Goal: Task Accomplishment & Management: Manage account settings

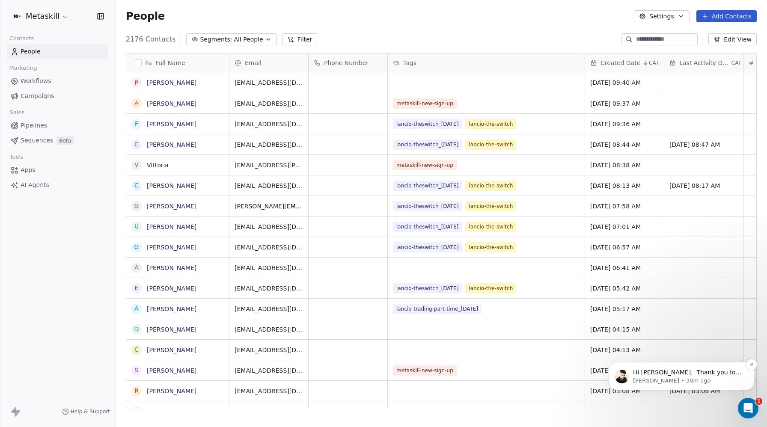
click at [673, 372] on p "Hi Darya, ​ Thank you for reaching out, I am checking on this and will be back …" at bounding box center [688, 373] width 110 height 9
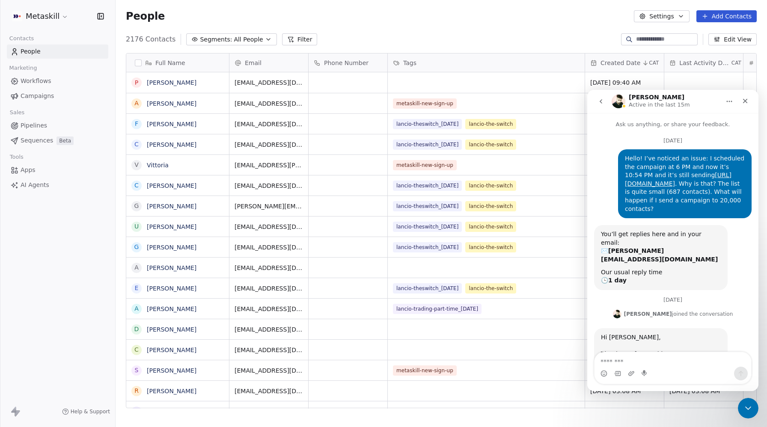
scroll to position [39, 0]
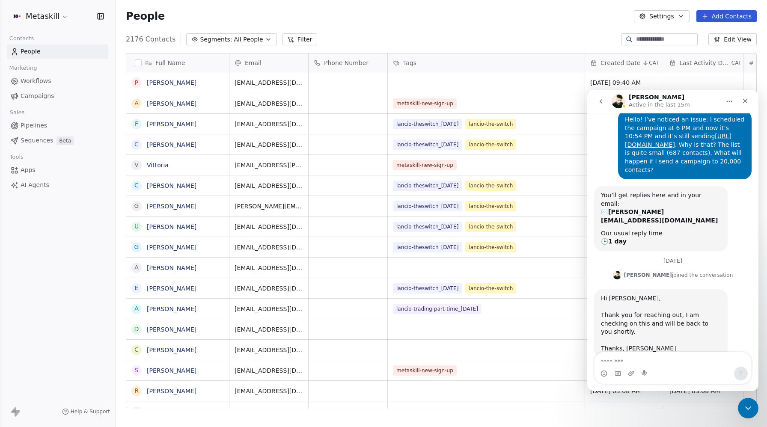
click at [622, 369] on div "Intercom messenger" at bounding box center [673, 374] width 157 height 14
click at [625, 363] on textarea "Message…" at bounding box center [673, 359] width 157 height 15
type textarea "*"
type textarea "**********"
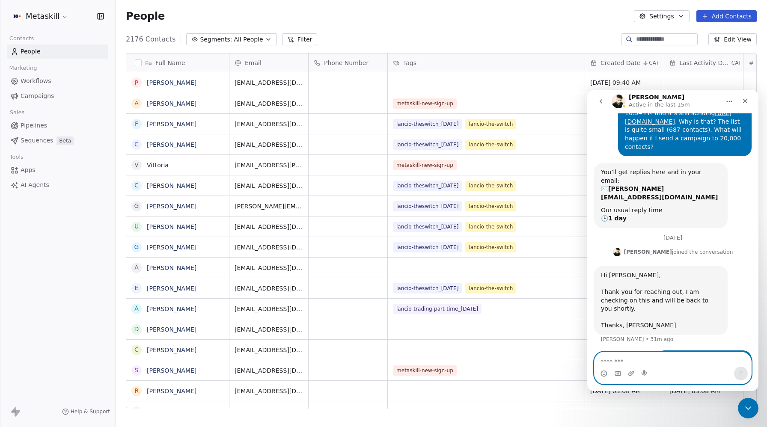
scroll to position [64, 0]
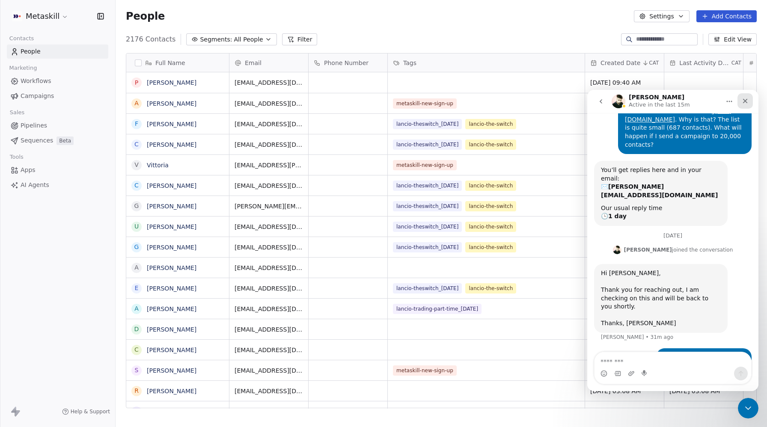
click at [743, 102] on icon "Close" at bounding box center [745, 101] width 7 height 7
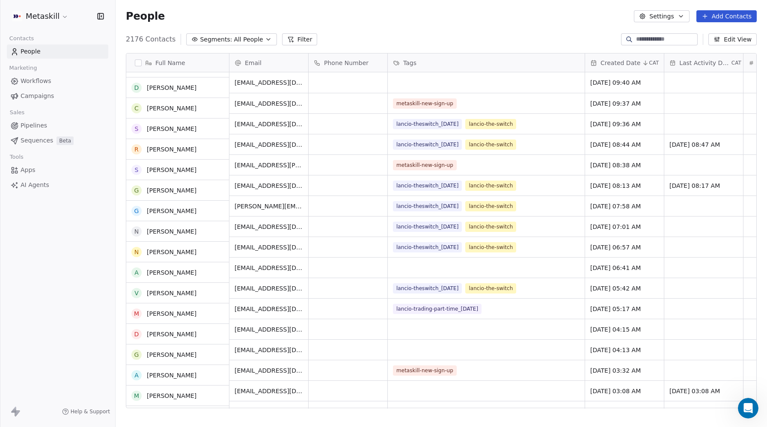
scroll to position [0, 0]
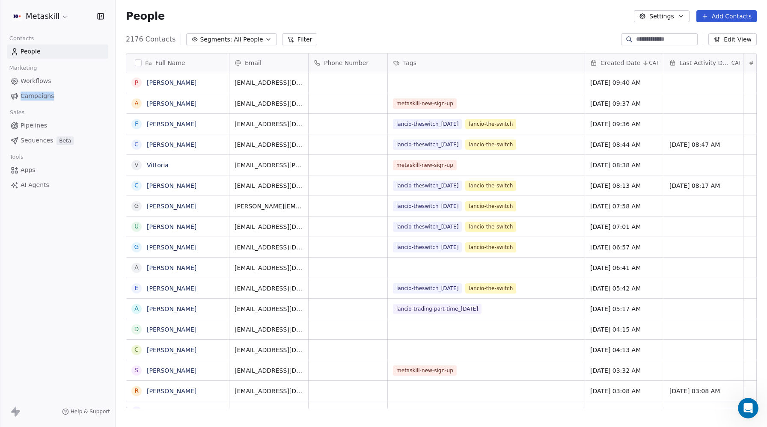
click at [25, 95] on span "Campaigns" at bounding box center [37, 96] width 33 height 9
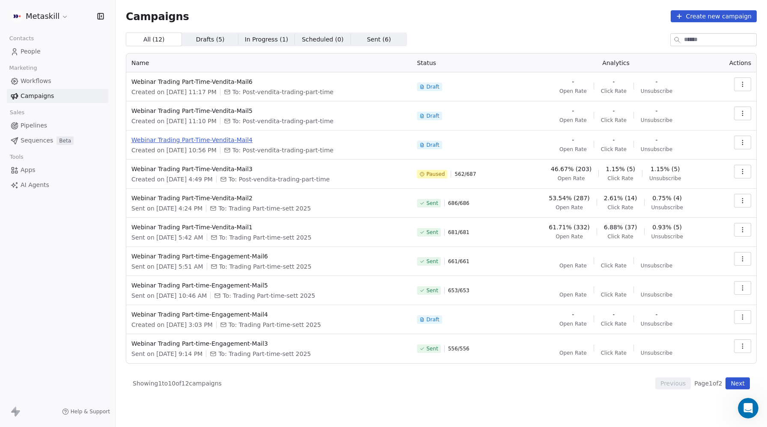
click at [231, 143] on span "Webinar Trading Part-Time-Vendita-Mail4" at bounding box center [268, 140] width 275 height 9
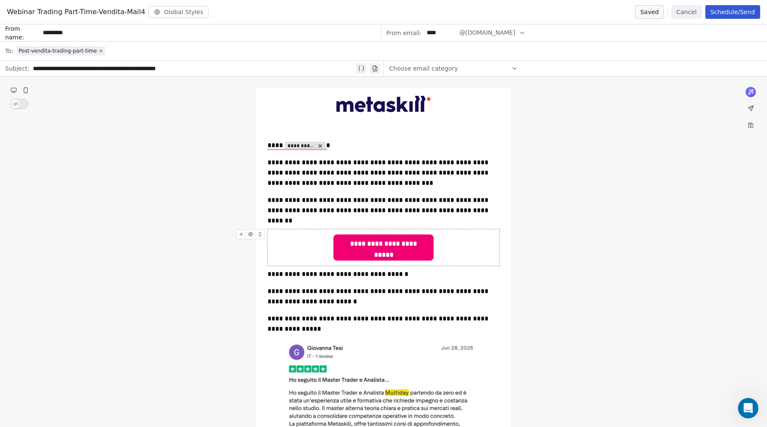
click at [473, 229] on div "**********" at bounding box center [384, 247] width 232 height 36
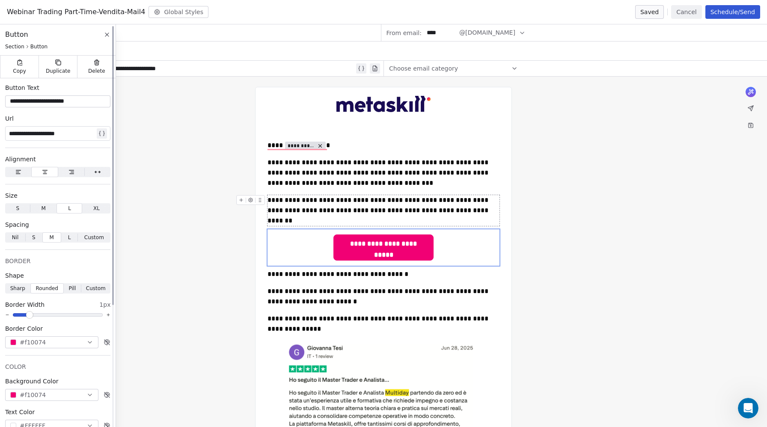
click at [57, 133] on div "**********" at bounding box center [52, 133] width 86 height 10
paste div
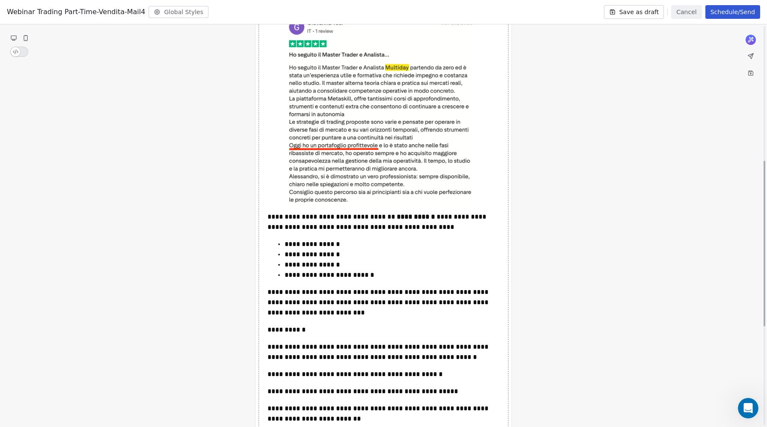
scroll to position [461, 0]
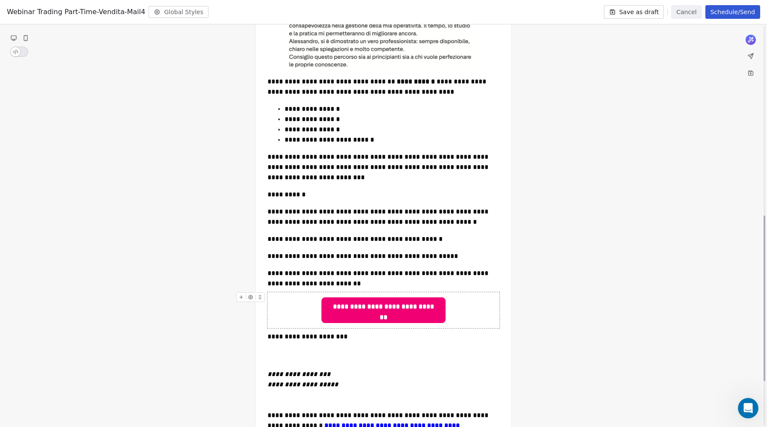
click at [463, 292] on div "**********" at bounding box center [384, 310] width 232 height 36
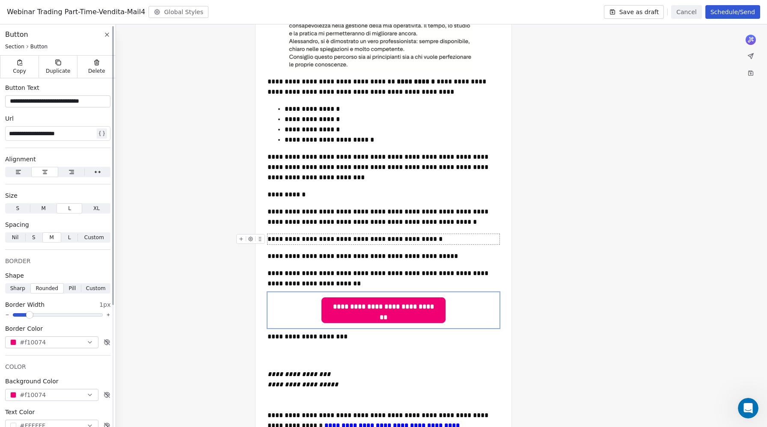
click at [45, 135] on div "**********" at bounding box center [52, 133] width 86 height 10
paste div
click at [551, 152] on div "**********" at bounding box center [383, 87] width 767 height 943
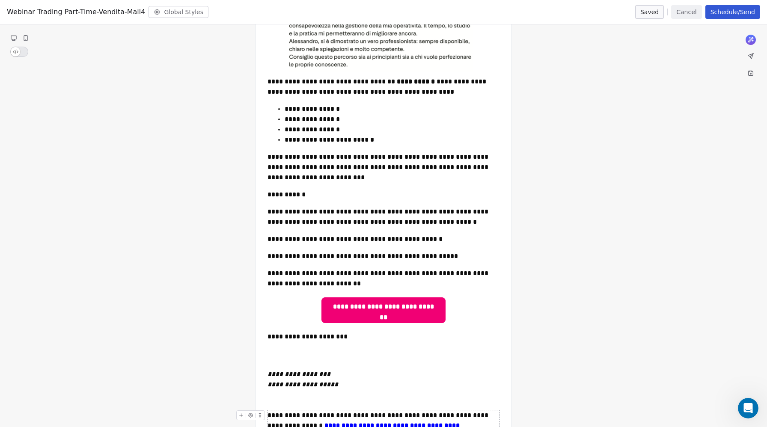
click at [324, 422] on strong "**********" at bounding box center [391, 425] width 135 height 6
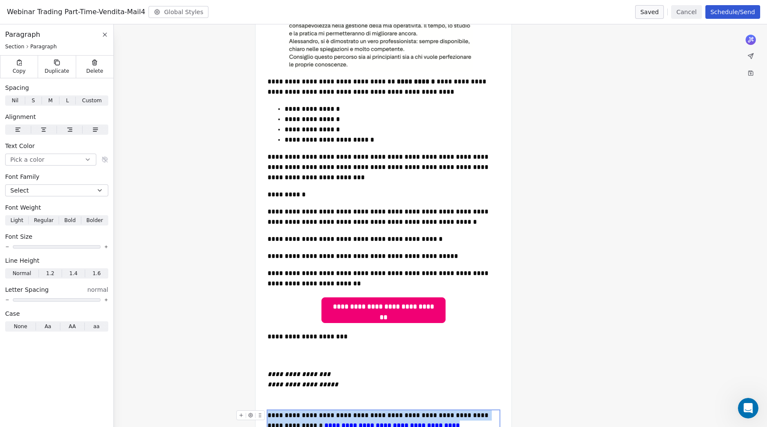
click at [324, 422] on strong "**********" at bounding box center [391, 425] width 135 height 6
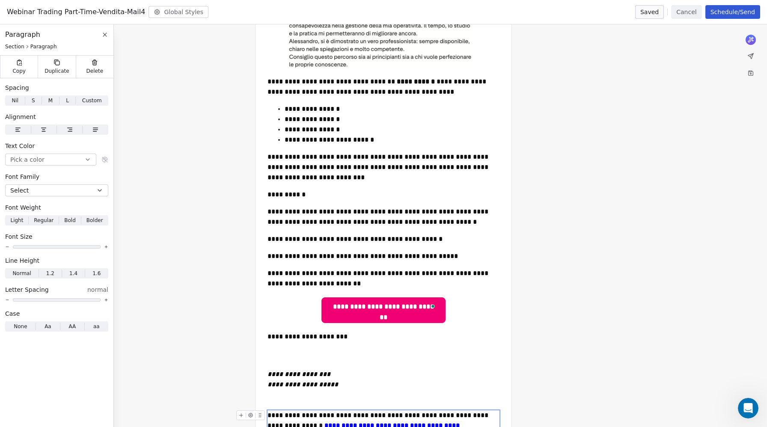
click at [324, 422] on strong "**********" at bounding box center [391, 425] width 135 height 6
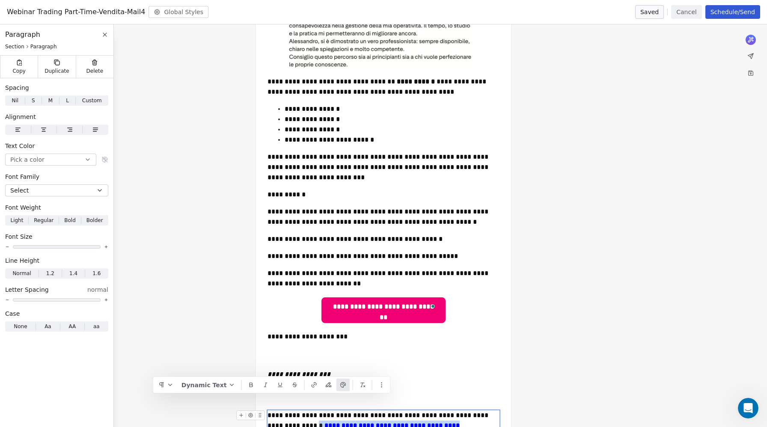
drag, startPoint x: 386, startPoint y: 402, endPoint x: 268, endPoint y: 399, distance: 117.3
click at [268, 410] on div "**********" at bounding box center [384, 420] width 232 height 21
click at [314, 385] on icon "button" at bounding box center [314, 385] width 2 height 2
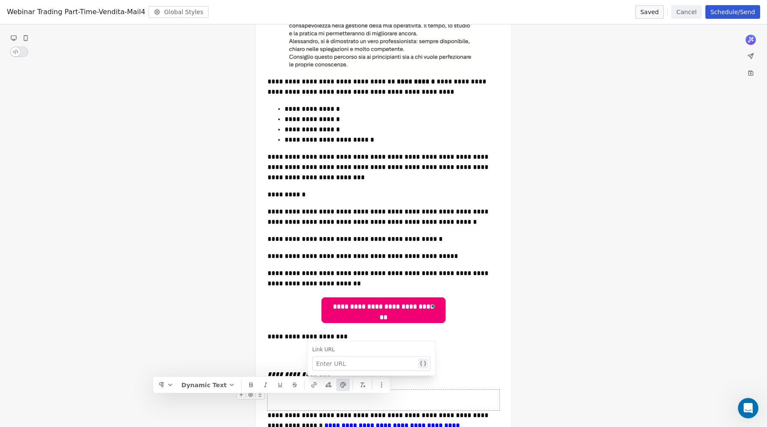
click at [350, 366] on div at bounding box center [366, 364] width 100 height 10
paste div
click at [389, 367] on button "Set Link" at bounding box center [371, 365] width 118 height 12
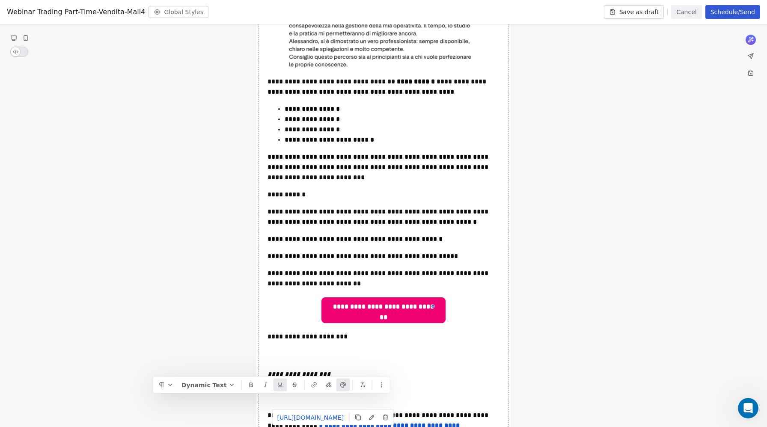
click at [613, 363] on div "**********" at bounding box center [383, 87] width 767 height 943
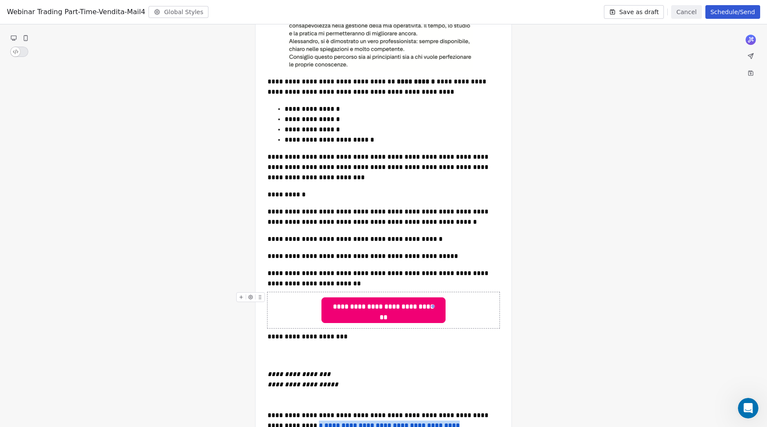
click at [473, 292] on div "**********" at bounding box center [384, 310] width 232 height 36
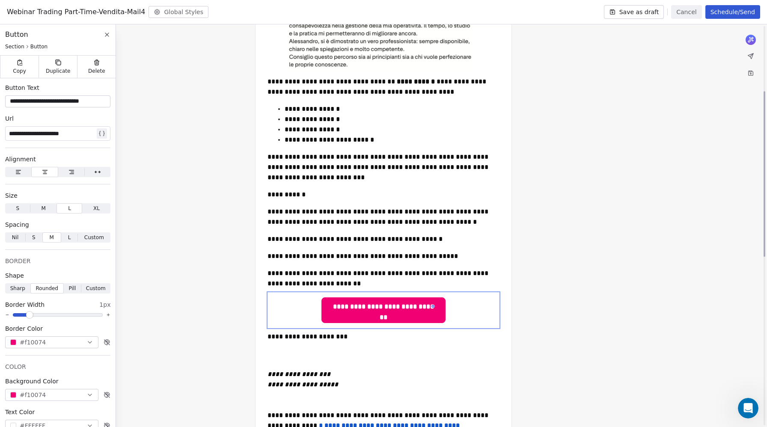
scroll to position [135, 0]
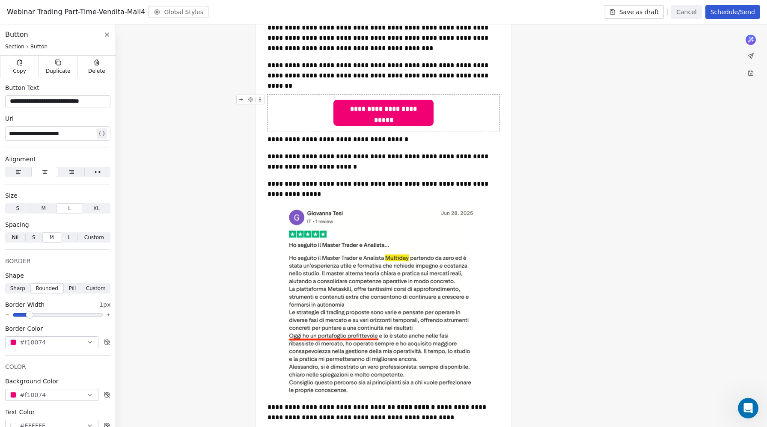
click at [455, 107] on div "**********" at bounding box center [384, 113] width 232 height 36
type input "**********"
click at [637, 156] on div "**********" at bounding box center [383, 413] width 767 height 943
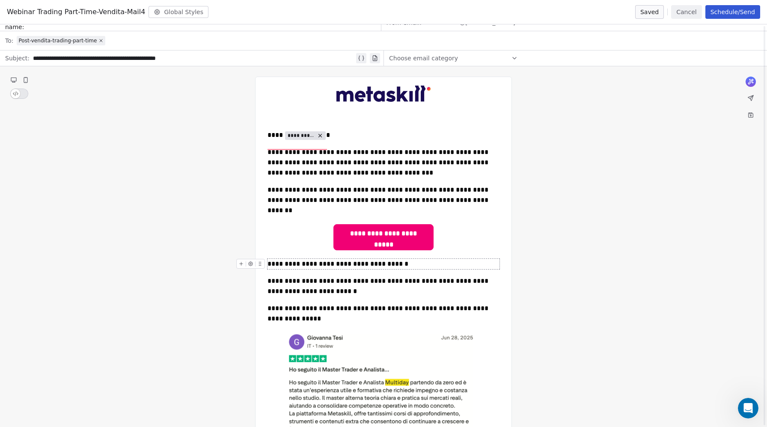
scroll to position [14, 0]
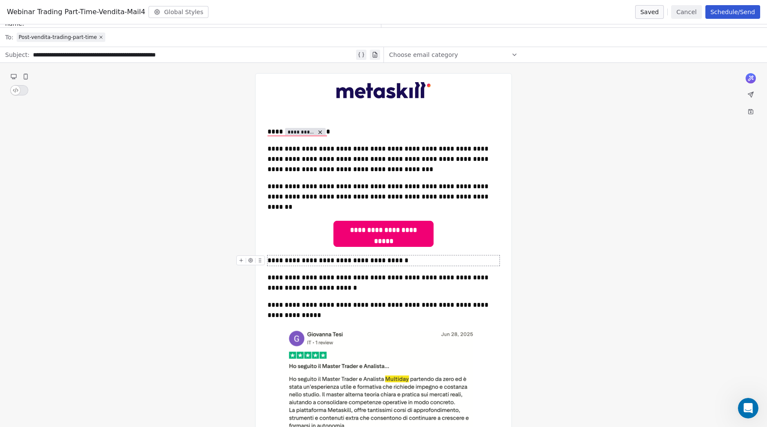
click at [741, 15] on button "Schedule/Send" at bounding box center [732, 12] width 55 height 14
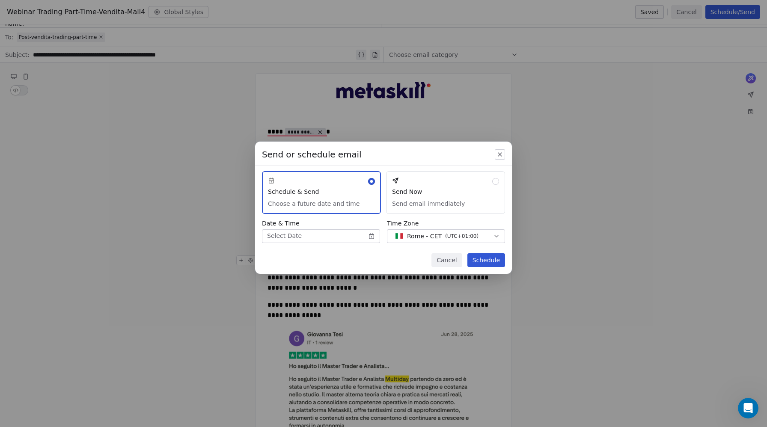
click at [416, 193] on button "Send Now Send email immediately" at bounding box center [445, 192] width 119 height 43
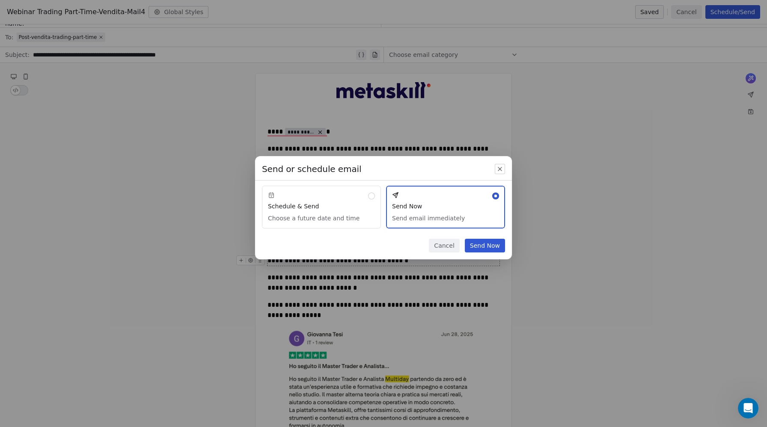
click at [497, 249] on button "Send Now" at bounding box center [485, 246] width 40 height 14
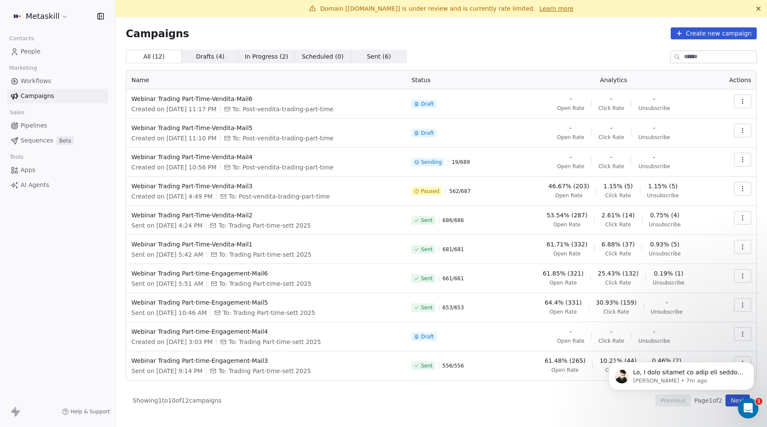
scroll to position [477, 0]
click at [663, 374] on p "message notification from Siddarth, 7m ago. Hi, I have checked on this and woul…" at bounding box center [688, 373] width 110 height 9
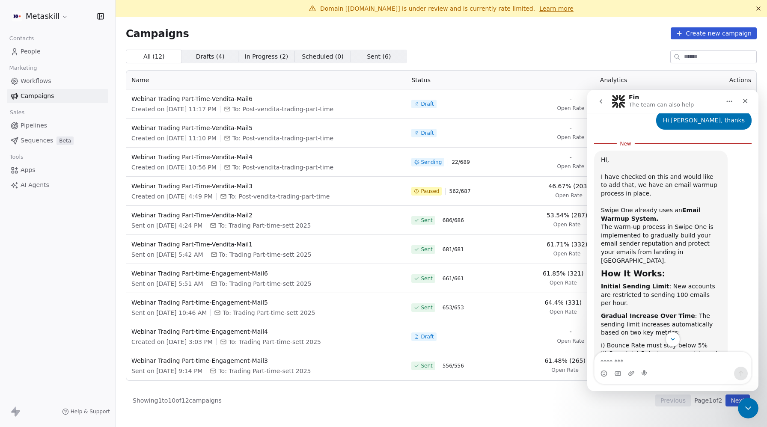
scroll to position [294, 0]
drag, startPoint x: 717, startPoint y: 260, endPoint x: 606, endPoint y: 283, distance: 113.1
click at [602, 281] on div "Initial Sending Limit : New accounts are restricted to sending 100 emails per h…" at bounding box center [661, 293] width 120 height 25
copy div "nitial Sending Limit : New accounts are restricted to sending 100 emails per ho…"
click at [623, 360] on textarea "Message…" at bounding box center [673, 359] width 157 height 15
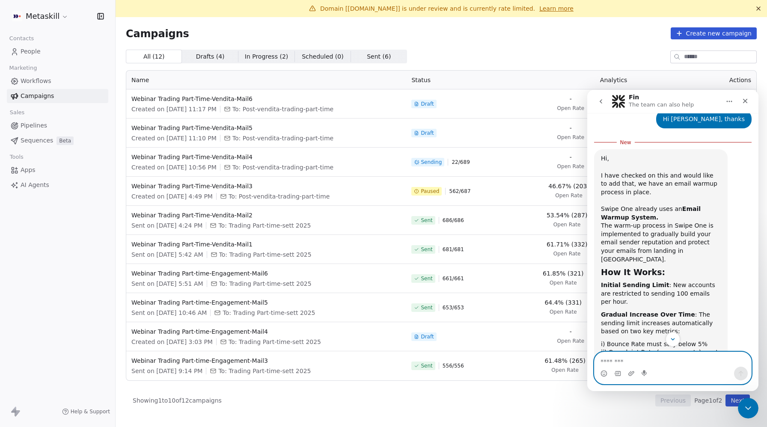
paste textarea "**********"
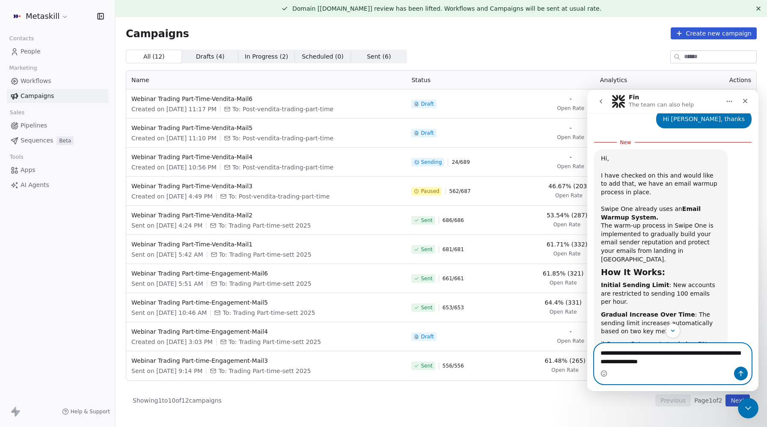
drag, startPoint x: 693, startPoint y: 360, endPoint x: 597, endPoint y: 351, distance: 96.3
click at [597, 351] on textarea "**********" at bounding box center [673, 355] width 157 height 23
paste textarea "**********"
type textarea "**********"
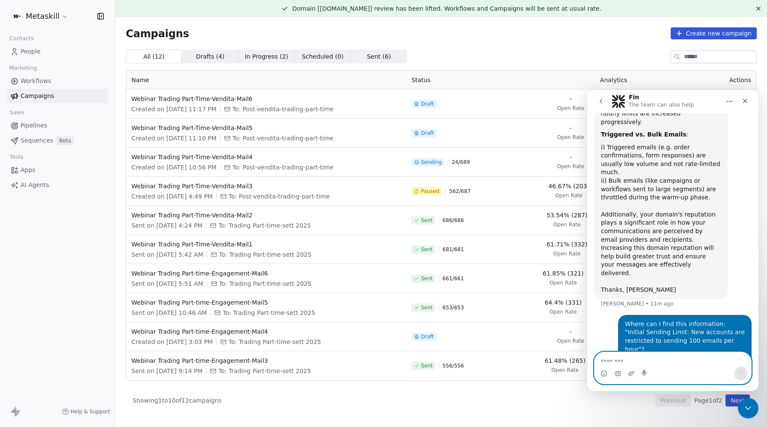
scroll to position [578, 0]
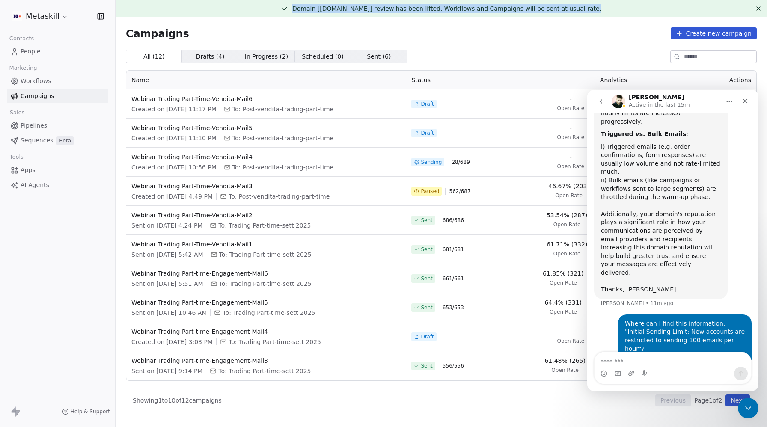
drag, startPoint x: 588, startPoint y: 11, endPoint x: 310, endPoint y: 7, distance: 277.8
click at [310, 7] on div "Domain [[DOMAIN_NAME]] review has been lifted. Workflows and Campaigns will be …" at bounding box center [441, 8] width 638 height 9
click at [562, 10] on span "Domain [[DOMAIN_NAME]] review has been lifted. Workflows and Campaigns will be …" at bounding box center [446, 8] width 309 height 7
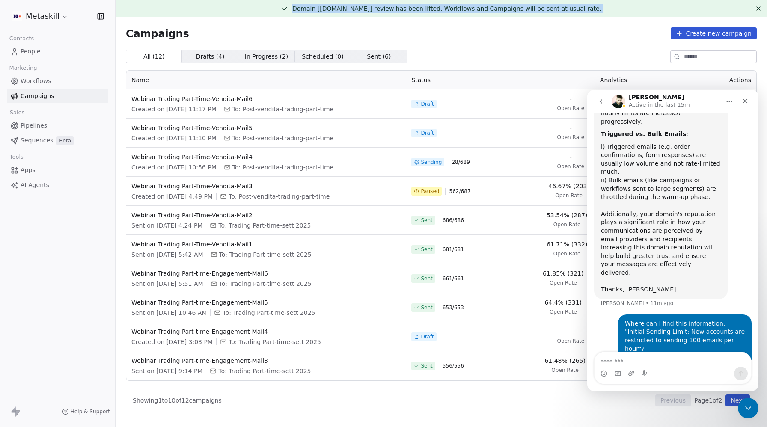
copy div "Domain [[DOMAIN_NAME]] review has been lifted. Workflows and Campaigns will be …"
click at [743, 100] on icon "Close" at bounding box center [745, 101] width 7 height 7
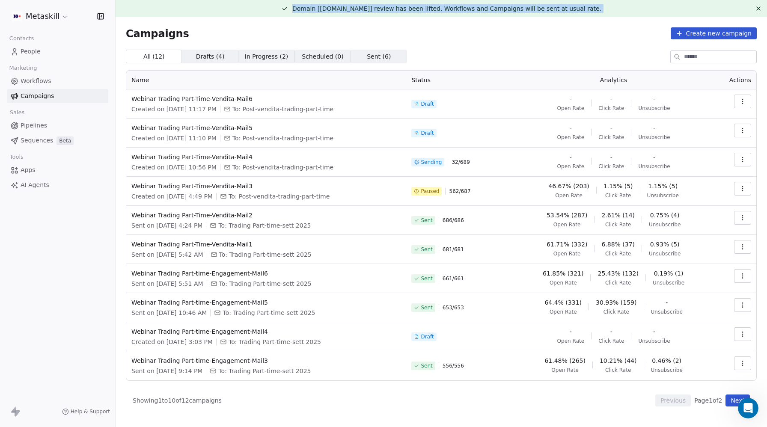
click at [40, 15] on html "Metaskill Contacts People Marketing Workflows Campaigns Sales Pipelines Sequenc…" at bounding box center [383, 213] width 767 height 427
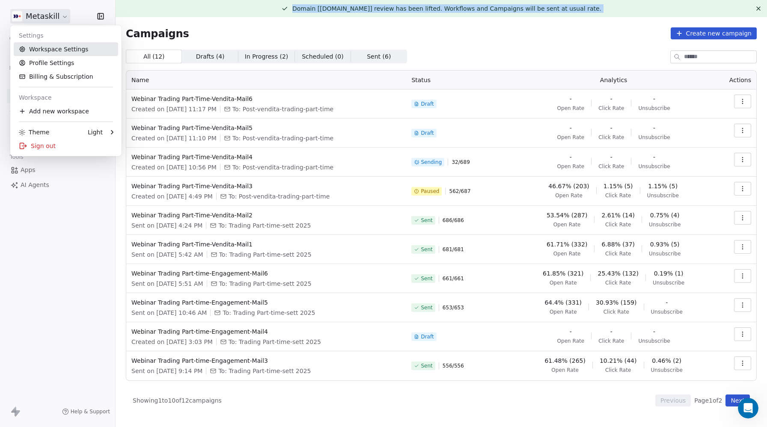
click at [51, 50] on link "Workspace Settings" at bounding box center [66, 49] width 104 height 14
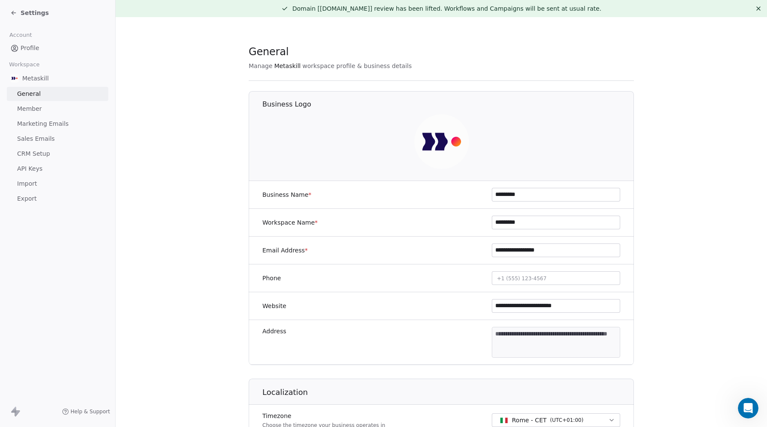
click at [45, 157] on span "CRM Setup" at bounding box center [33, 153] width 33 height 9
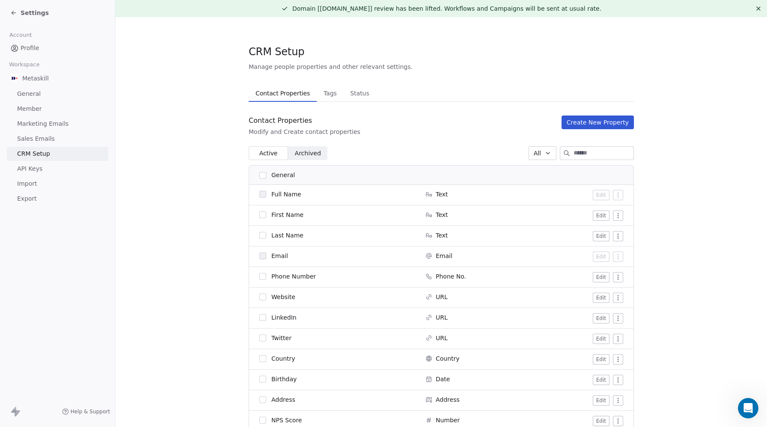
click at [48, 124] on span "Marketing Emails" at bounding box center [42, 123] width 51 height 9
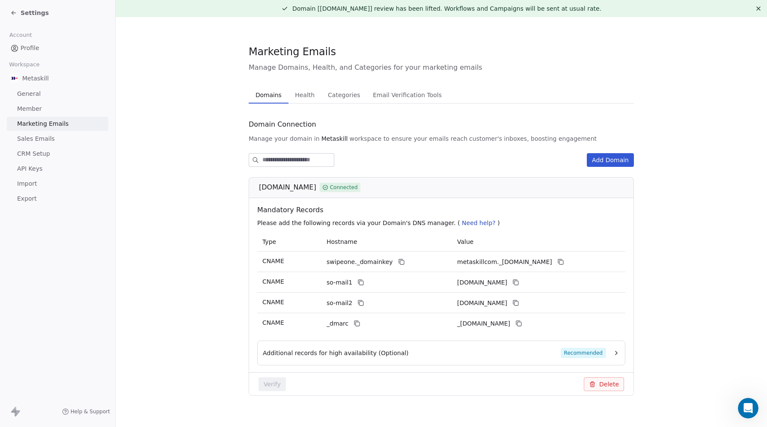
click at [297, 89] on span "Health" at bounding box center [305, 95] width 27 height 12
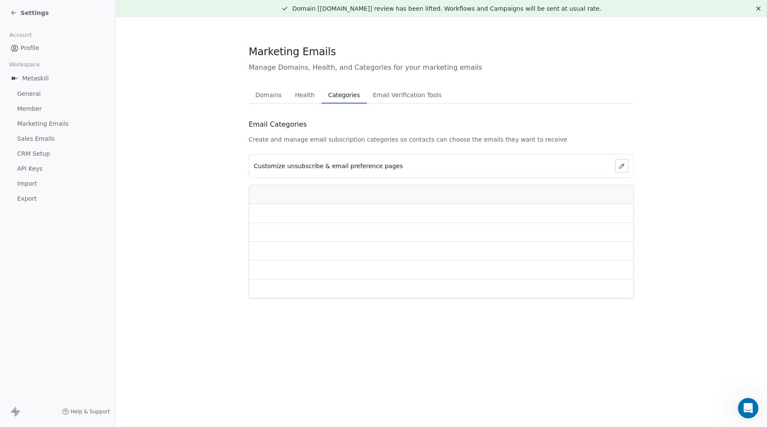
click at [352, 93] on span "Categories" at bounding box center [344, 95] width 39 height 12
click at [424, 94] on span "Email Verification Tools" at bounding box center [407, 95] width 74 height 12
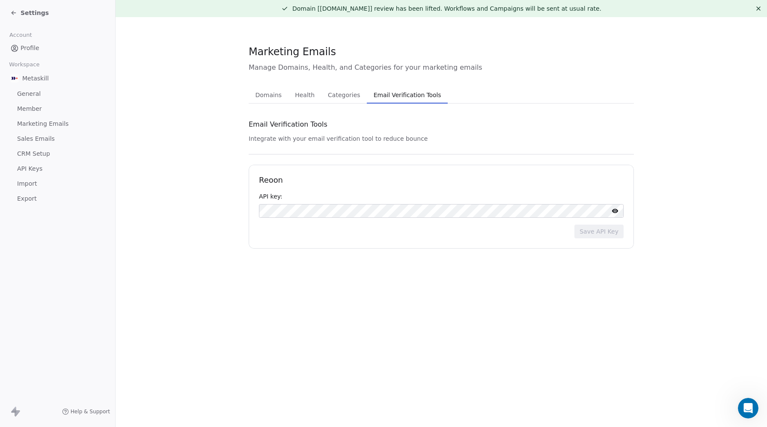
click at [25, 50] on span "Profile" at bounding box center [30, 48] width 19 height 9
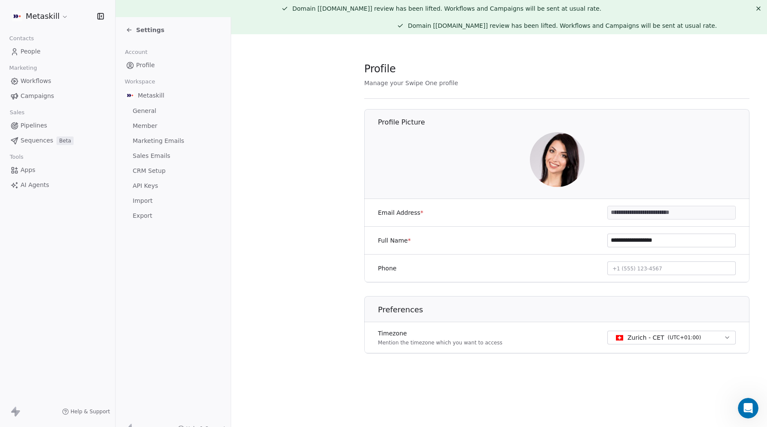
click at [33, 50] on span "People" at bounding box center [31, 51] width 20 height 9
click at [24, 52] on span "People" at bounding box center [31, 51] width 20 height 9
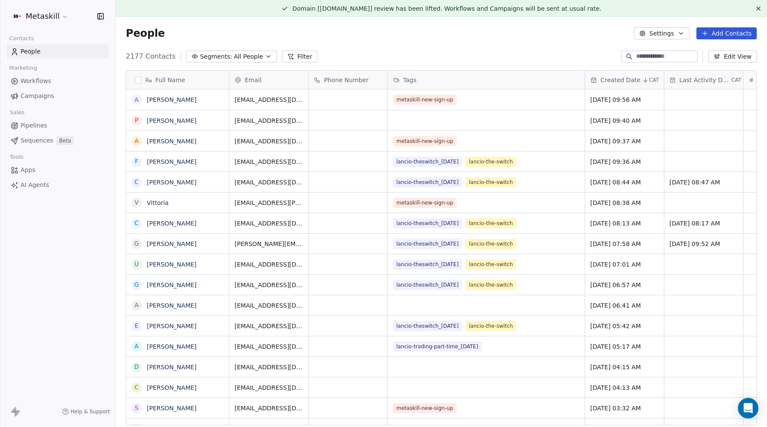
scroll to position [376, 651]
click at [648, 59] on input at bounding box center [666, 56] width 60 height 9
paste input "**********"
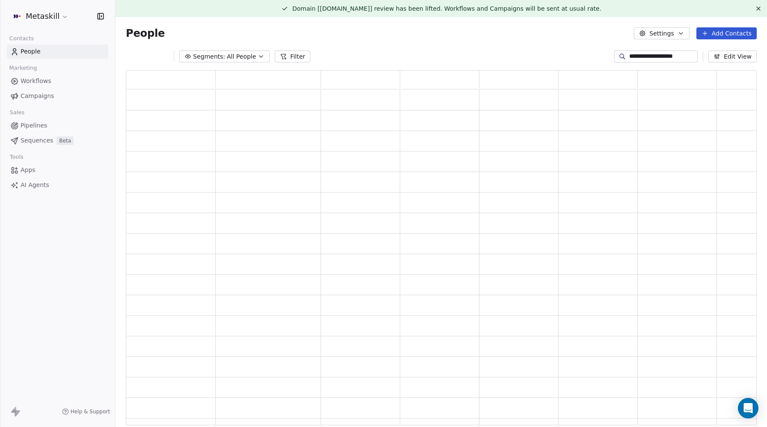
scroll to position [355, 631]
type input "**********"
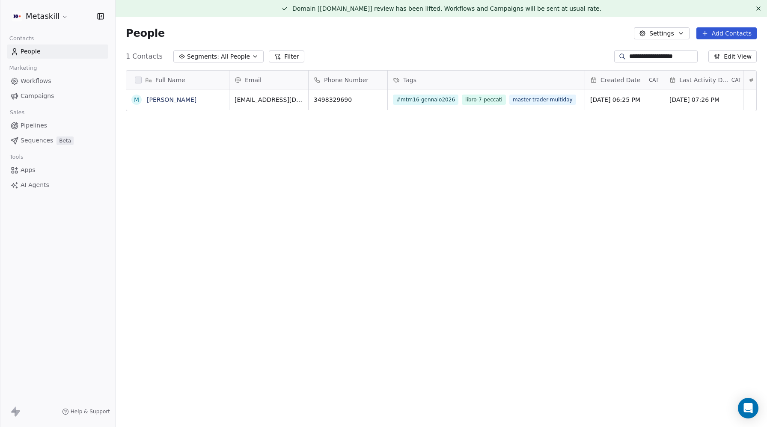
scroll to position [376, 651]
click at [167, 101] on link "Matteo Tabasso" at bounding box center [172, 99] width 50 height 7
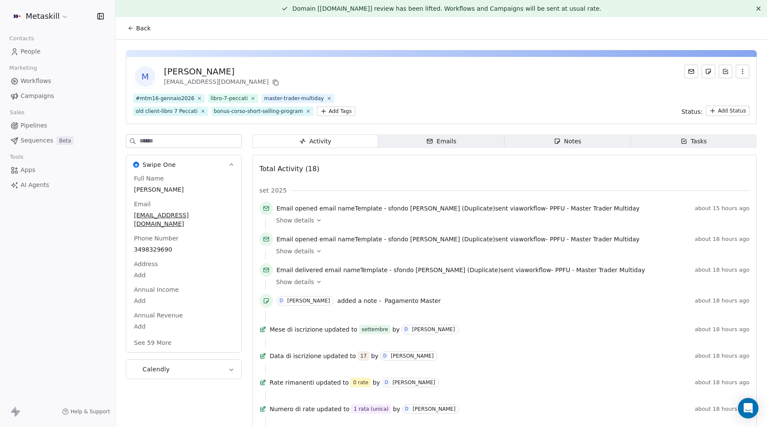
click at [46, 53] on link "People" at bounding box center [57, 52] width 101 height 14
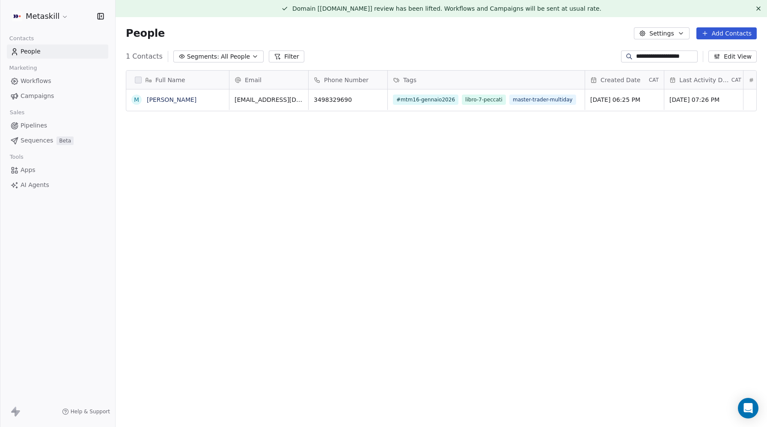
scroll to position [376, 651]
click at [27, 172] on span "Apps" at bounding box center [28, 170] width 15 height 9
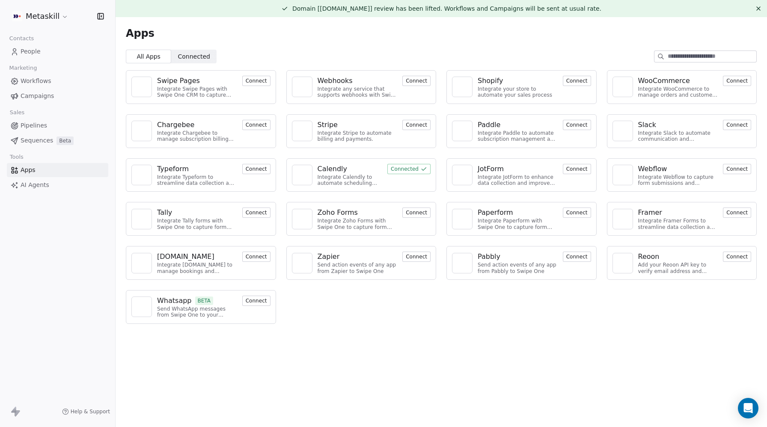
click at [413, 168] on button "Connected" at bounding box center [408, 169] width 43 height 10
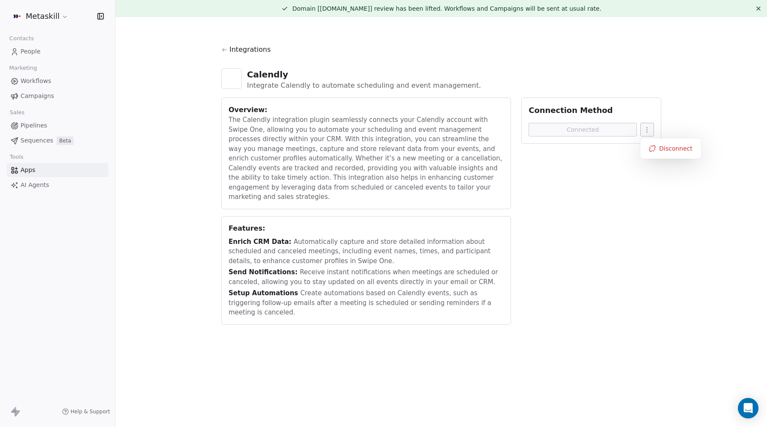
click at [648, 130] on html "Metaskill Contacts People Marketing Workflows Campaigns Sales Pipelines Sequenc…" at bounding box center [383, 213] width 767 height 427
click at [654, 147] on icon at bounding box center [652, 148] width 7 height 7
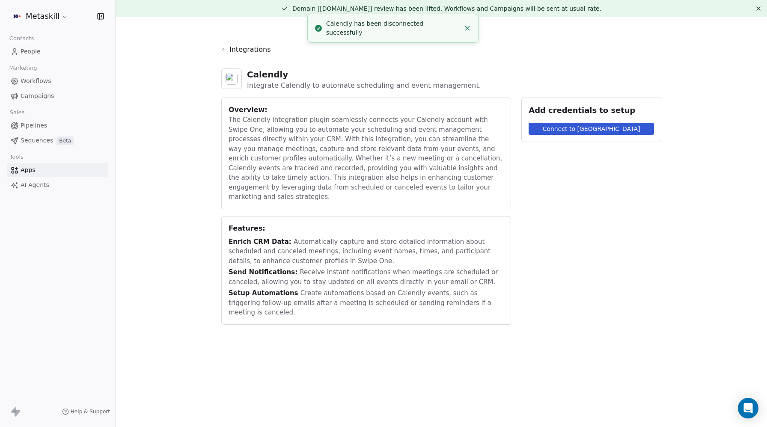
click at [21, 52] on span "People" at bounding box center [31, 51] width 20 height 9
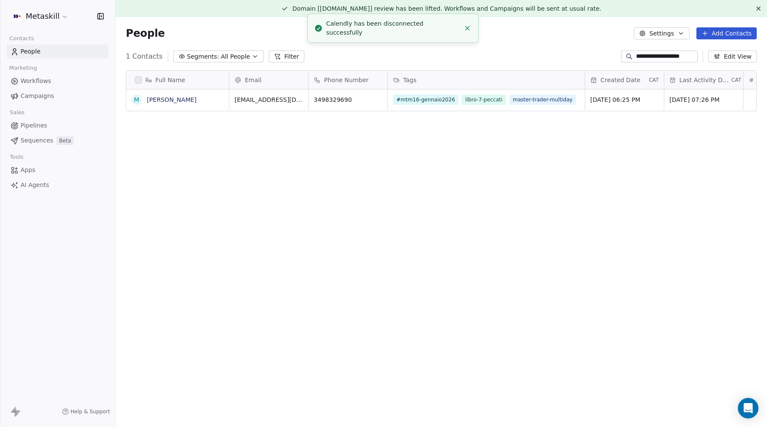
scroll to position [376, 651]
click at [21, 51] on span "People" at bounding box center [31, 51] width 20 height 9
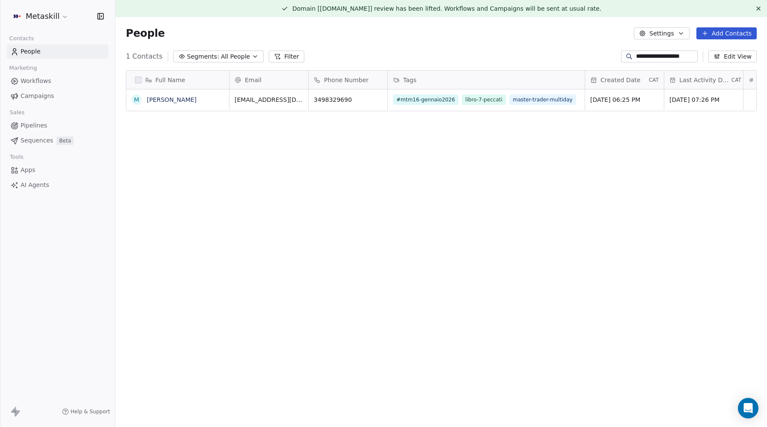
click at [49, 98] on span "Campaigns" at bounding box center [37, 96] width 33 height 9
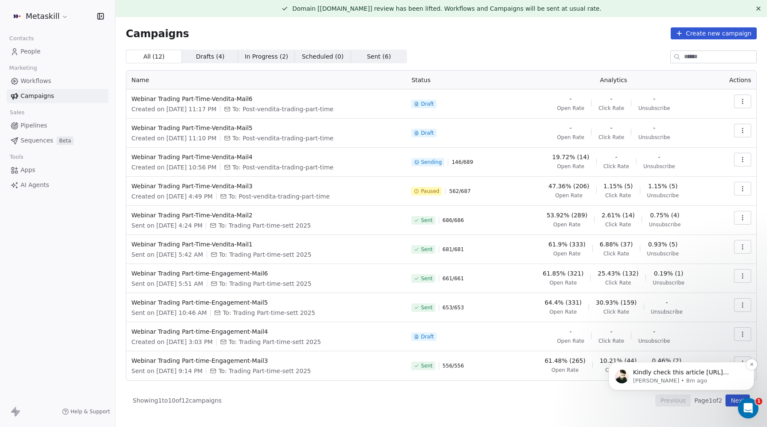
click at [655, 371] on p "Kindly check this article https://docs.swipeone.com/en/articles/10382203-email-…" at bounding box center [688, 373] width 110 height 9
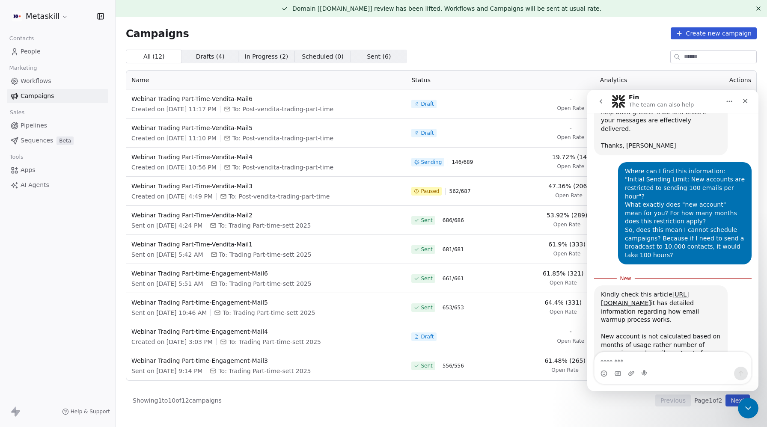
scroll to position [727, 0]
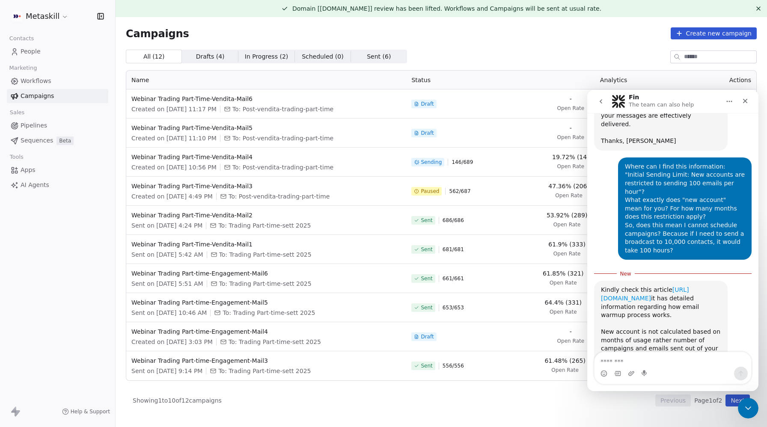
click at [657, 286] on link "[URL][DOMAIN_NAME]" at bounding box center [645, 293] width 88 height 15
click at [624, 360] on textarea "Message…" at bounding box center [673, 359] width 157 height 15
paste textarea "**********"
type textarea "**********"
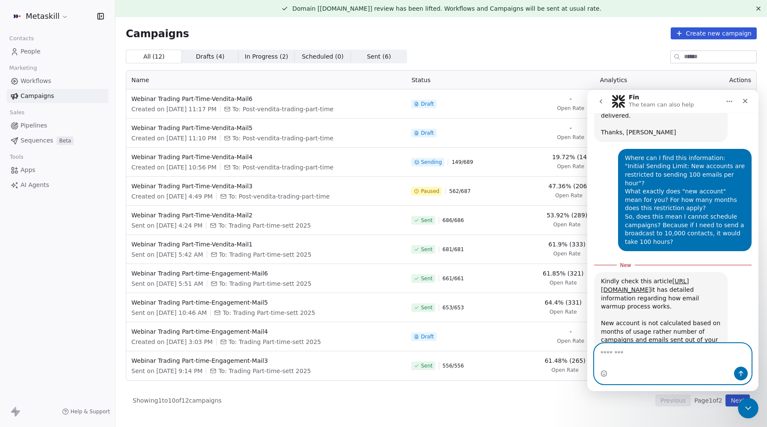
scroll to position [747, 0]
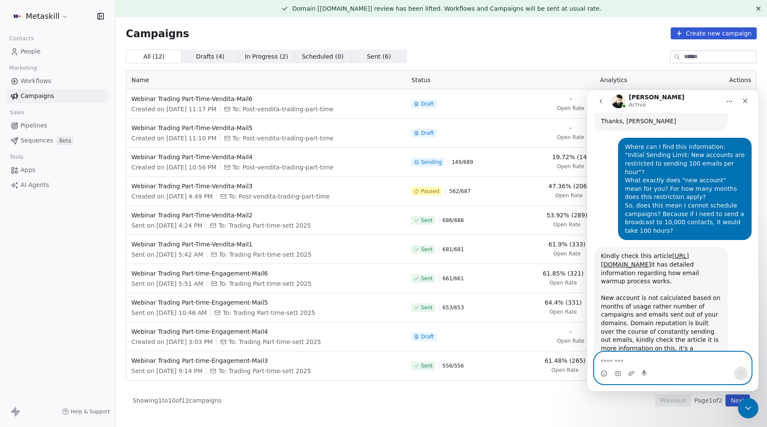
paste textarea "**********"
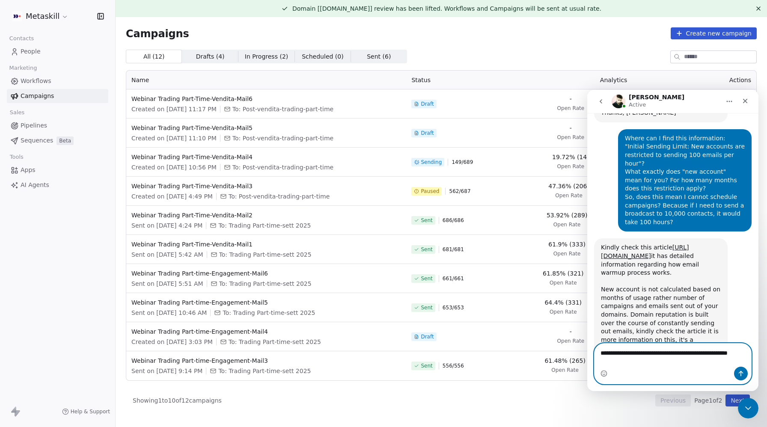
type textarea "**********"
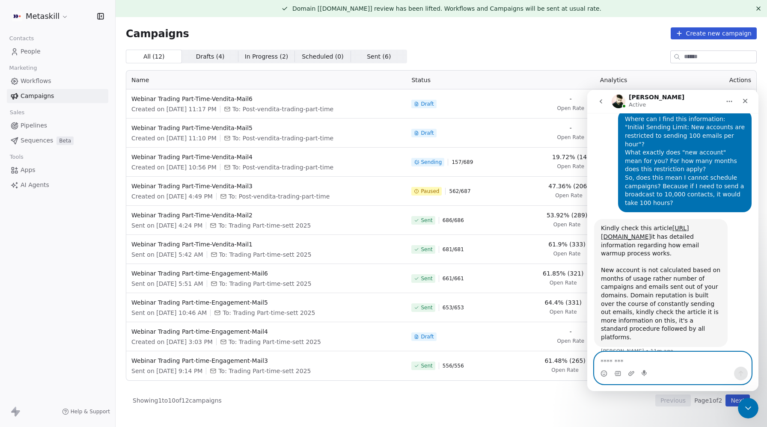
scroll to position [807, 0]
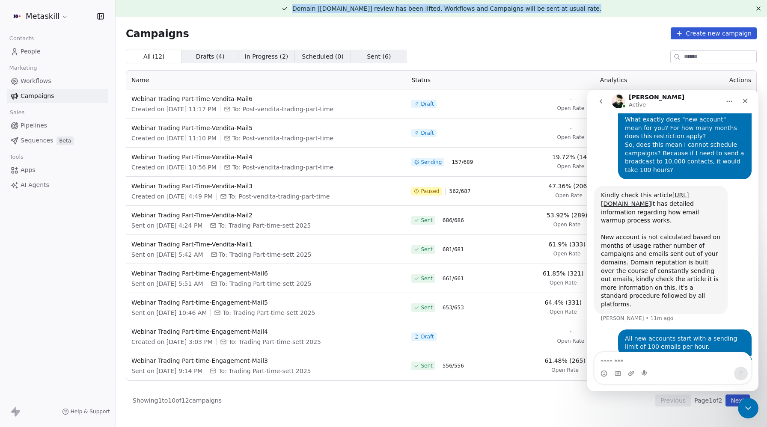
drag, startPoint x: 589, startPoint y: 10, endPoint x: 307, endPoint y: 9, distance: 282.1
click at [307, 9] on div "Domain [[DOMAIN_NAME]] review has been lifted. Workflows and Campaigns will be …" at bounding box center [441, 8] width 638 height 9
copy span "Domain [[DOMAIN_NAME]] review has been lifted. Workflows and Campaigns will be …"
click at [621, 364] on textarea "Message…" at bounding box center [673, 359] width 157 height 15
paste textarea "**********"
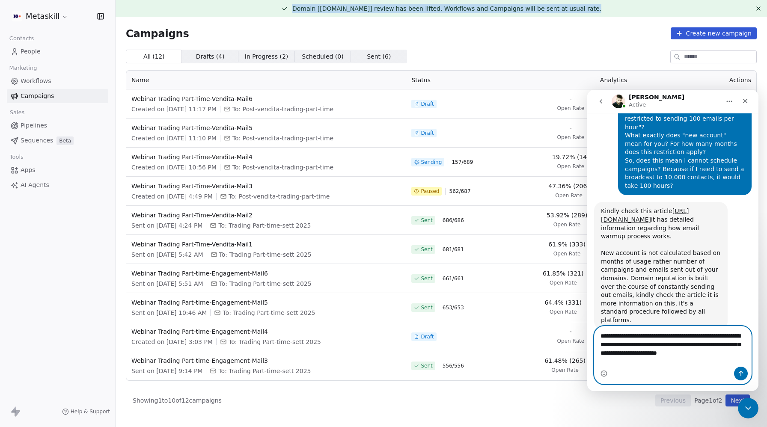
scroll to position [800, 0]
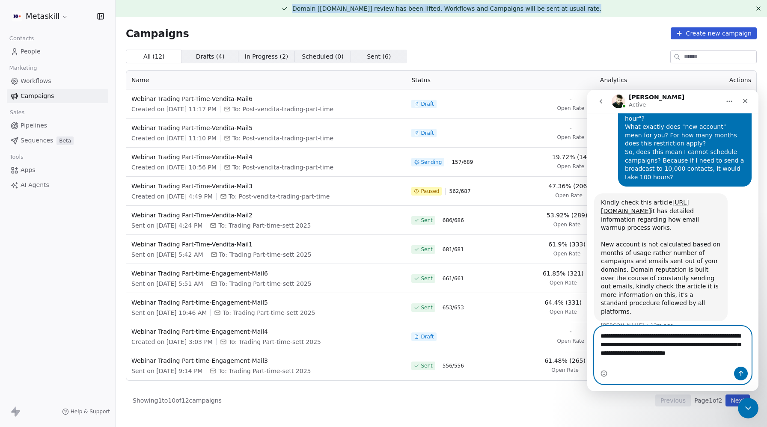
type textarea "**********"
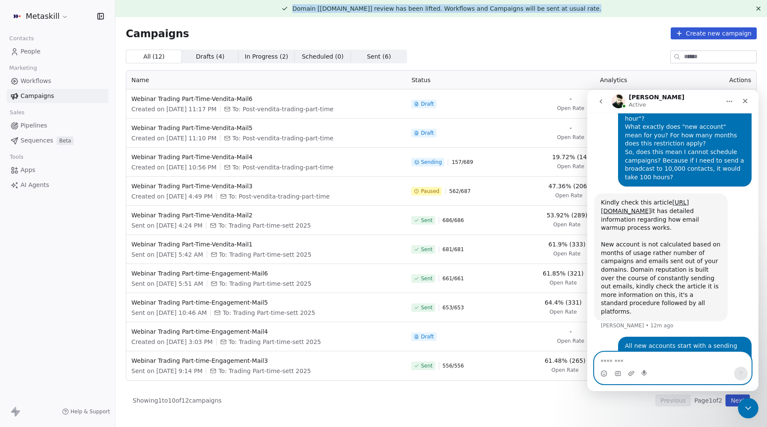
scroll to position [827, 0]
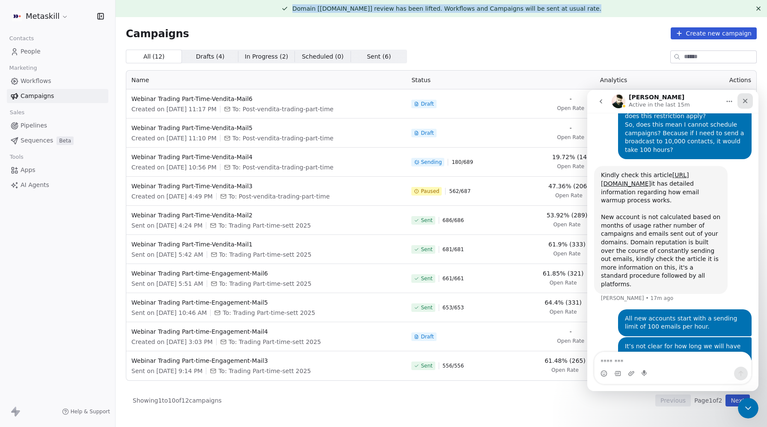
click at [748, 103] on icon "Close" at bounding box center [745, 101] width 7 height 7
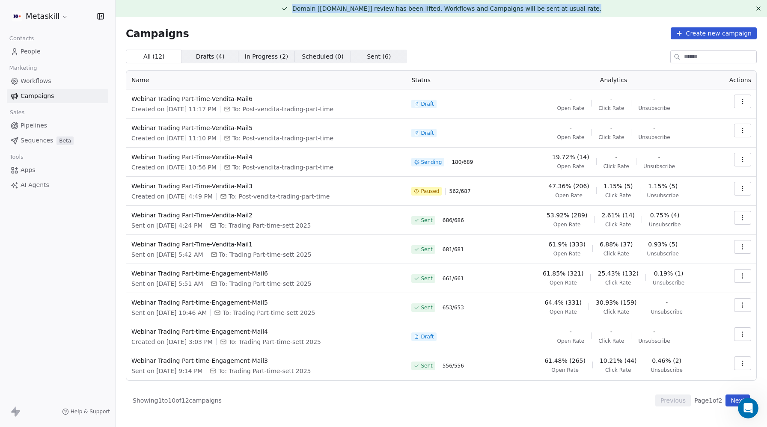
click at [38, 48] on span "People" at bounding box center [31, 51] width 20 height 9
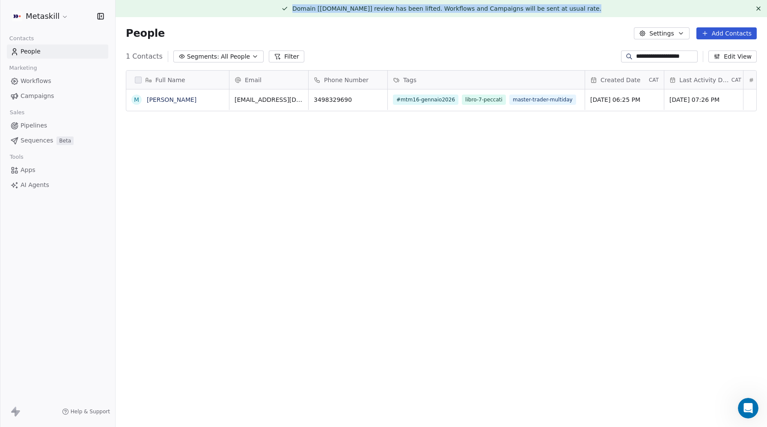
scroll to position [376, 651]
click at [282, 60] on button "Filter" at bounding box center [287, 57] width 36 height 12
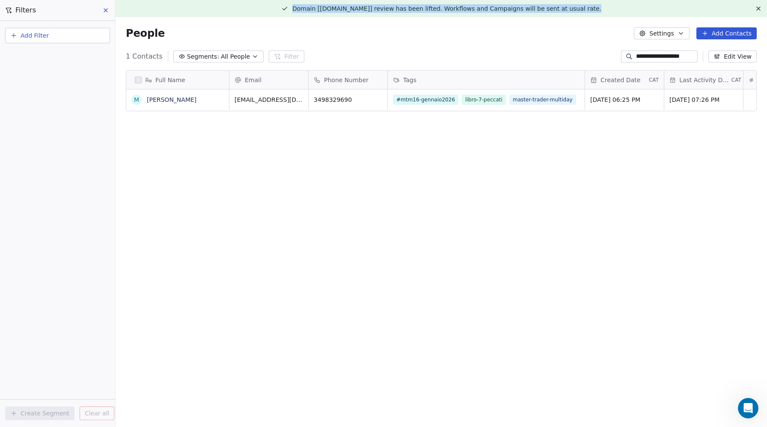
click at [46, 37] on span "Add Filter" at bounding box center [35, 35] width 28 height 9
click at [33, 54] on span "Contact properties" at bounding box center [42, 55] width 56 height 9
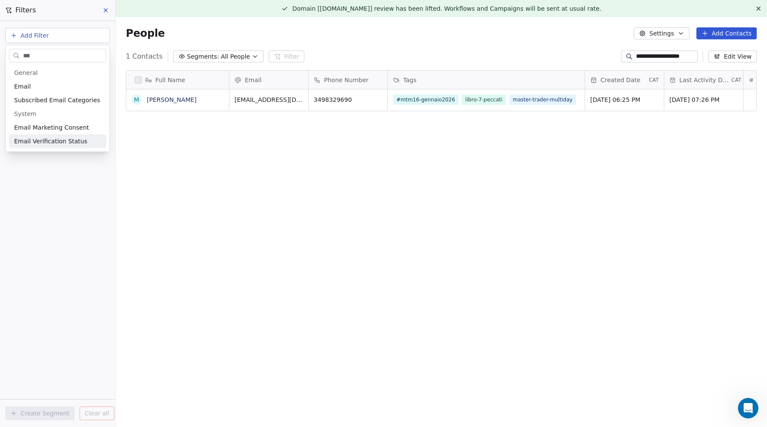
type input "***"
click at [36, 142] on span "Email Verification Status" at bounding box center [50, 141] width 73 height 9
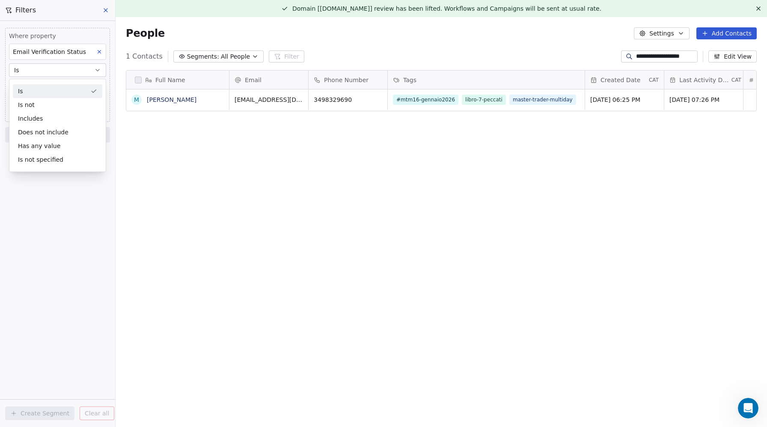
click at [32, 93] on div "Is" at bounding box center [57, 91] width 89 height 14
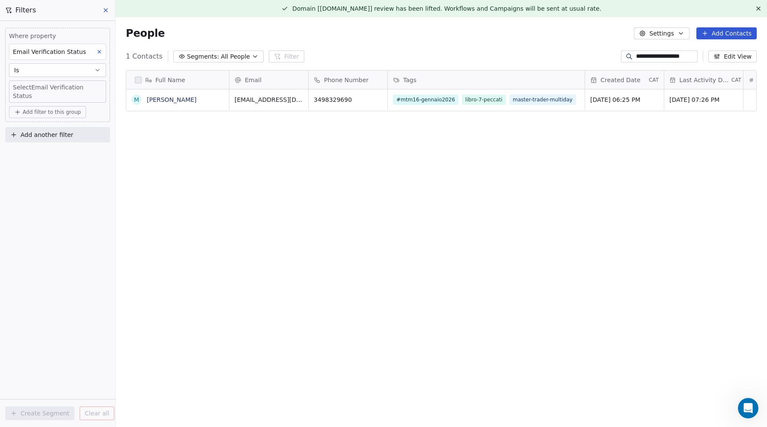
click at [31, 89] on body "**********" at bounding box center [383, 213] width 767 height 427
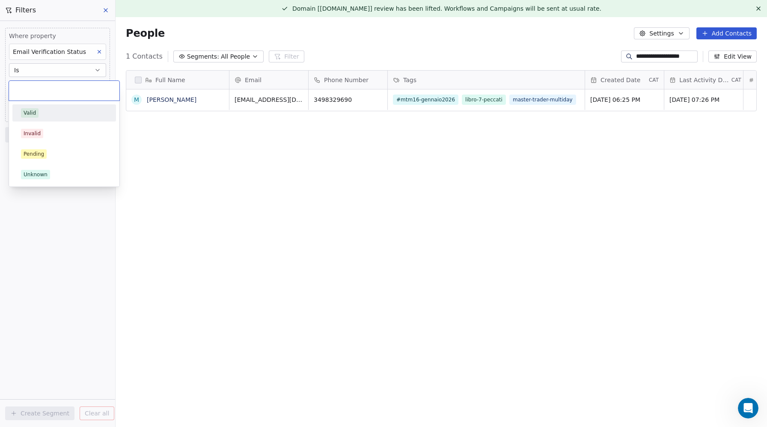
click at [36, 51] on html "**********" at bounding box center [383, 213] width 767 height 427
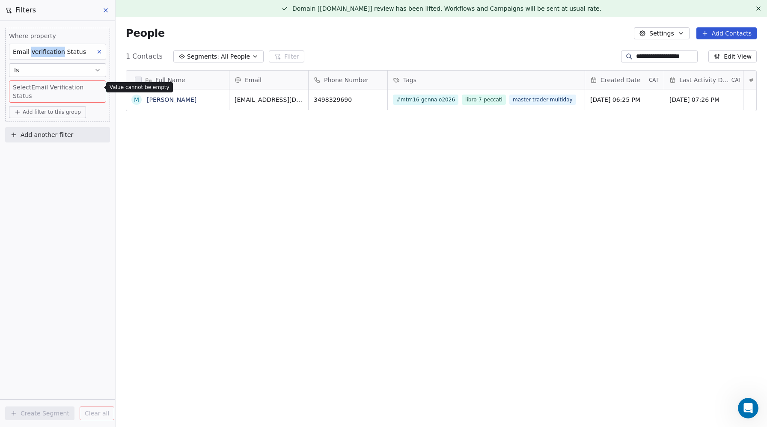
click at [36, 51] on span "Email Verification Status" at bounding box center [49, 51] width 73 height 7
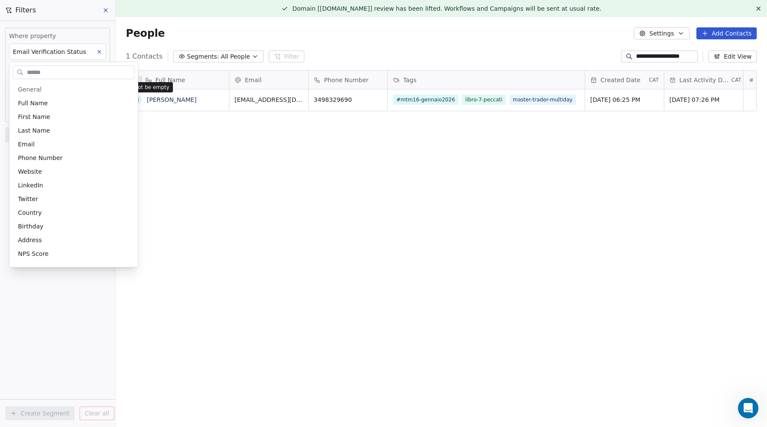
scroll to position [223, 0]
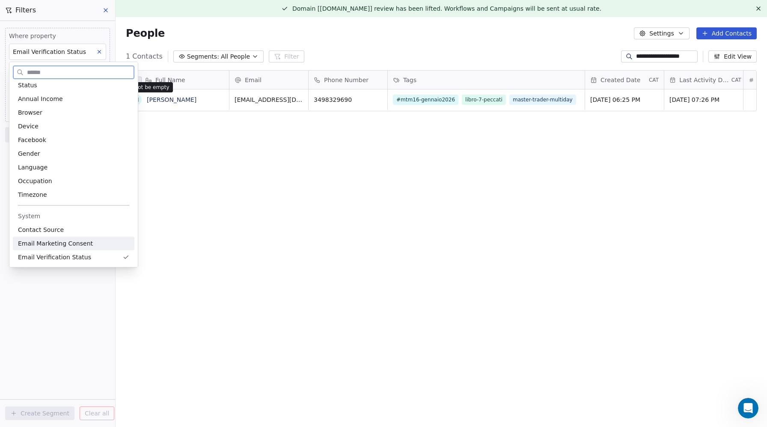
click at [42, 240] on span "Email Marketing Consent" at bounding box center [55, 243] width 75 height 9
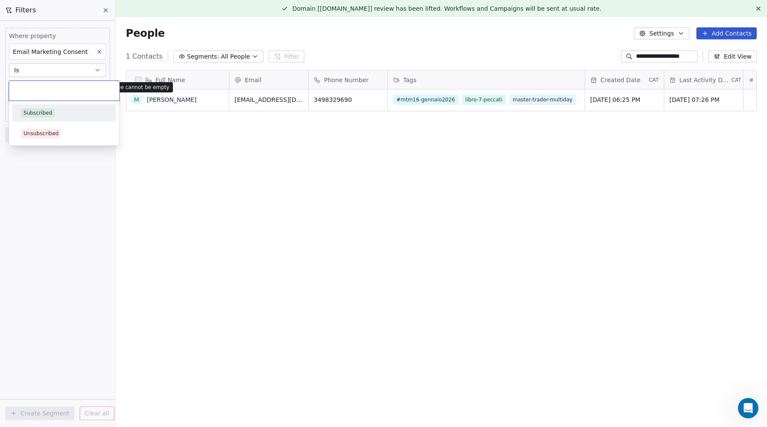
click at [28, 85] on body "**********" at bounding box center [383, 213] width 767 height 427
click at [37, 133] on div "Unsubscribed" at bounding box center [41, 134] width 35 height 8
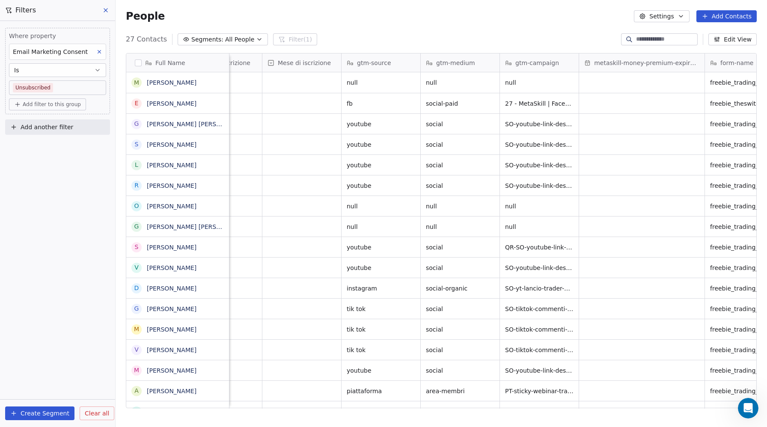
scroll to position [0, 1057]
click at [101, 51] on icon at bounding box center [99, 52] width 6 height 6
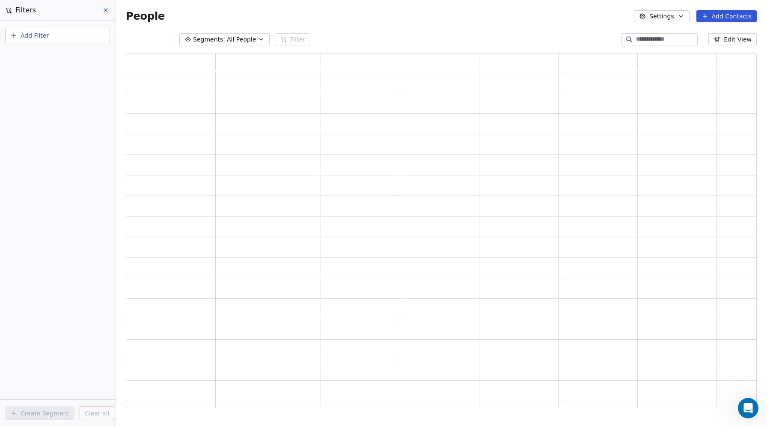
scroll to position [355, 631]
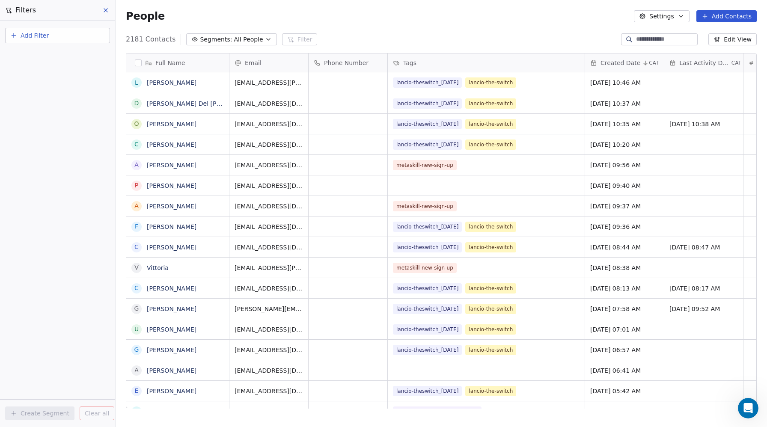
click at [41, 35] on span "Add Filter" at bounding box center [35, 35] width 28 height 9
click at [39, 56] on span "Contact properties" at bounding box center [42, 55] width 56 height 9
type input "***"
click at [21, 84] on span "Tags" at bounding box center [20, 86] width 13 height 9
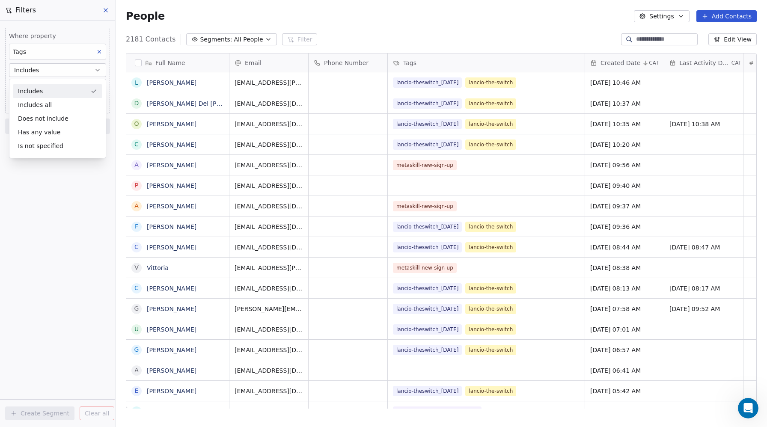
click at [11, 81] on div "Includes Includes all Does not include Has any value Is not specified" at bounding box center [57, 119] width 97 height 80
click at [69, 190] on div "Where property Tags Includes Select Tags Add filter to this group Add another f…" at bounding box center [57, 224] width 115 height 406
click at [48, 90] on body "Metaskill Contacts People Marketing Workflows Campaigns Sales Pipelines Sequenc…" at bounding box center [383, 213] width 767 height 427
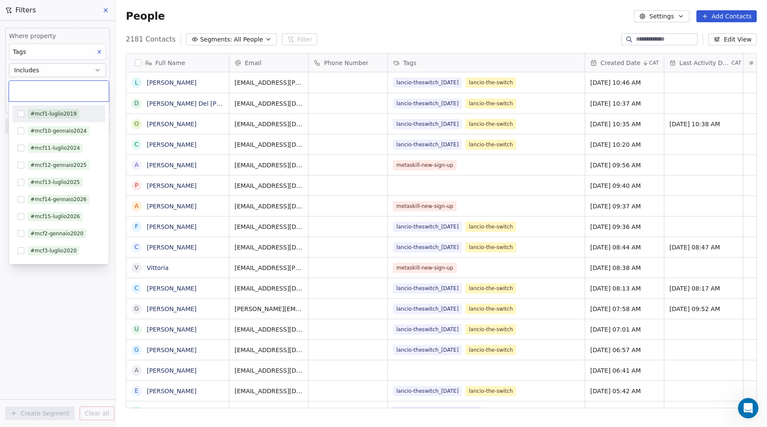
click at [42, 87] on input "text" at bounding box center [58, 90] width 89 height 9
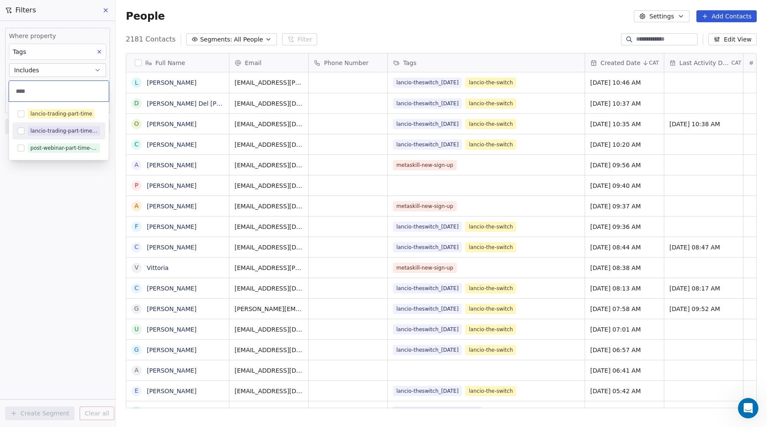
type input "****"
click at [18, 130] on button "Suggestions" at bounding box center [21, 131] width 7 height 7
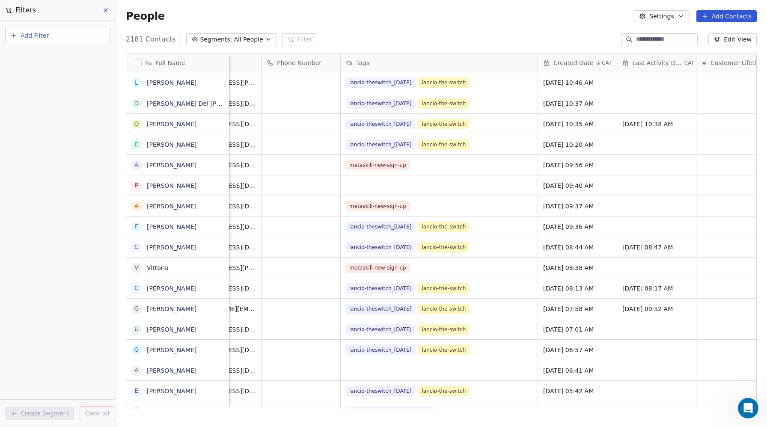
scroll to position [0, 0]
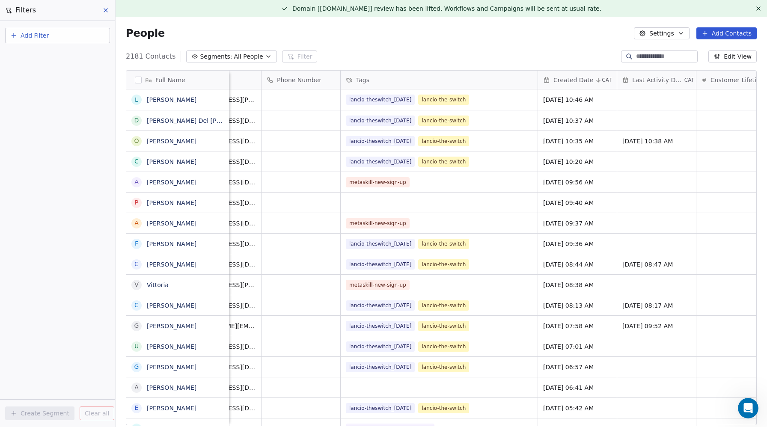
click at [44, 32] on span "Add Filter" at bounding box center [35, 35] width 28 height 9
click at [38, 55] on span "Contact properties" at bounding box center [42, 55] width 56 height 9
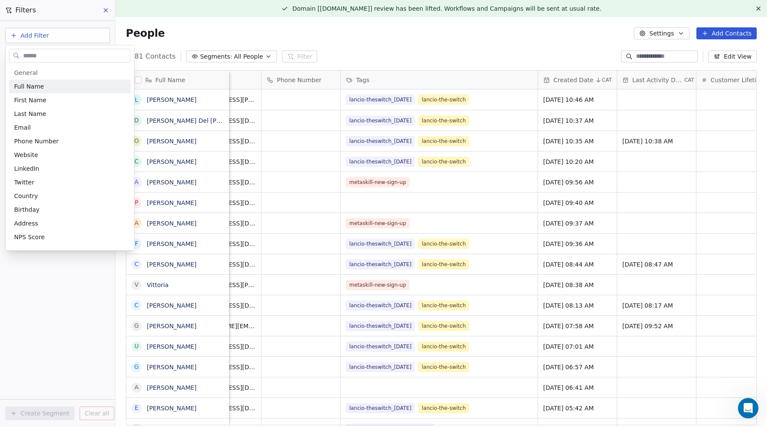
click at [33, 54] on input "text" at bounding box center [75, 56] width 109 height 12
type input "***"
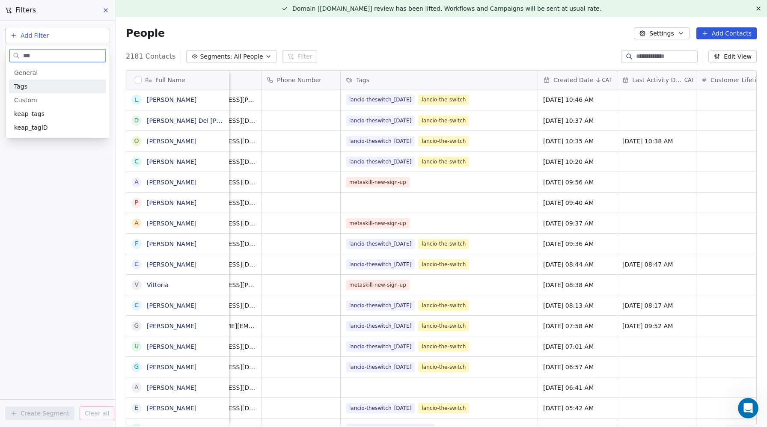
click at [27, 88] on span "Tags" at bounding box center [20, 86] width 13 height 9
click at [27, 90] on div "Includes" at bounding box center [57, 91] width 89 height 14
click at [28, 90] on body "Metaskill Contacts People Marketing Workflows Campaigns Sales Pipelines Sequenc…" at bounding box center [383, 213] width 767 height 427
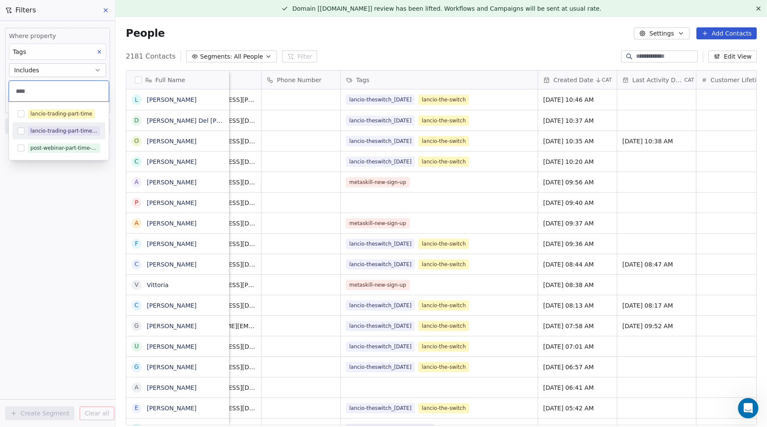
type input "****"
click at [20, 133] on button "Suggestions" at bounding box center [21, 131] width 7 height 7
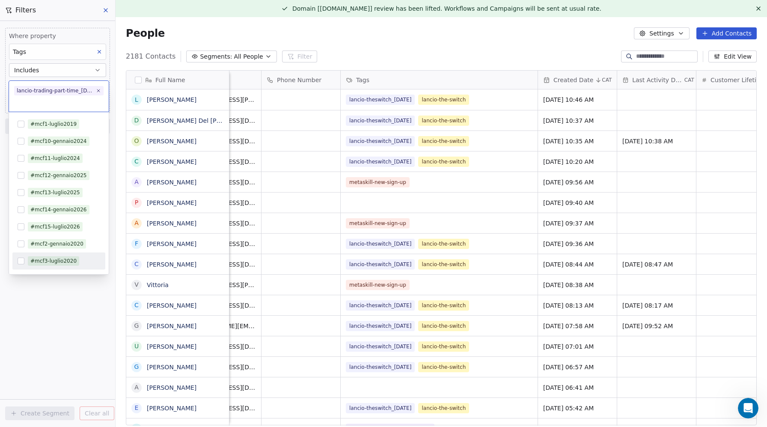
click at [54, 365] on html "Metaskill Contacts People Marketing Workflows Campaigns Sales Pipelines Sequenc…" at bounding box center [383, 213] width 767 height 427
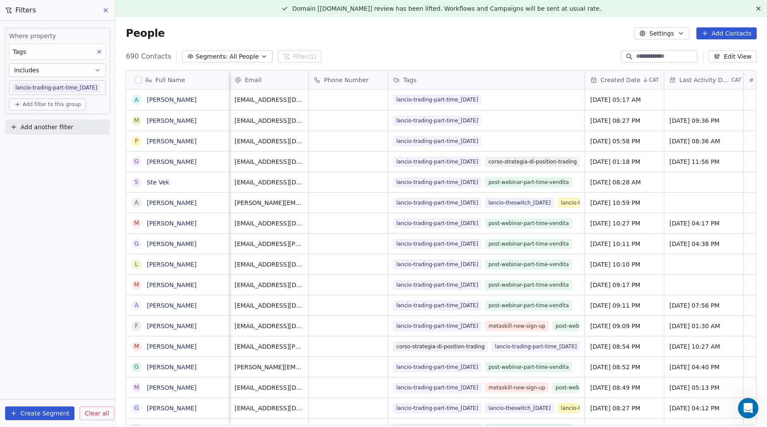
scroll to position [0, 1207]
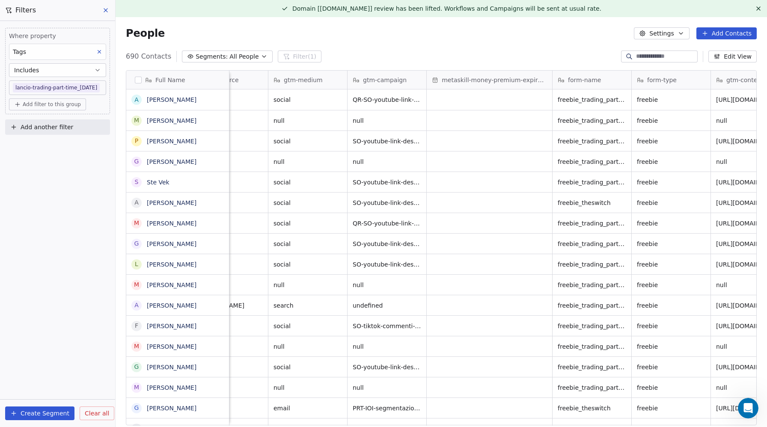
click at [33, 106] on span "Add filter to this group" at bounding box center [52, 104] width 58 height 7
click at [33, 123] on span "Contact properties" at bounding box center [46, 123] width 56 height 9
type input "***"
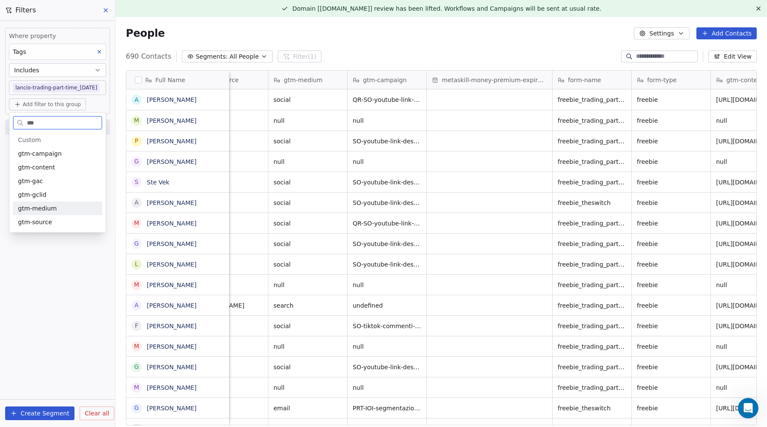
click at [34, 203] on div "gtm-medium" at bounding box center [57, 209] width 89 height 14
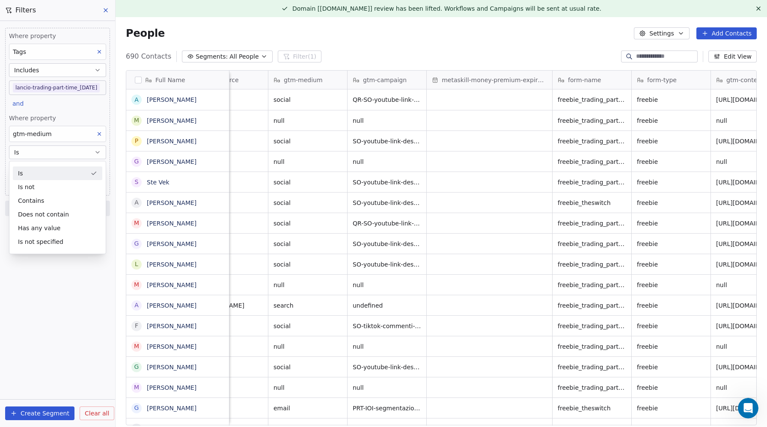
click at [35, 171] on div "Is" at bounding box center [57, 174] width 89 height 14
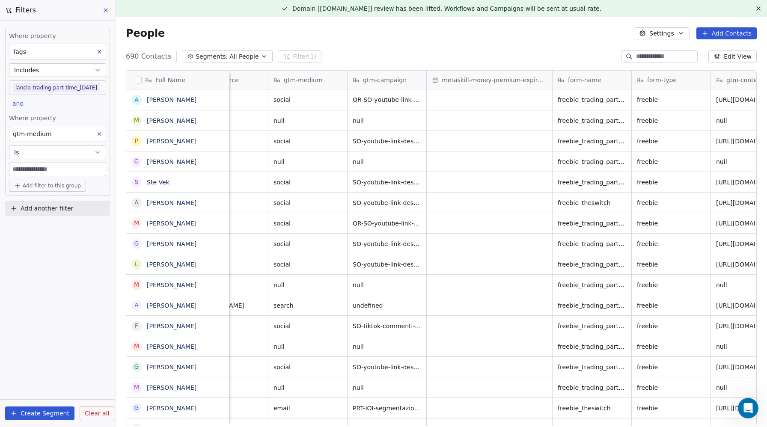
click at [30, 169] on input at bounding box center [57, 169] width 96 height 13
type input "****"
click at [28, 247] on div "Where property Tags Includes lancio-trading-part-time_2025-09-17 and Where prop…" at bounding box center [57, 224] width 115 height 406
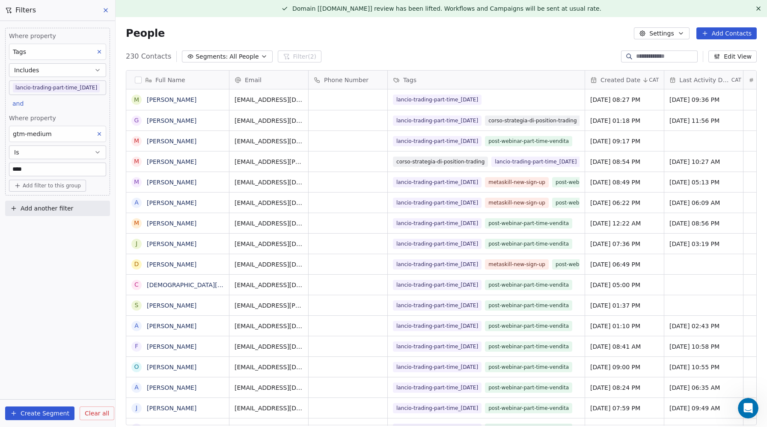
scroll to position [376, 651]
click at [98, 134] on icon at bounding box center [99, 134] width 6 height 6
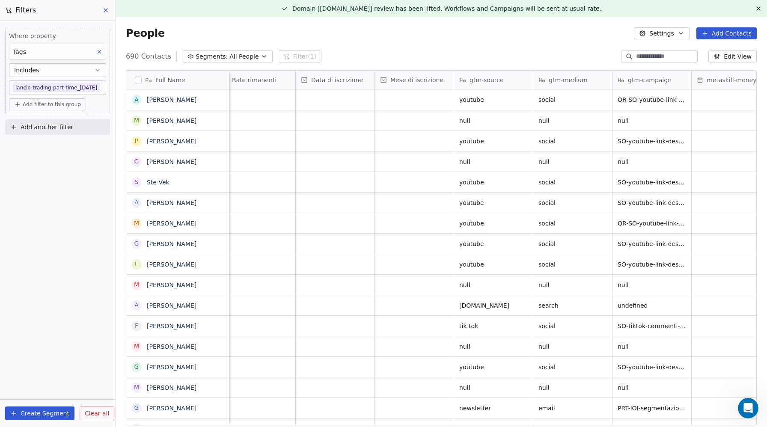
scroll to position [0, 943]
click at [49, 105] on span "Add filter to this group" at bounding box center [52, 104] width 58 height 7
click at [43, 121] on span "Contact properties" at bounding box center [46, 123] width 56 height 9
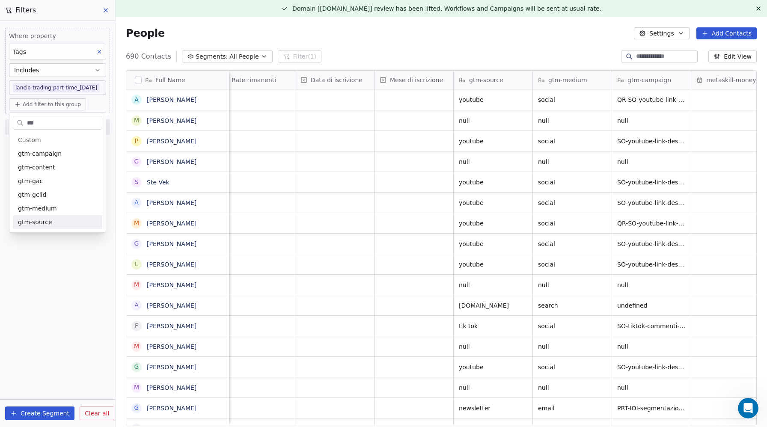
type input "***"
click at [36, 219] on span "gtm-source" at bounding box center [35, 222] width 34 height 9
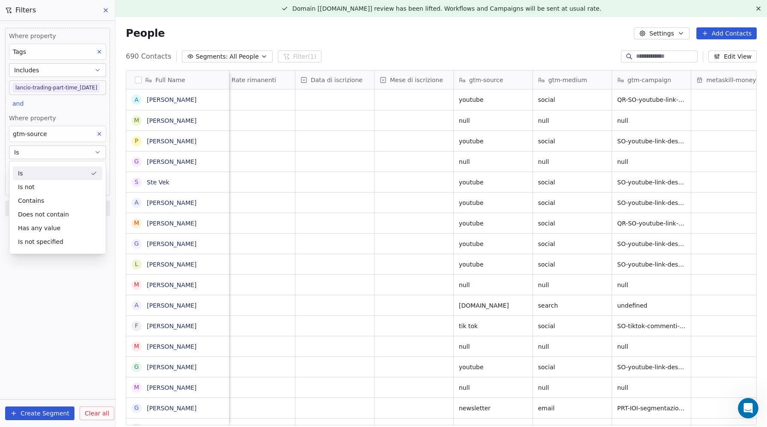
click at [27, 175] on div "Is" at bounding box center [57, 174] width 89 height 14
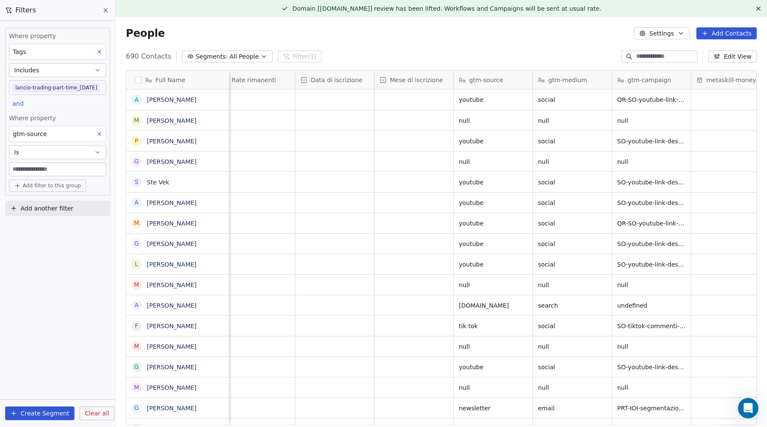
click at [25, 171] on input at bounding box center [57, 169] width 96 height 13
type input "*******"
click at [22, 209] on span "Add another filter" at bounding box center [47, 208] width 53 height 9
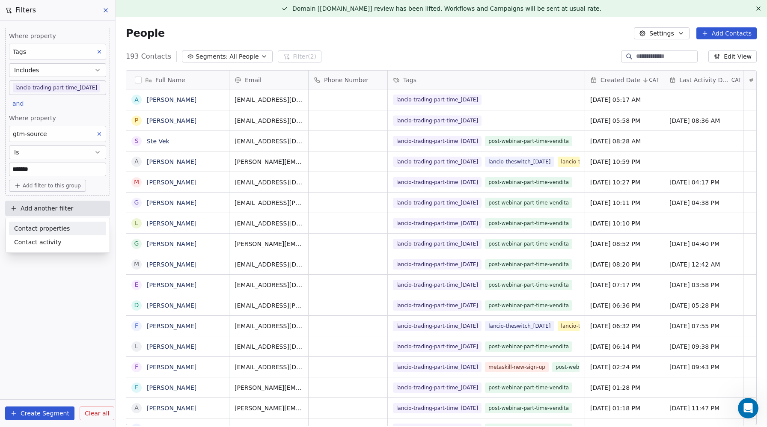
scroll to position [376, 651]
click at [28, 226] on span "Contact properties" at bounding box center [42, 228] width 56 height 9
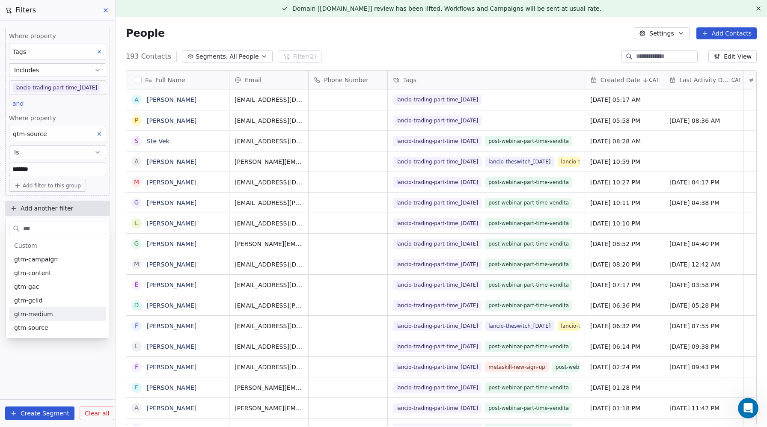
type input "***"
click at [30, 313] on span "gtm-medium" at bounding box center [33, 314] width 39 height 9
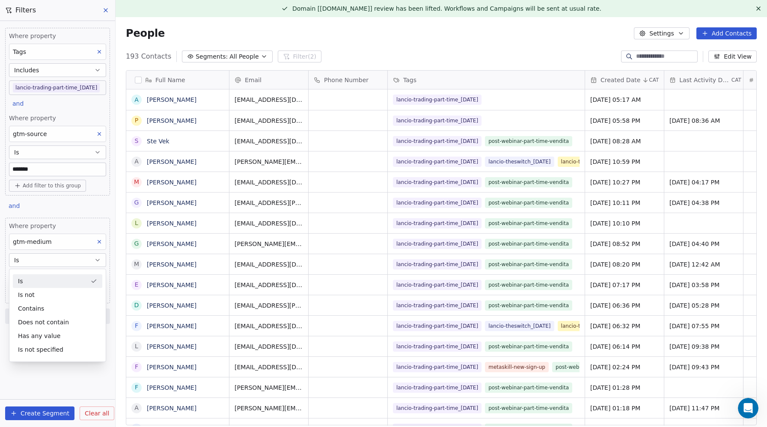
drag, startPoint x: 27, startPoint y: 278, endPoint x: 32, endPoint y: 280, distance: 4.8
click at [27, 278] on div "Is" at bounding box center [57, 281] width 89 height 14
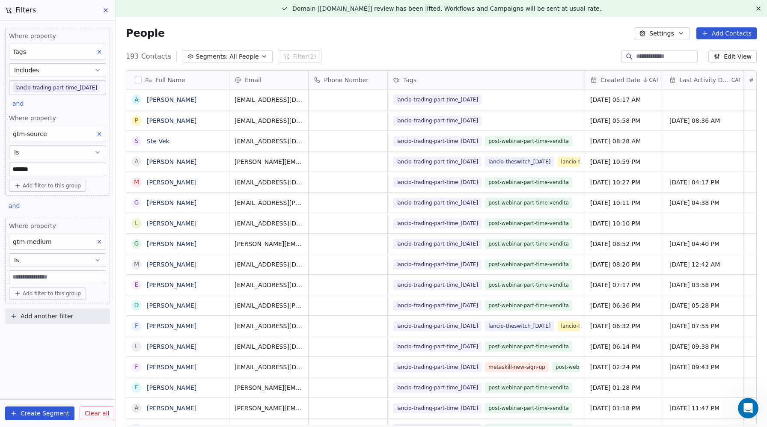
click at [31, 278] on input at bounding box center [57, 277] width 96 height 13
type input "******"
click at [44, 343] on div "Where property Tags Includes lancio-trading-part-time_2025-09-17 and Where prop…" at bounding box center [57, 224] width 115 height 406
click at [98, 241] on icon at bounding box center [99, 242] width 3 height 3
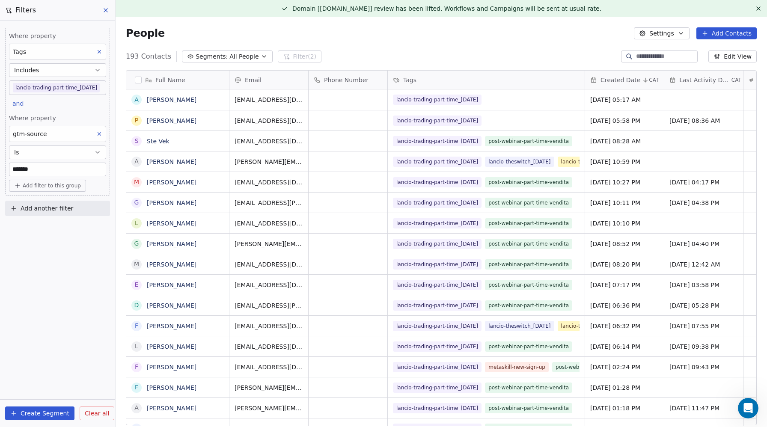
click at [99, 134] on icon at bounding box center [99, 134] width 3 height 3
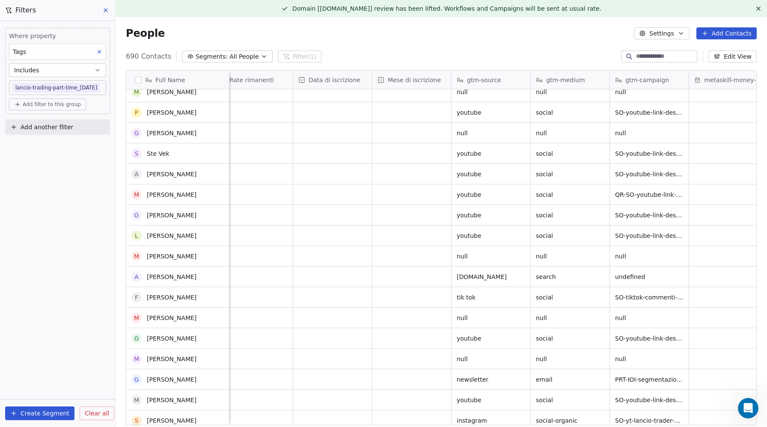
scroll to position [30, 0]
click at [26, 105] on span "Add filter to this group" at bounding box center [52, 104] width 58 height 7
click at [38, 122] on span "Contact properties" at bounding box center [46, 123] width 56 height 9
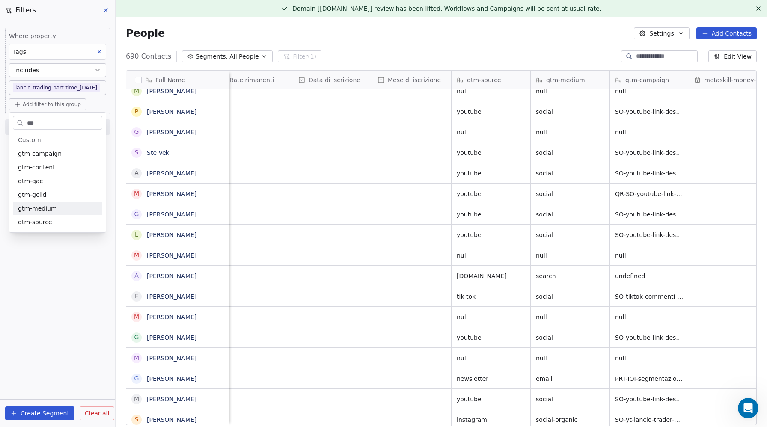
type input "***"
click at [37, 210] on span "gtm-medium" at bounding box center [37, 208] width 39 height 9
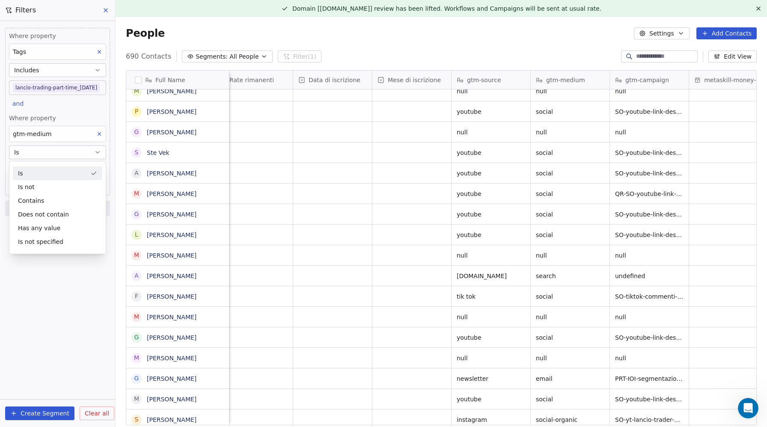
click at [27, 170] on div "Is" at bounding box center [57, 174] width 89 height 14
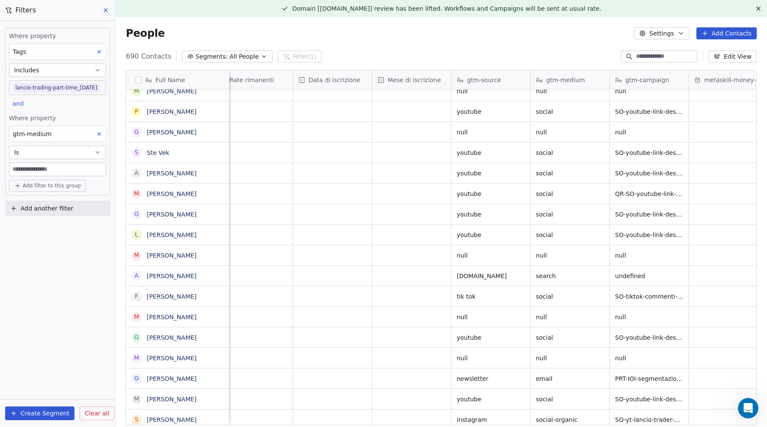
click at [27, 169] on input at bounding box center [57, 169] width 96 height 13
click at [42, 259] on div "Where property Tags Includes lancio-trading-part-time_2025-09-17 and Where prop…" at bounding box center [57, 224] width 115 height 406
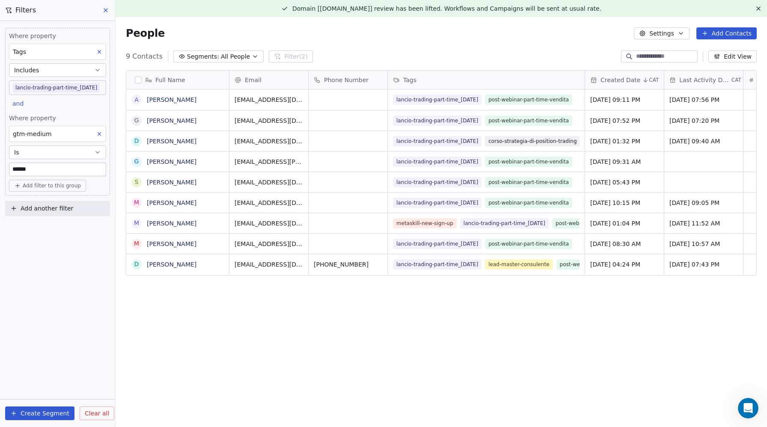
scroll to position [376, 651]
click at [36, 172] on input "******" at bounding box center [57, 169] width 96 height 13
type input "******"
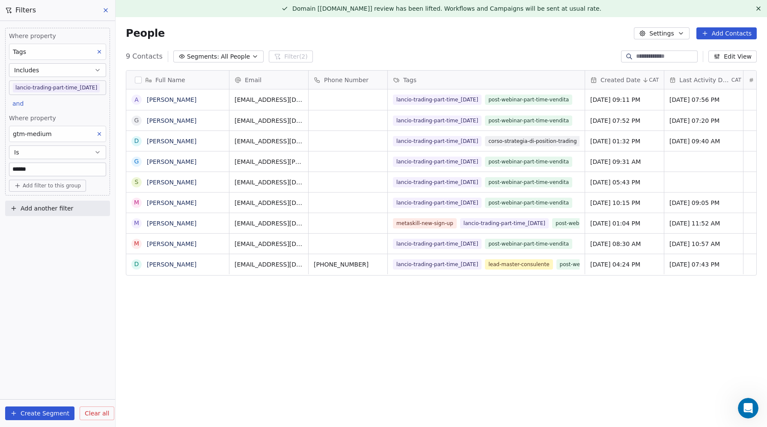
click at [74, 297] on div "Where property Tags Includes lancio-trading-part-time_2025-09-17 and Where prop…" at bounding box center [57, 224] width 115 height 406
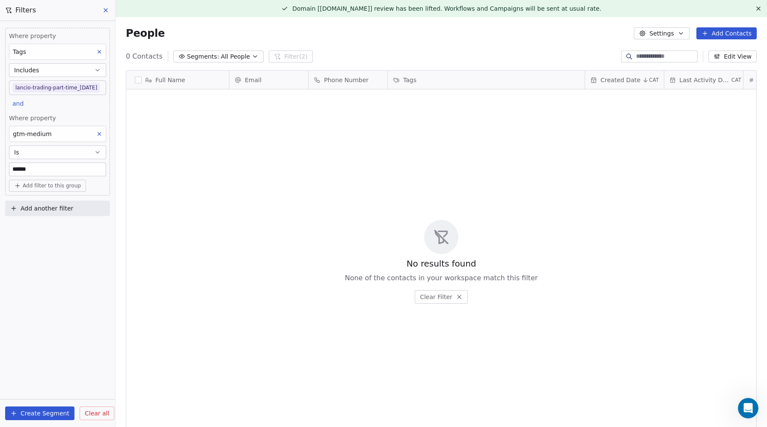
click at [97, 131] on icon at bounding box center [99, 134] width 6 height 6
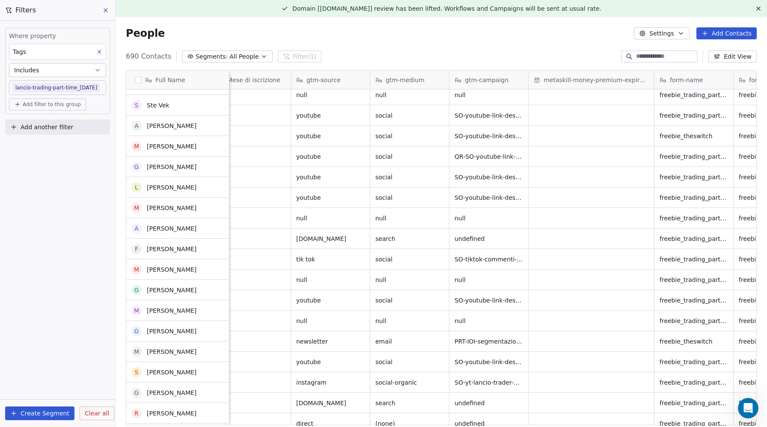
scroll to position [77, 0]
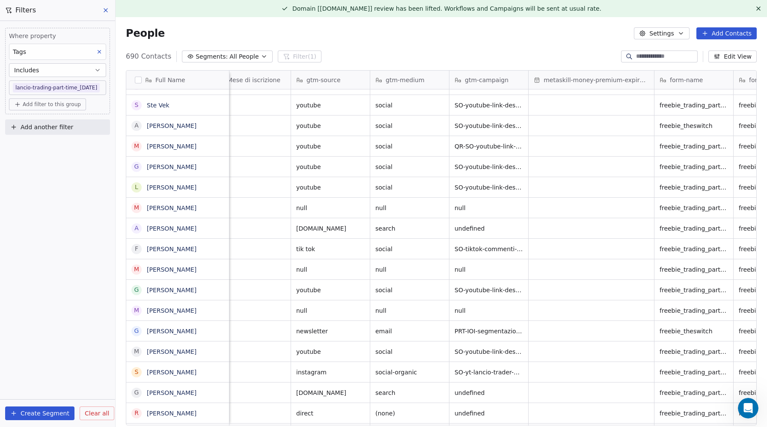
click at [33, 105] on span "Add filter to this group" at bounding box center [52, 104] width 58 height 7
click at [42, 123] on span "Contact properties" at bounding box center [46, 123] width 56 height 9
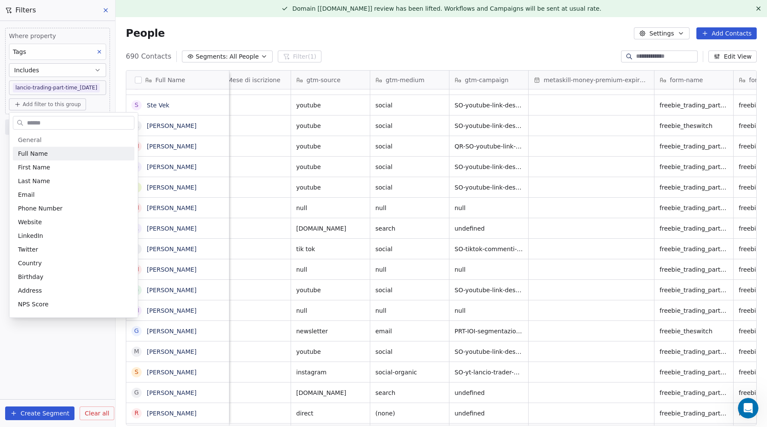
click at [42, 123] on input "text" at bounding box center [79, 123] width 109 height 12
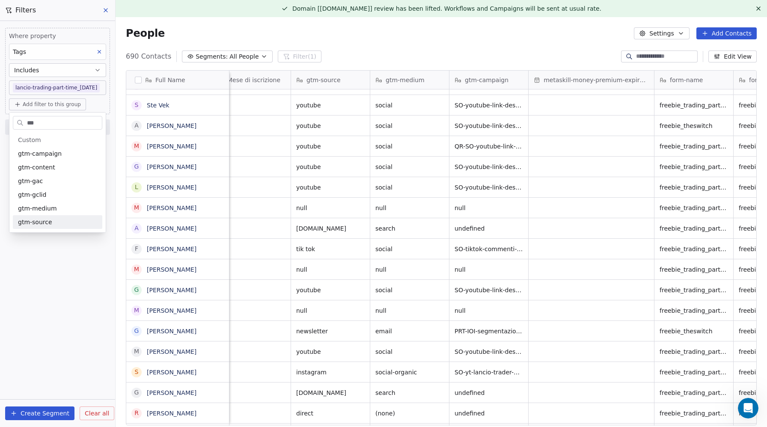
type input "***"
click at [43, 223] on span "gtm-source" at bounding box center [35, 222] width 34 height 9
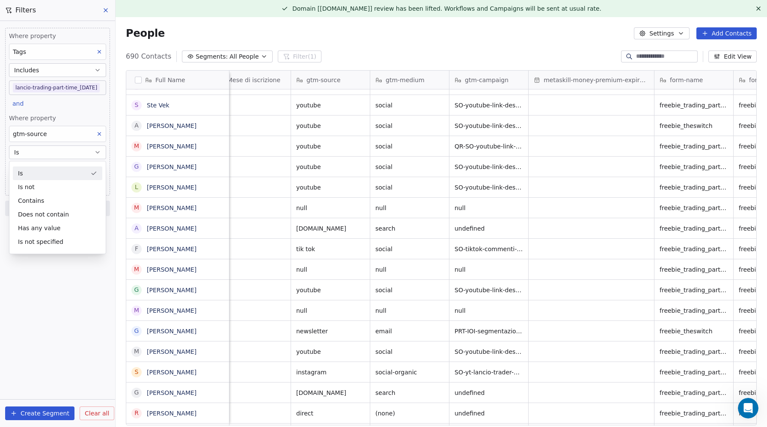
drag, startPoint x: 3, startPoint y: 169, endPoint x: 29, endPoint y: 173, distance: 25.5
click at [3, 169] on div "Where property Tags Includes lancio-trading-part-time_2025-09-17 and Where prop…" at bounding box center [57, 120] width 115 height 199
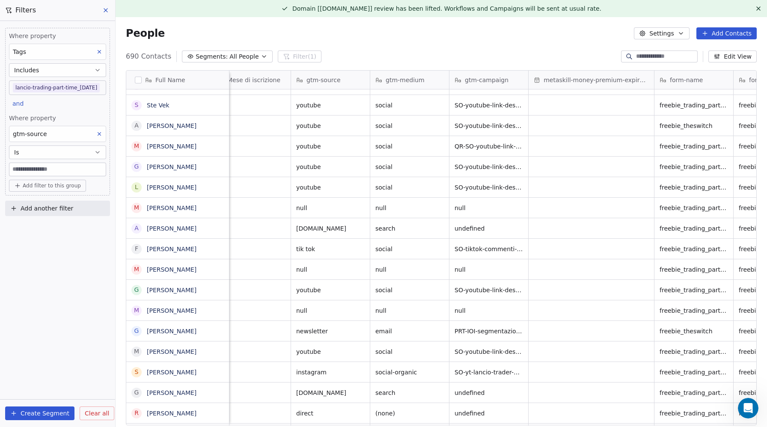
click at [33, 172] on input at bounding box center [57, 169] width 96 height 13
type input "**********"
click at [71, 273] on div "**********" at bounding box center [57, 224] width 115 height 406
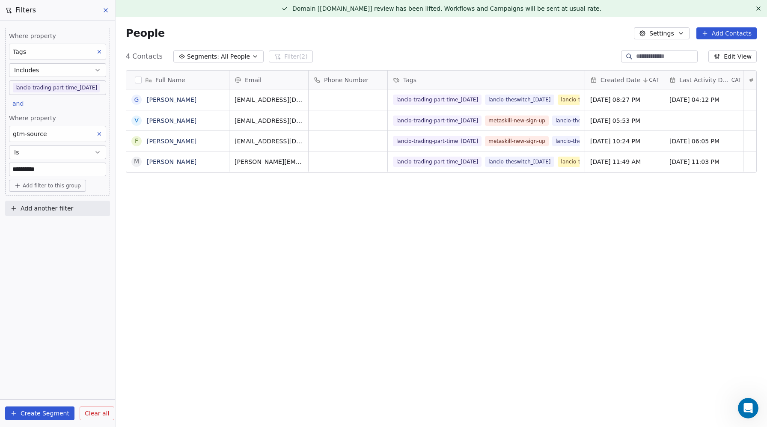
scroll to position [376, 651]
click at [99, 133] on icon at bounding box center [99, 134] width 6 height 6
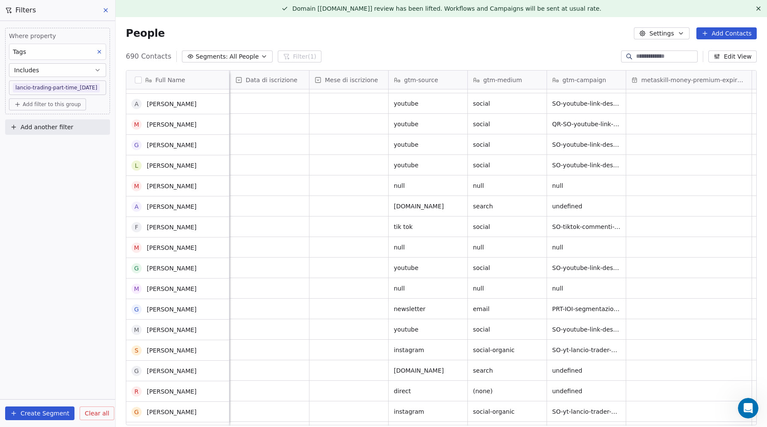
scroll to position [0, 0]
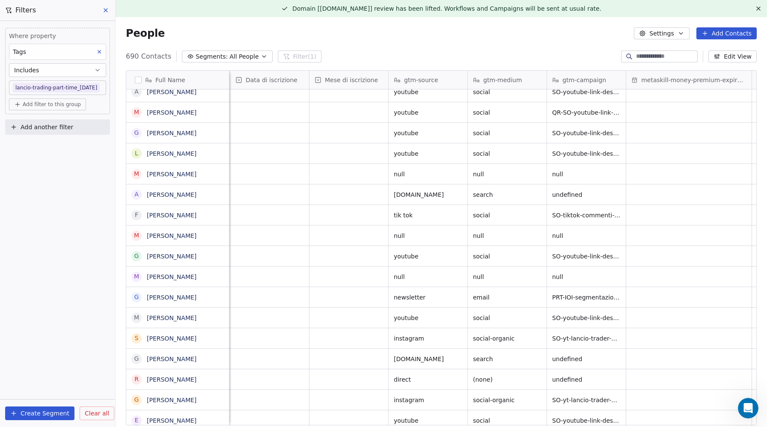
click at [37, 126] on span "Add another filter" at bounding box center [47, 127] width 53 height 9
click at [35, 145] on span "Contact properties" at bounding box center [42, 147] width 56 height 9
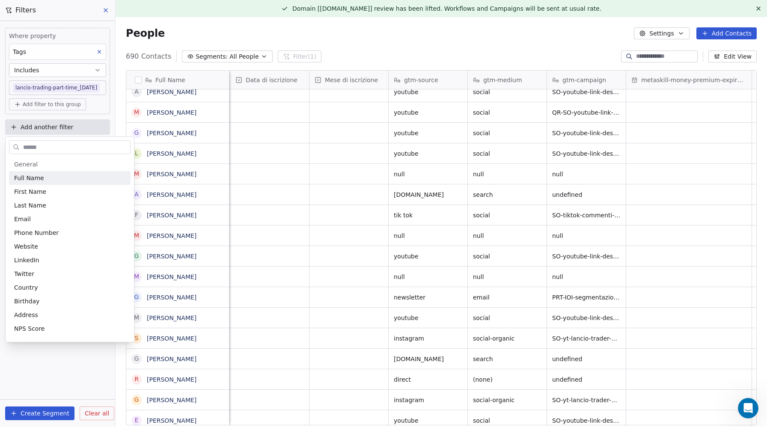
click at [30, 152] on input "text" at bounding box center [75, 147] width 109 height 12
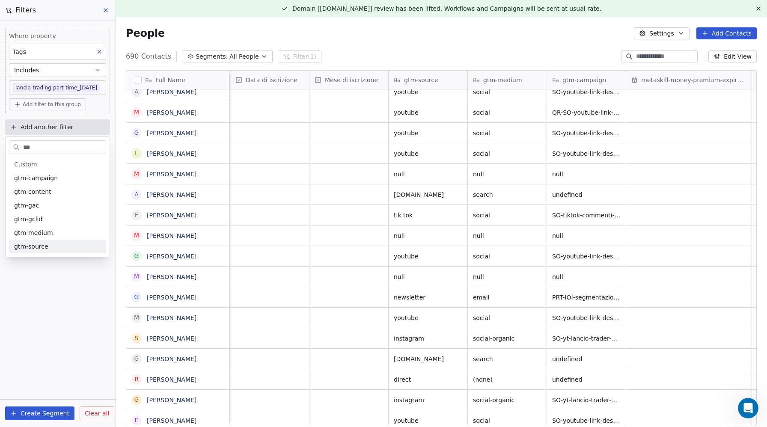
type input "***"
click at [31, 247] on span "gtm-source" at bounding box center [31, 246] width 34 height 9
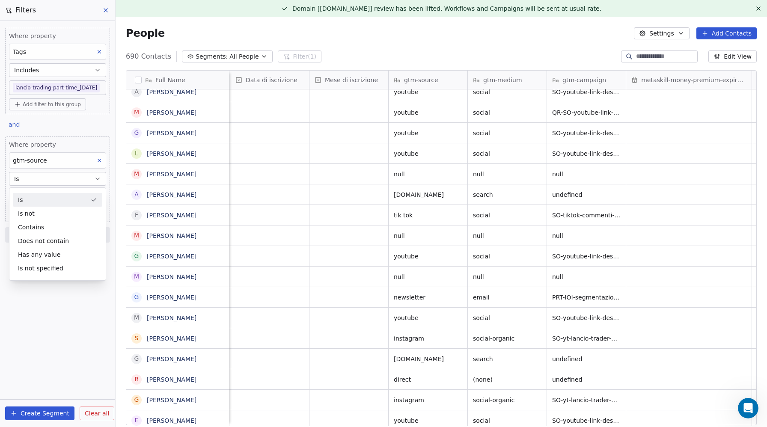
click at [25, 198] on div "Is" at bounding box center [57, 200] width 89 height 14
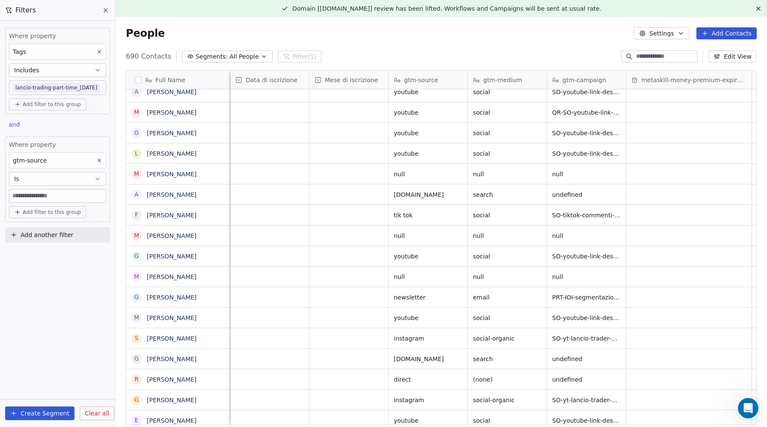
click at [30, 195] on input at bounding box center [57, 196] width 96 height 13
click at [14, 197] on input "********" at bounding box center [57, 196] width 96 height 13
type input "*********"
click at [78, 315] on div "Where property Tags Includes lancio-trading-part-time_2025-09-17 Add filter to …" at bounding box center [57, 224] width 115 height 406
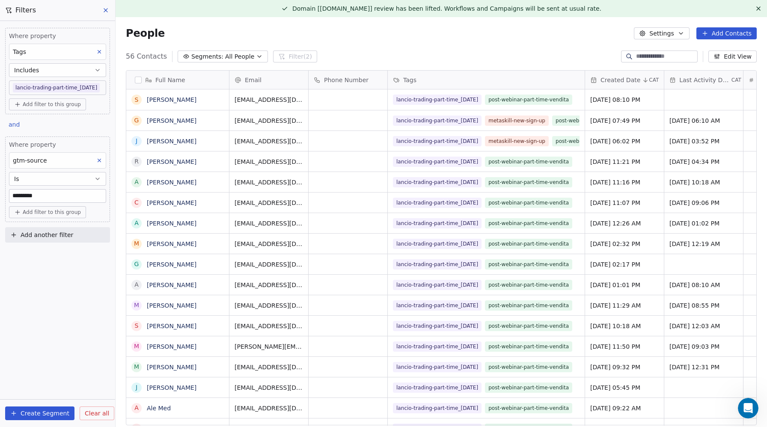
click at [95, 158] on button at bounding box center [99, 160] width 11 height 11
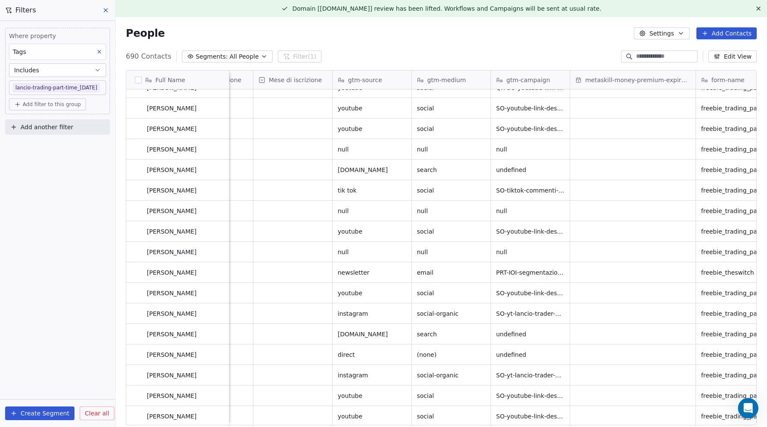
scroll to position [151, 0]
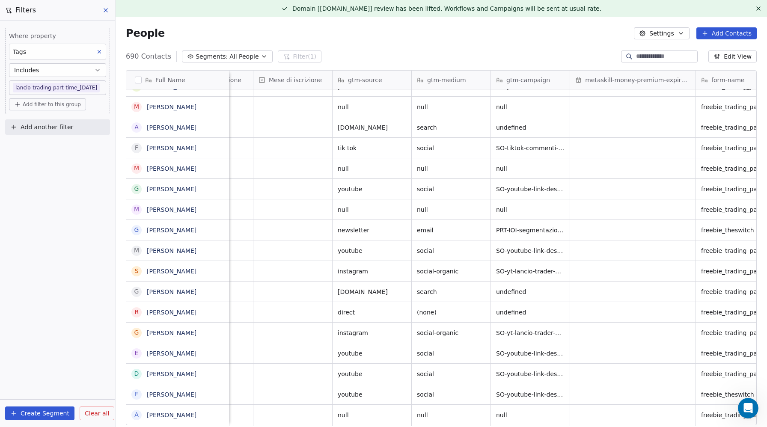
click at [48, 104] on span "Add filter to this group" at bounding box center [52, 104] width 58 height 7
click at [44, 124] on span "Contact properties" at bounding box center [46, 123] width 56 height 9
type input "***"
click at [34, 154] on span "Contact Source" at bounding box center [41, 153] width 46 height 9
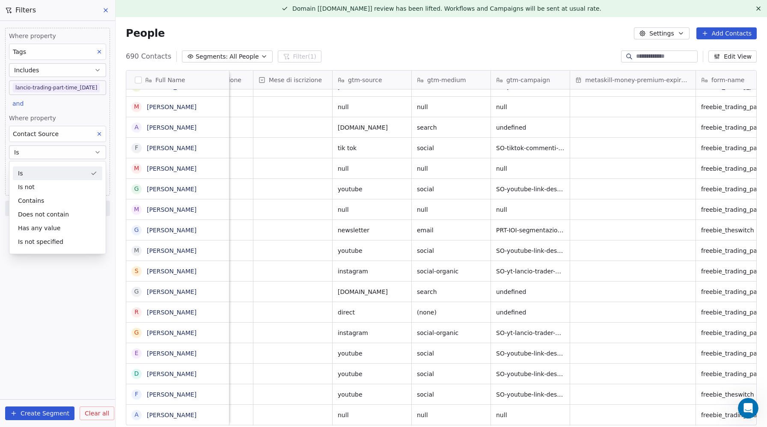
drag, startPoint x: 97, startPoint y: 133, endPoint x: 23, endPoint y: 123, distance: 75.2
click at [97, 133] on icon at bounding box center [99, 134] width 6 height 6
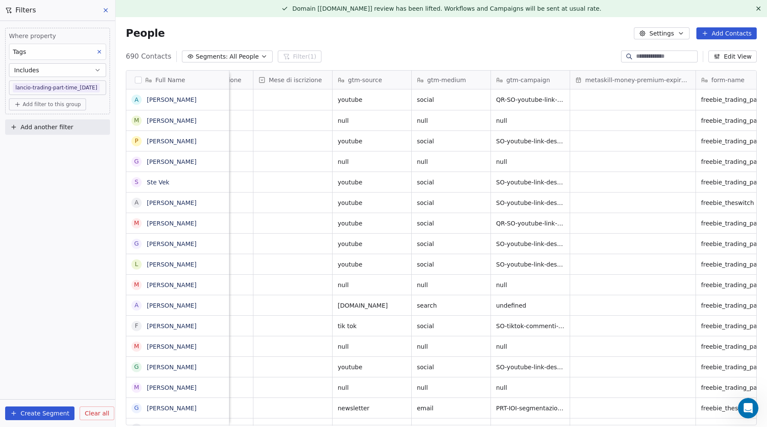
click at [42, 101] on span "Add filter to this group" at bounding box center [52, 104] width 58 height 7
click at [37, 122] on span "Contact properties" at bounding box center [46, 123] width 56 height 9
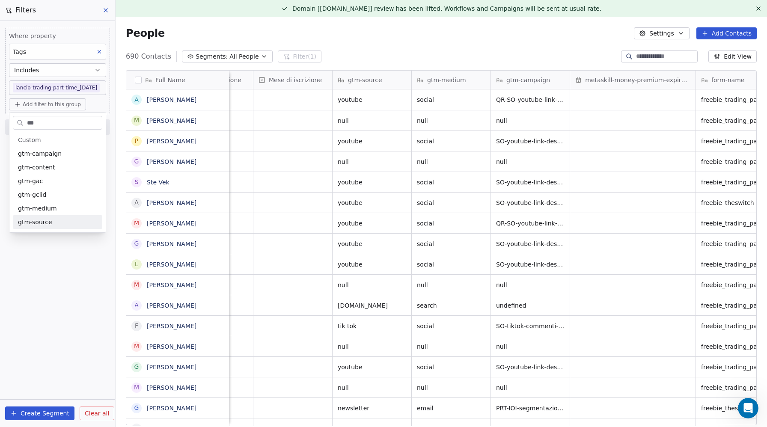
type input "***"
click at [36, 225] on span "gtm-source" at bounding box center [35, 222] width 34 height 9
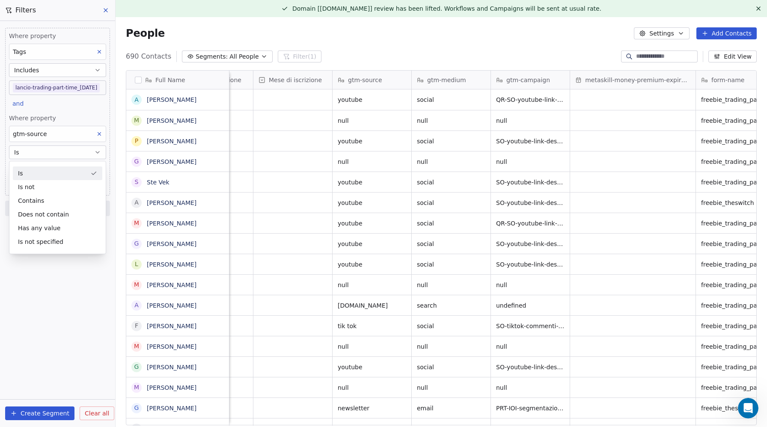
click at [22, 173] on div "Is" at bounding box center [57, 174] width 89 height 14
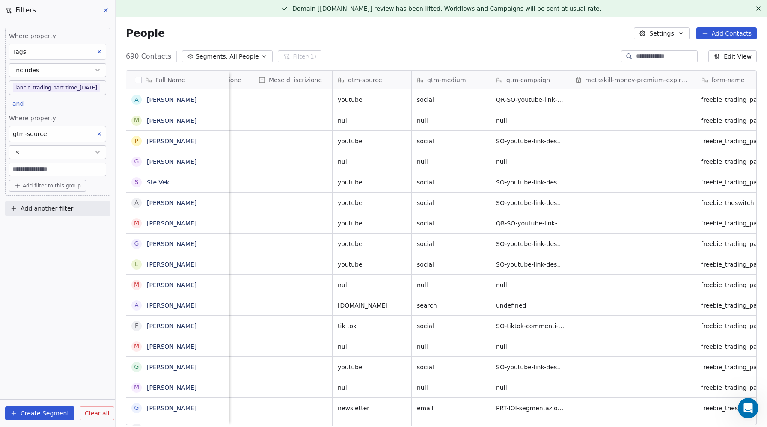
click at [31, 171] on input at bounding box center [57, 169] width 96 height 13
type input "******"
click at [43, 251] on div "Where property Tags Includes lancio-trading-part-time_2025-09-17 and Where prop…" at bounding box center [57, 224] width 115 height 406
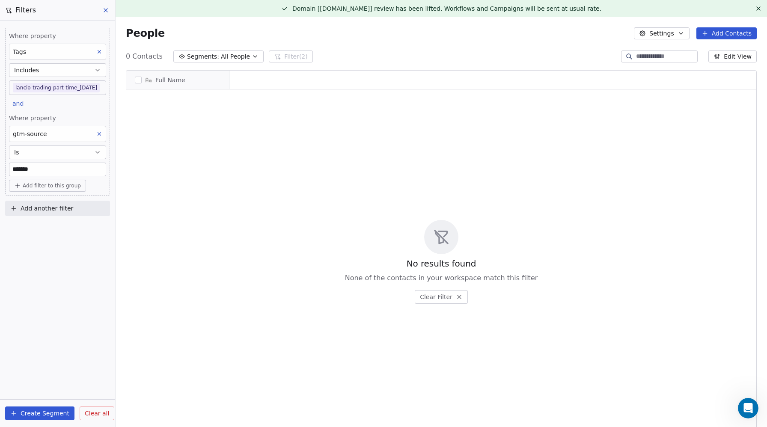
scroll to position [376, 651]
click at [100, 132] on icon at bounding box center [99, 134] width 6 height 6
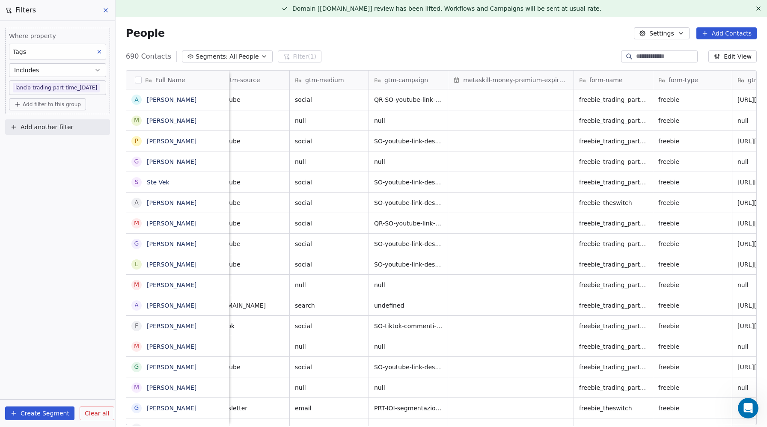
scroll to position [0, 1138]
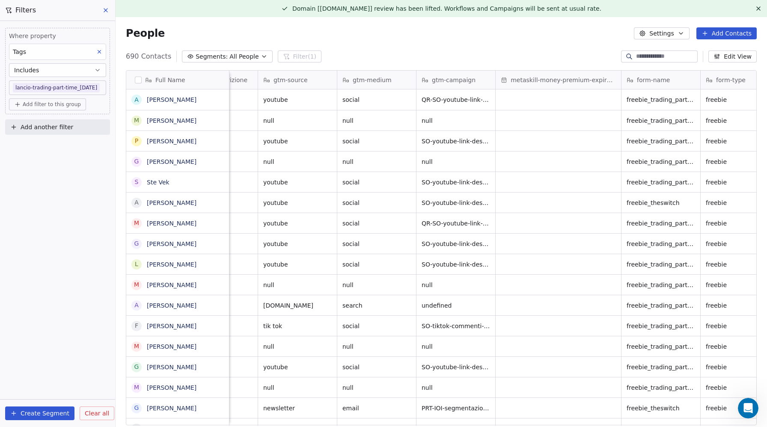
click at [46, 109] on button "Add filter to this group" at bounding box center [47, 104] width 77 height 12
click at [41, 123] on span "Contact properties" at bounding box center [46, 123] width 56 height 9
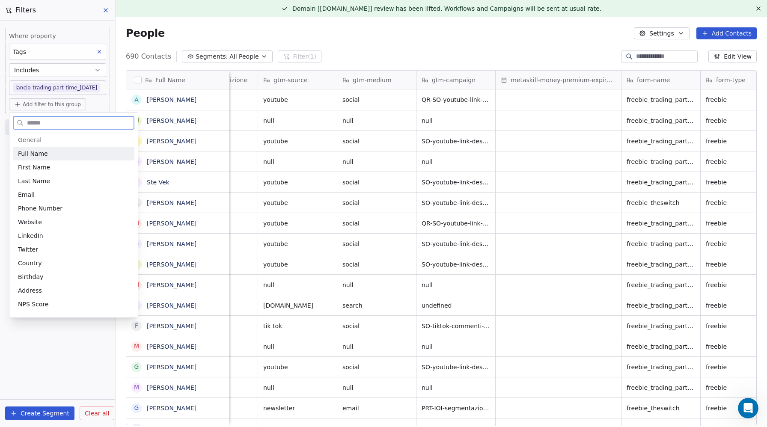
click at [42, 130] on div "General Full Name First Name Last Name Email Phone Number Website LinkedIn Twit…" at bounding box center [73, 224] width 128 height 188
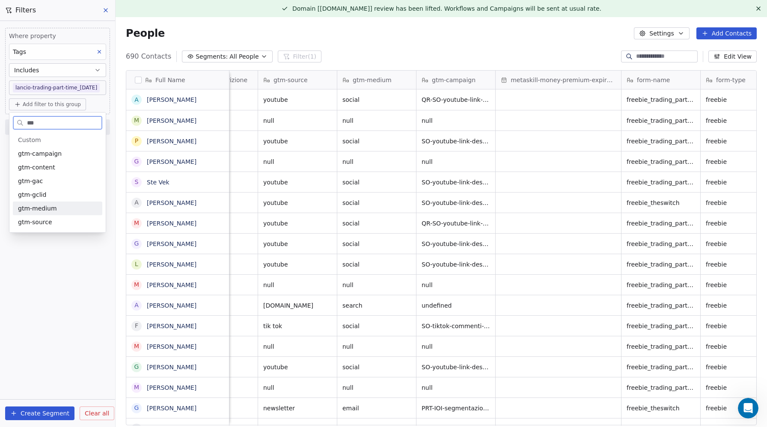
type input "***"
drag, startPoint x: 37, startPoint y: 219, endPoint x: 44, endPoint y: 202, distance: 18.0
click at [37, 219] on span "gtm-source" at bounding box center [35, 222] width 34 height 9
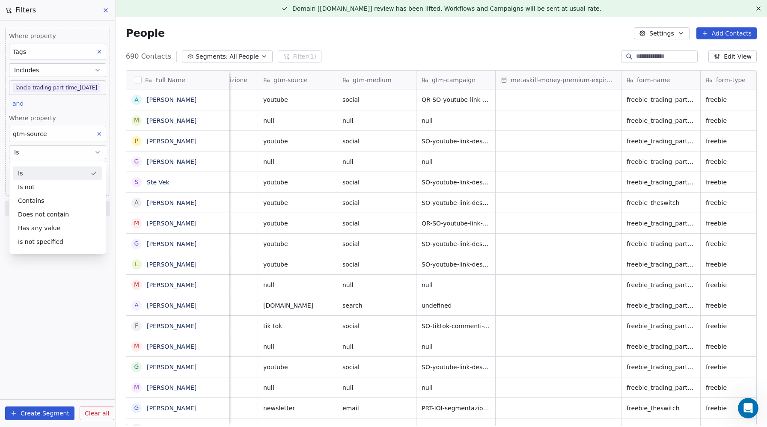
click at [22, 172] on div "Is" at bounding box center [57, 174] width 89 height 14
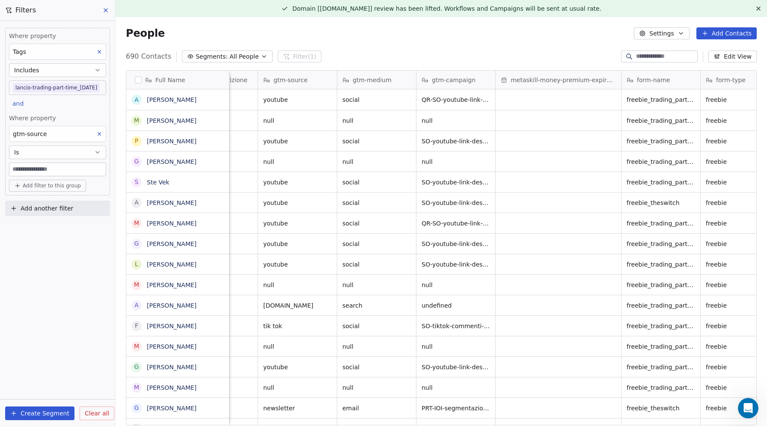
click at [23, 170] on input at bounding box center [57, 169] width 96 height 13
type input "*******"
click at [40, 285] on div "Where property Tags Includes lancio-trading-part-time_2025-09-17 and Where prop…" at bounding box center [57, 224] width 115 height 406
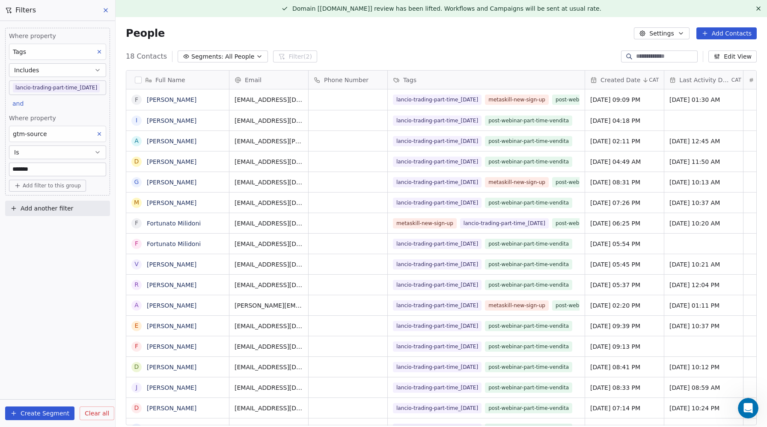
scroll to position [376, 651]
click at [102, 134] on icon at bounding box center [99, 134] width 6 height 6
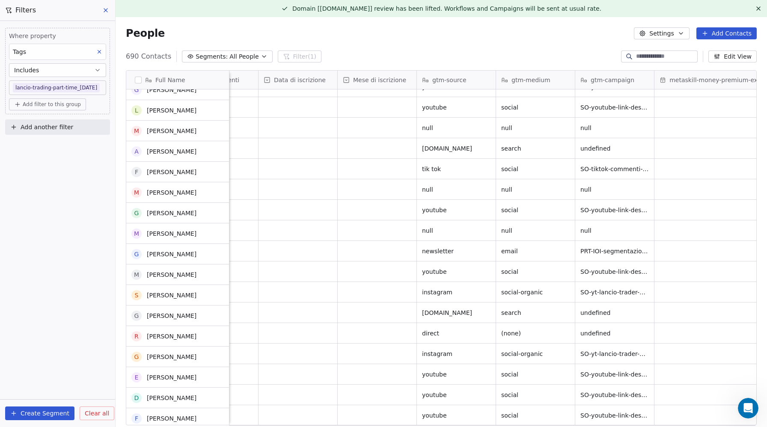
scroll to position [188, 0]
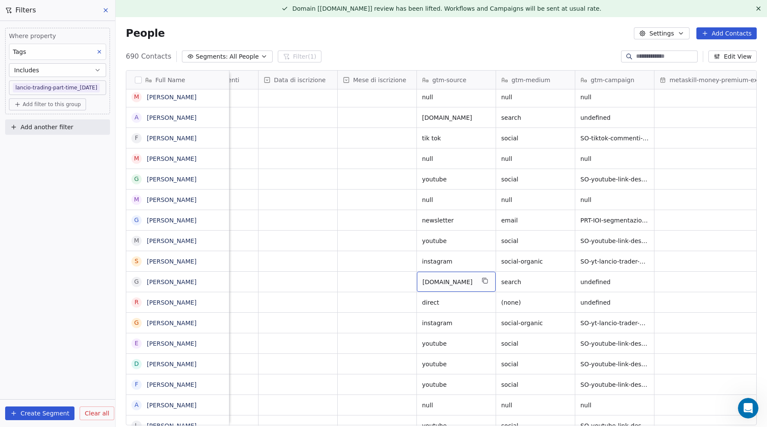
drag, startPoint x: 466, startPoint y: 282, endPoint x: 429, endPoint y: 283, distance: 36.8
click at [51, 104] on span "Add filter to this group" at bounding box center [52, 104] width 58 height 7
click at [45, 121] on span "Contact properties" at bounding box center [46, 123] width 56 height 9
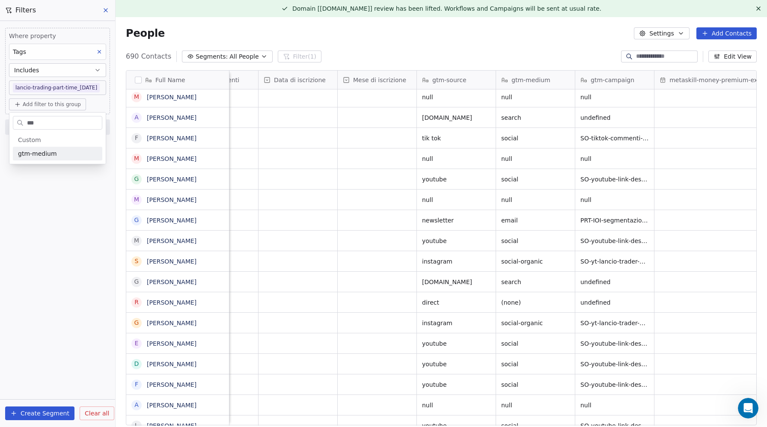
type input "***"
click at [33, 155] on span "gtm-medium" at bounding box center [37, 153] width 39 height 9
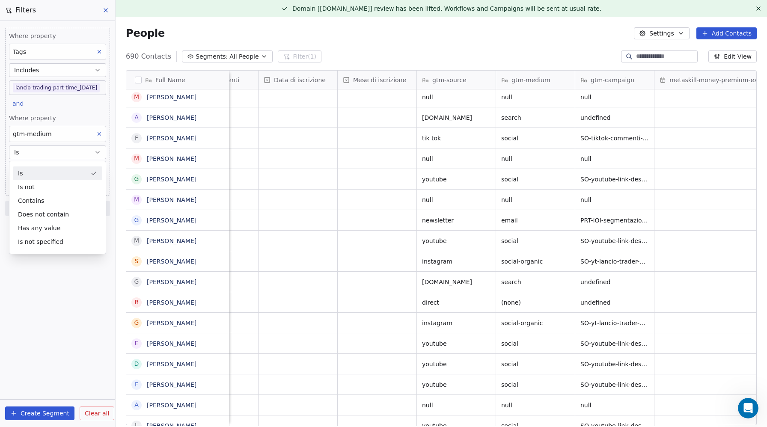
click at [24, 173] on div "Is" at bounding box center [57, 174] width 89 height 14
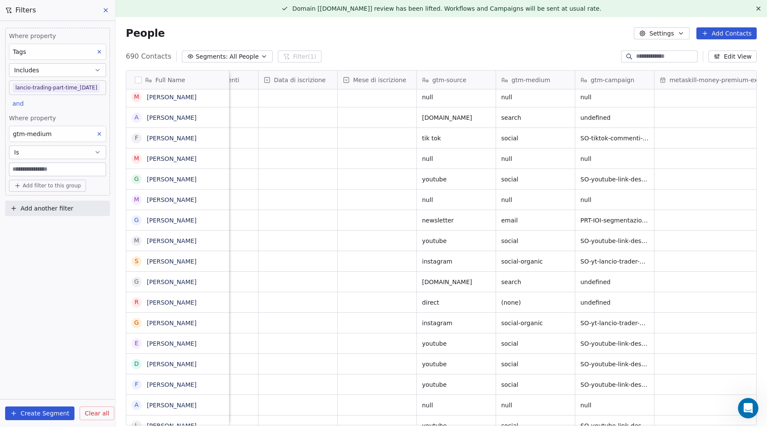
click at [21, 170] on input at bounding box center [57, 169] width 96 height 13
type input "*"
type input "******"
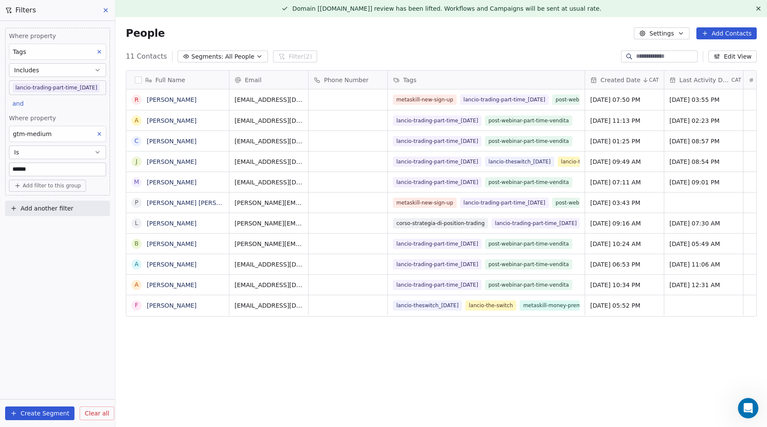
scroll to position [376, 651]
drag, startPoint x: 98, startPoint y: 134, endPoint x: 544, endPoint y: 256, distance: 463.0
click at [98, 134] on icon at bounding box center [99, 134] width 6 height 6
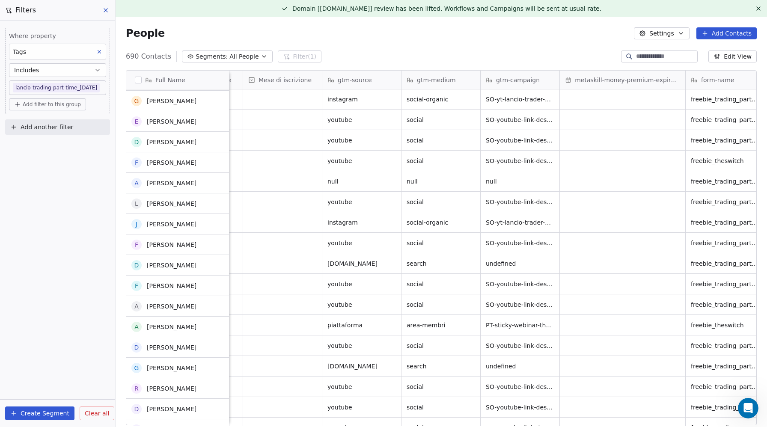
scroll to position [427, 0]
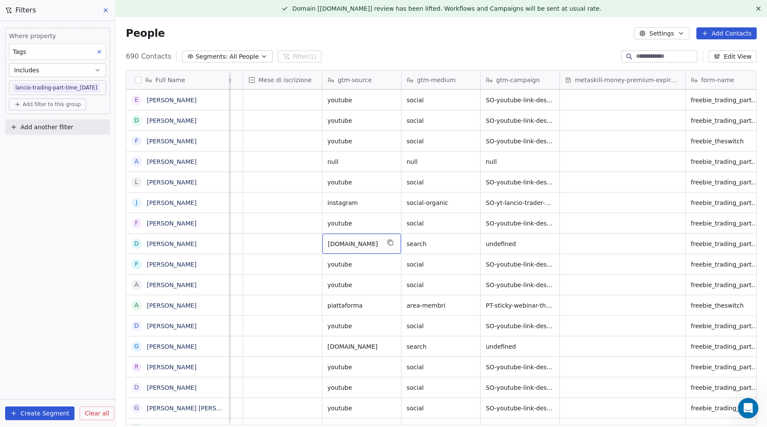
drag, startPoint x: 360, startPoint y: 246, endPoint x: 339, endPoint y: 246, distance: 21.4
click at [388, 242] on icon "grid" at bounding box center [390, 242] width 7 height 7
click at [54, 104] on span "Add filter to this group" at bounding box center [52, 104] width 58 height 7
click at [45, 121] on span "Contact properties" at bounding box center [46, 123] width 56 height 9
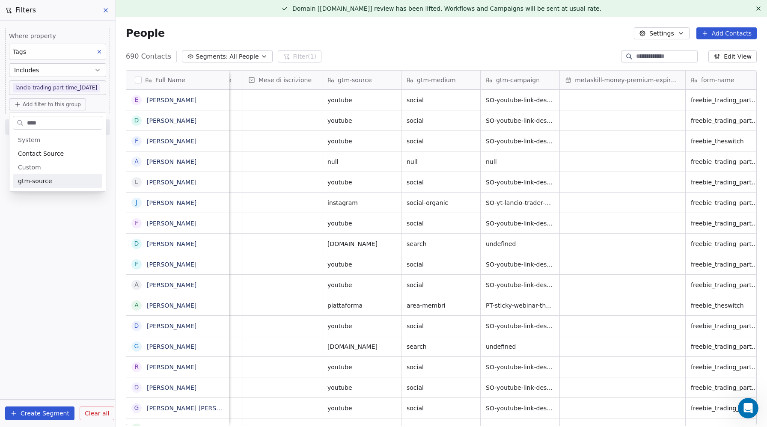
type input "****"
click at [34, 183] on span "gtm-source" at bounding box center [35, 181] width 34 height 9
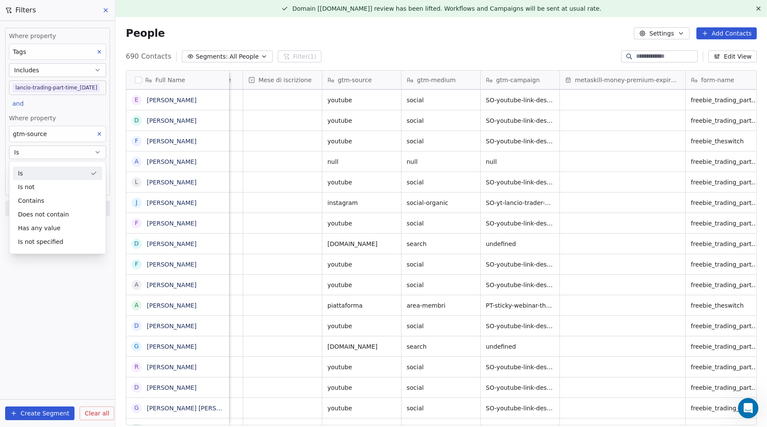
click at [21, 171] on div "Is" at bounding box center [57, 174] width 89 height 14
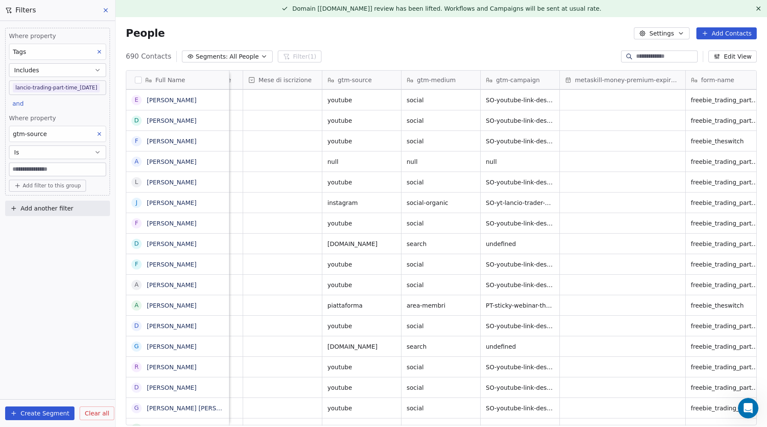
click at [21, 170] on input at bounding box center [57, 169] width 96 height 13
click at [24, 168] on input at bounding box center [57, 169] width 96 height 13
paste input "********"
type input "********"
click at [40, 377] on div "Where property Tags Includes lancio-trading-part-time_2025-09-17 and Where prop…" at bounding box center [57, 224] width 115 height 406
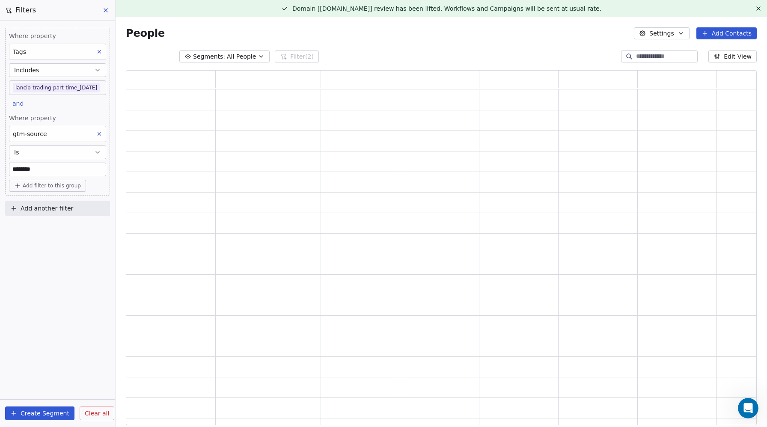
scroll to position [0, 0]
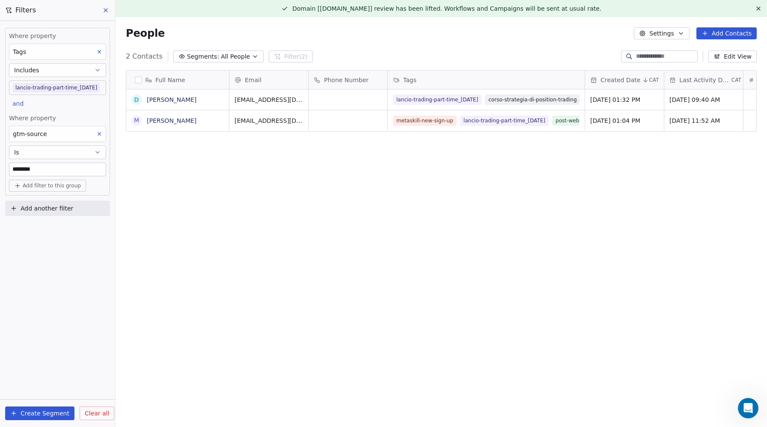
click at [98, 133] on icon at bounding box center [99, 134] width 3 height 3
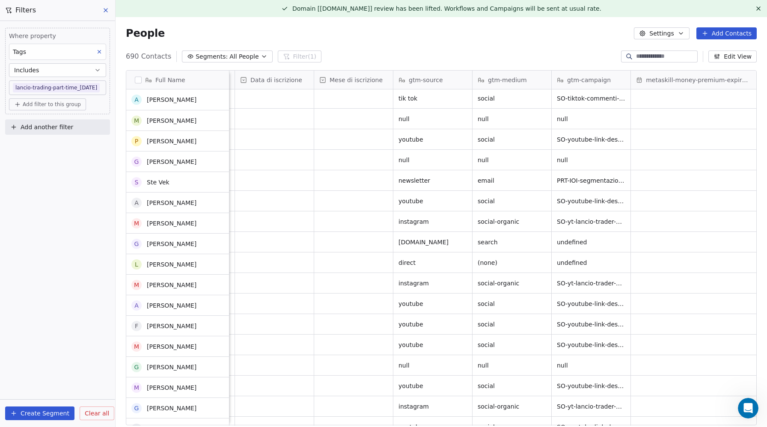
scroll to position [228, 0]
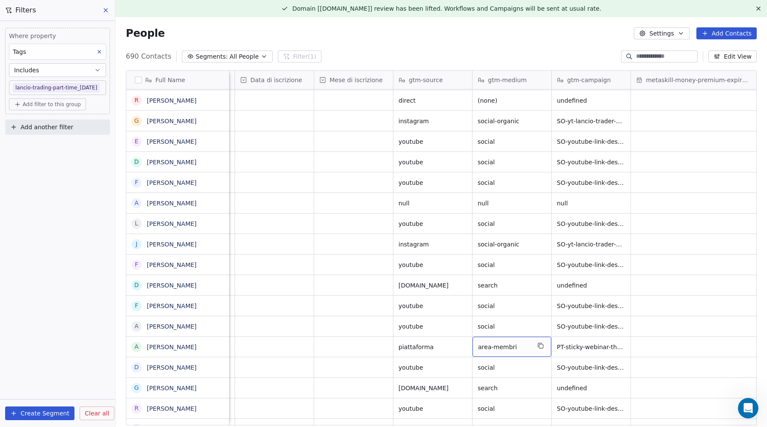
drag, startPoint x: 503, startPoint y: 348, endPoint x: 550, endPoint y: 349, distance: 47.5
click at [503, 348] on span "area-membri" at bounding box center [504, 347] width 52 height 9
click at [62, 106] on html "Metaskill Contacts People Marketing Workflows Campaigns Sales Pipelines Sequenc…" at bounding box center [383, 213] width 767 height 427
click at [62, 105] on html "Metaskill Contacts People Marketing Workflows Campaigns Sales Pipelines Sequenc…" at bounding box center [383, 213] width 767 height 427
click at [36, 105] on span "Add filter to this group" at bounding box center [52, 104] width 58 height 7
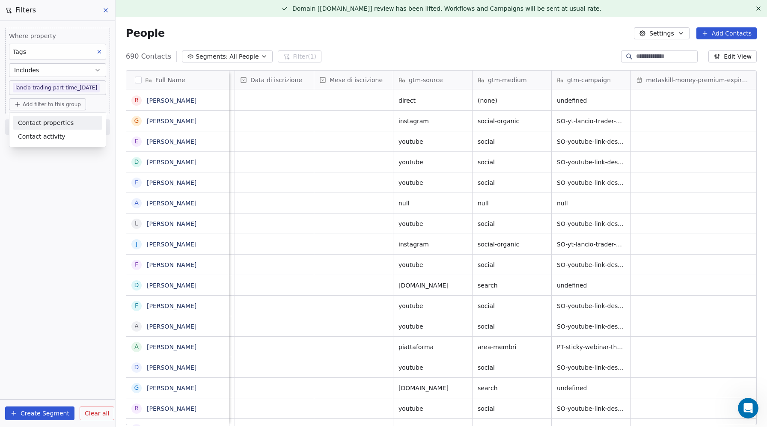
click at [42, 121] on span "Contact properties" at bounding box center [46, 123] width 56 height 9
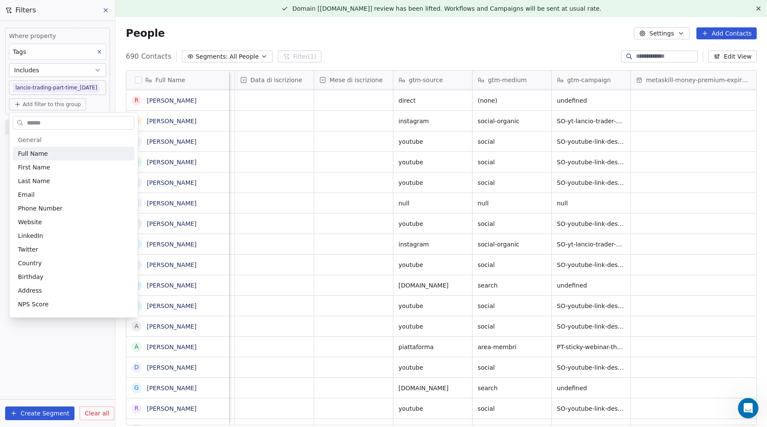
click at [50, 124] on input "text" at bounding box center [79, 123] width 109 height 12
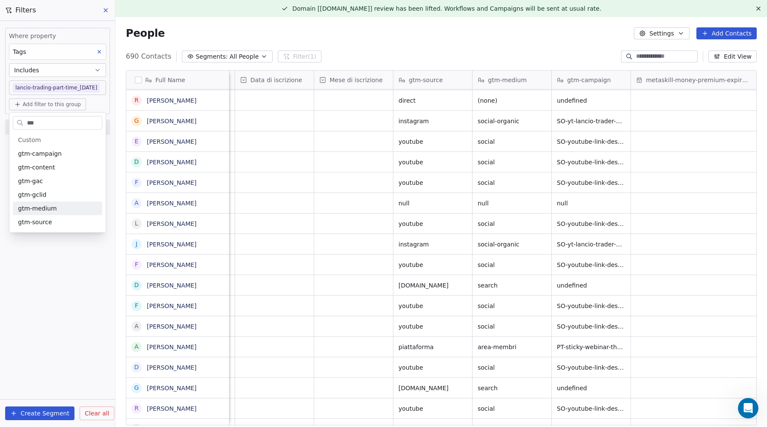
type input "***"
click at [32, 209] on span "gtm-medium" at bounding box center [37, 208] width 39 height 9
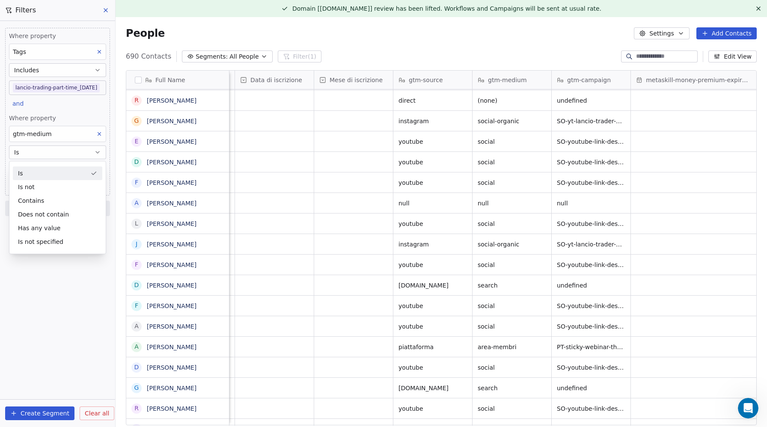
click at [36, 176] on div "Is" at bounding box center [57, 174] width 89 height 14
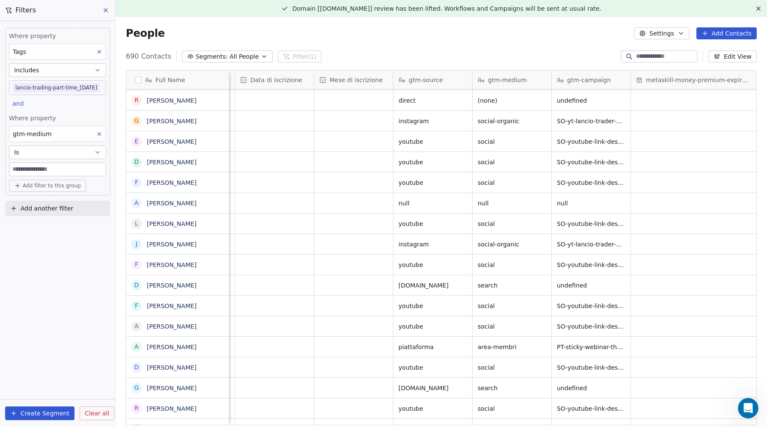
click at [28, 169] on input at bounding box center [57, 169] width 96 height 13
paste input "**********"
type input "**********"
click at [51, 358] on div "**********" at bounding box center [57, 224] width 115 height 406
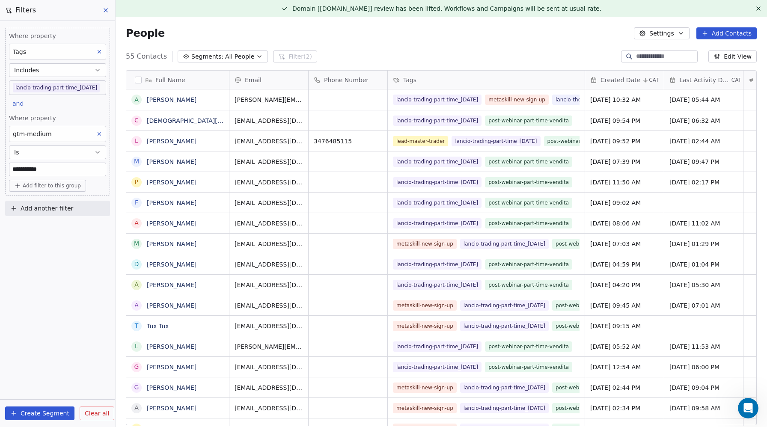
click at [99, 130] on button at bounding box center [99, 133] width 11 height 11
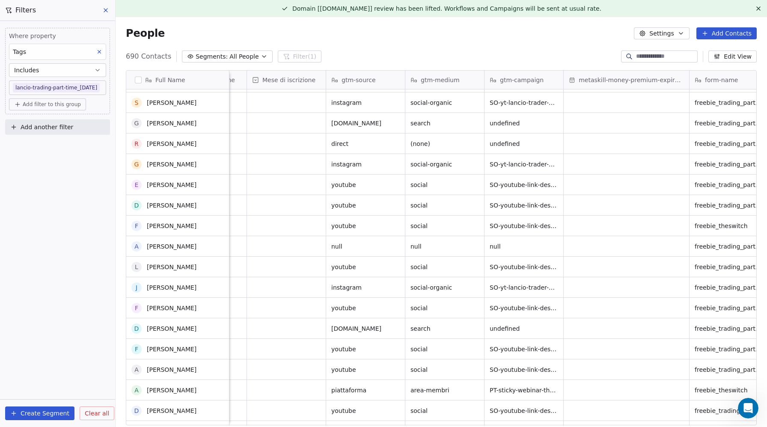
scroll to position [461, 0]
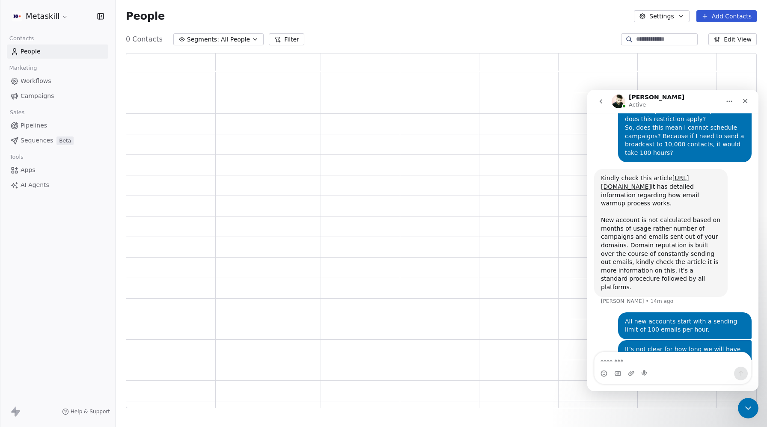
scroll to position [827, 0]
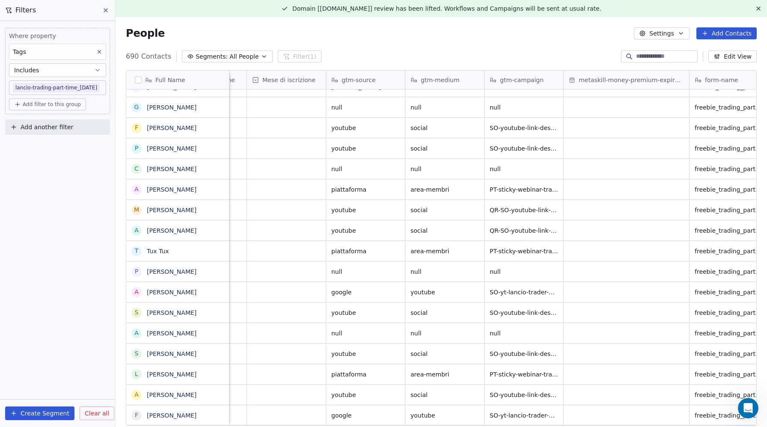
scroll to position [827, 0]
click at [341, 209] on span "youtube" at bounding box center [358, 210] width 52 height 9
click at [41, 106] on html "Metaskill Contacts People Marketing Workflows Campaigns Sales Pipelines Sequenc…" at bounding box center [383, 213] width 767 height 427
click at [54, 107] on span "Add filter to this group" at bounding box center [52, 104] width 58 height 7
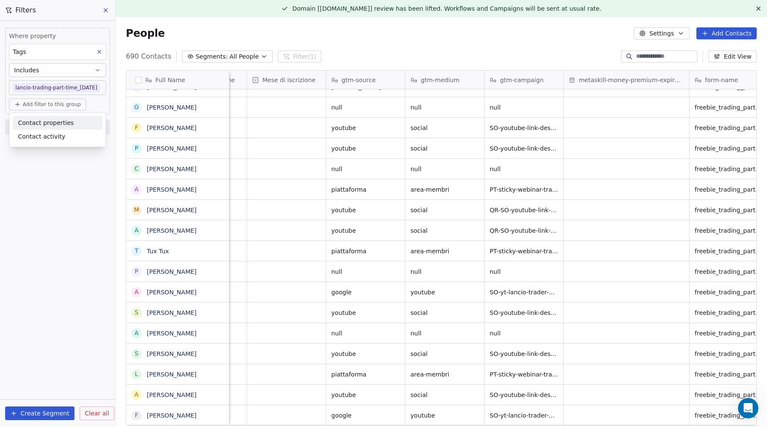
click at [52, 121] on span "Contact properties" at bounding box center [46, 123] width 56 height 9
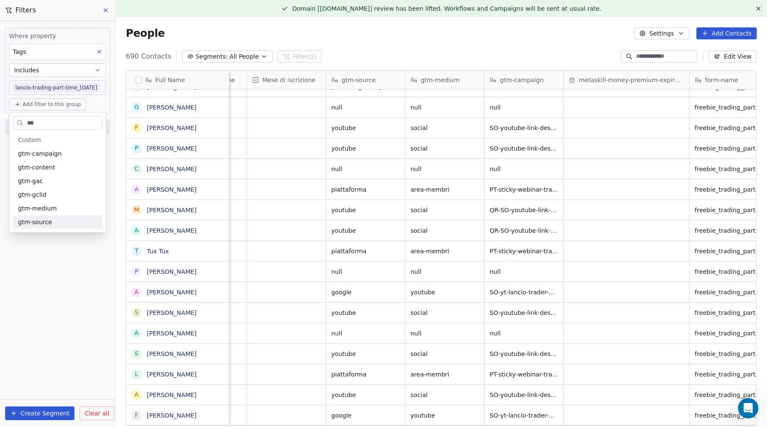
type input "***"
click at [36, 223] on span "gtm-source" at bounding box center [35, 222] width 34 height 9
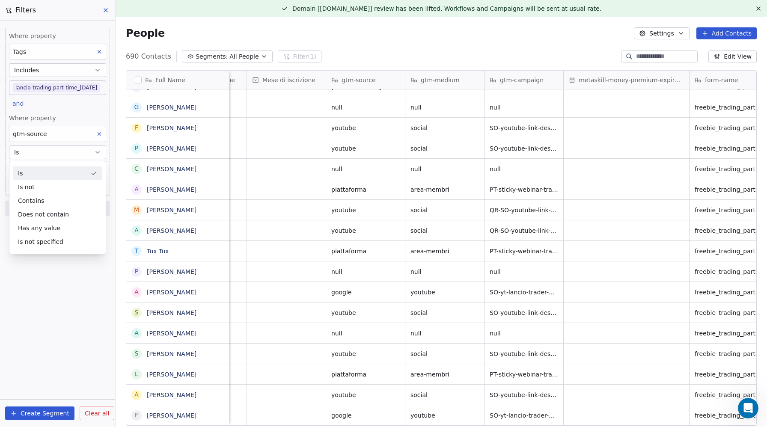
click at [23, 173] on div "Is" at bounding box center [57, 174] width 89 height 14
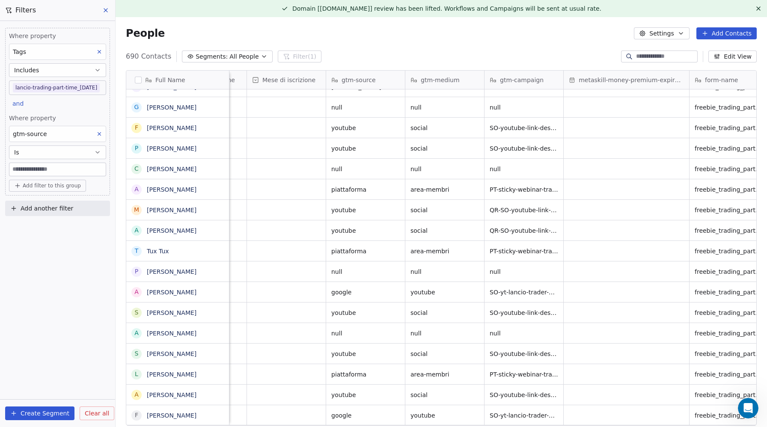
click at [29, 171] on input at bounding box center [57, 169] width 96 height 13
paste input "*******"
type input "*******"
click at [57, 321] on div "Where property Tags Includes lancio-trading-part-time_2025-09-17 and Where prop…" at bounding box center [57, 224] width 115 height 406
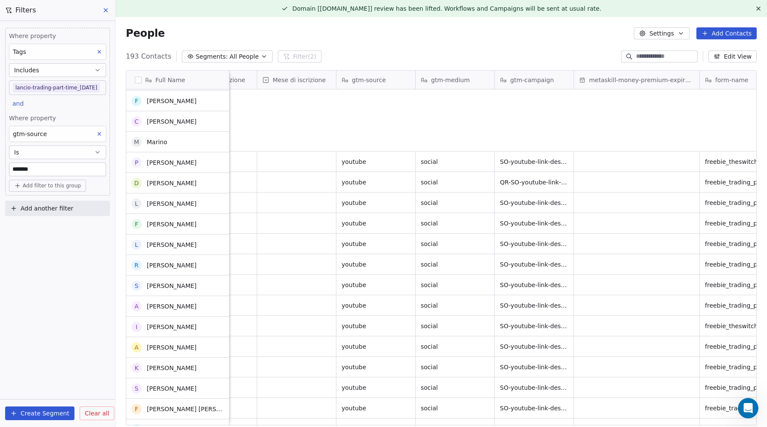
scroll to position [492, 0]
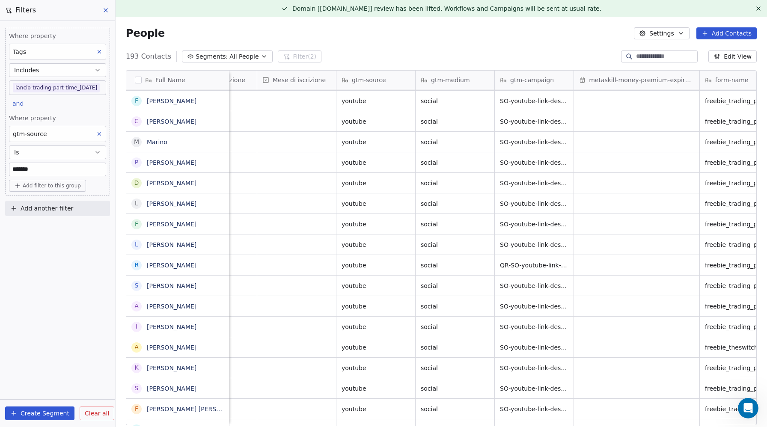
click at [98, 132] on icon at bounding box center [99, 134] width 6 height 6
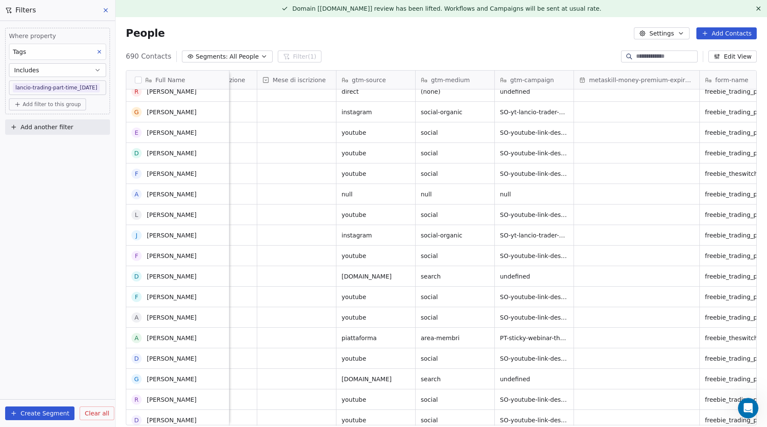
scroll to position [0, 0]
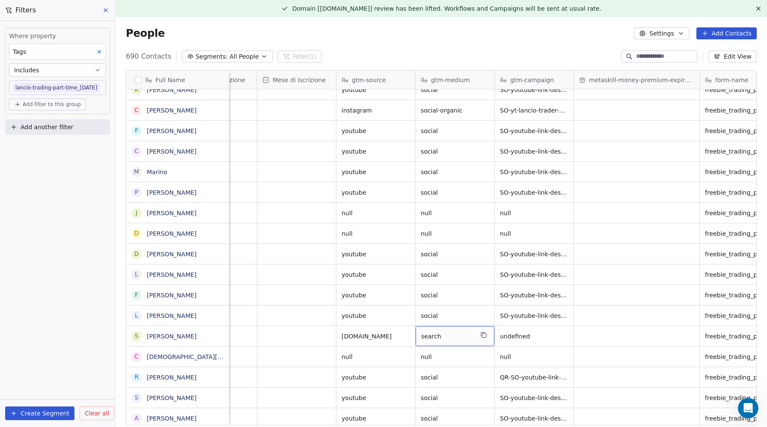
drag, startPoint x: 446, startPoint y: 333, endPoint x: 430, endPoint y: 331, distance: 16.3
click at [484, 333] on icon "grid" at bounding box center [483, 335] width 7 height 7
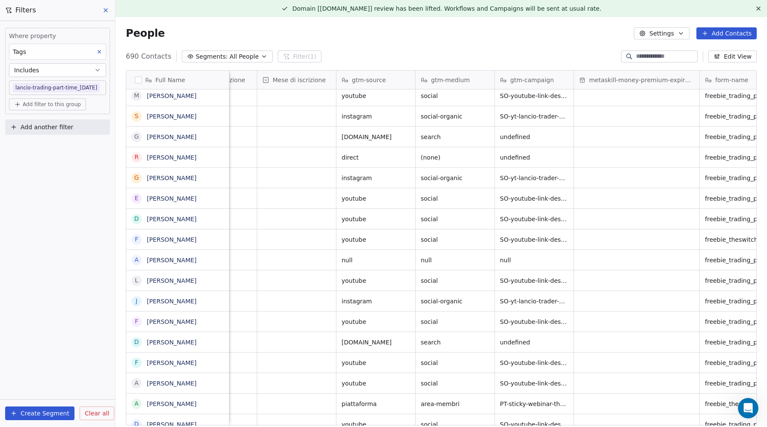
click at [60, 108] on button "Add filter to this group" at bounding box center [47, 104] width 77 height 12
click at [56, 120] on span "Contact properties" at bounding box center [46, 123] width 56 height 9
type input "****"
click at [44, 154] on span "gtm-medium" at bounding box center [37, 153] width 39 height 9
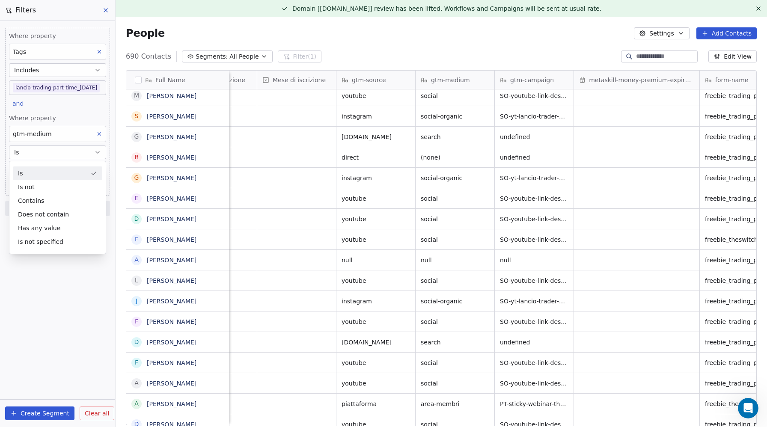
click at [24, 171] on div "Is" at bounding box center [57, 174] width 89 height 14
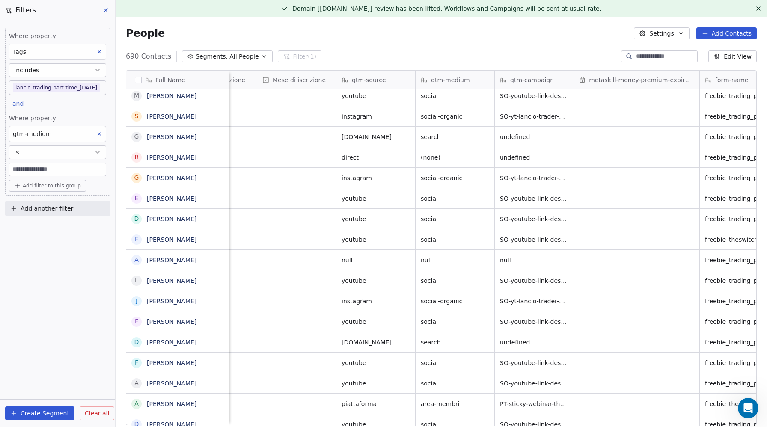
click at [26, 170] on input at bounding box center [57, 169] width 96 height 13
paste input "******"
click at [33, 361] on div "Where property Tags Includes lancio-trading-part-time_2025-09-17 and Where prop…" at bounding box center [57, 224] width 115 height 406
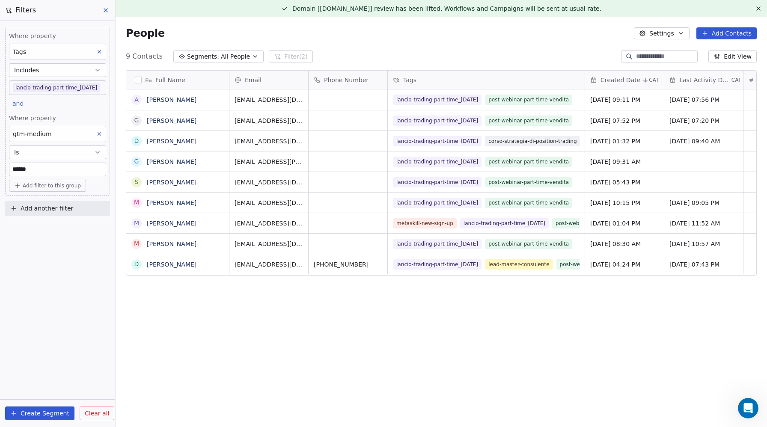
click at [42, 169] on input "******" at bounding box center [57, 169] width 96 height 13
type input "*"
click at [142, 320] on div "Full Name A Alessandro Benedetti G Guido Bonilauri D Denis Bordon G Gabriele Co…" at bounding box center [441, 251] width 651 height 376
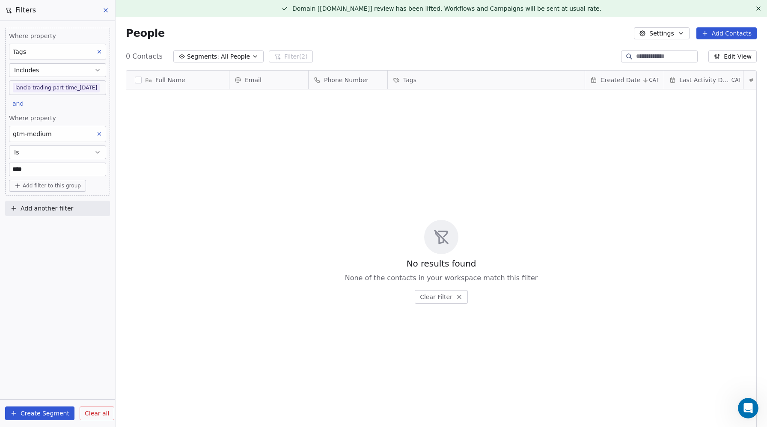
drag, startPoint x: 30, startPoint y: 166, endPoint x: 12, endPoint y: 168, distance: 17.3
click at [30, 166] on input "****" at bounding box center [57, 169] width 96 height 13
click at [12, 168] on input "****" at bounding box center [57, 169] width 96 height 13
type input "******"
click at [35, 284] on div "Where property Tags Includes lancio-trading-part-time_2025-09-17 and Where prop…" at bounding box center [57, 224] width 115 height 406
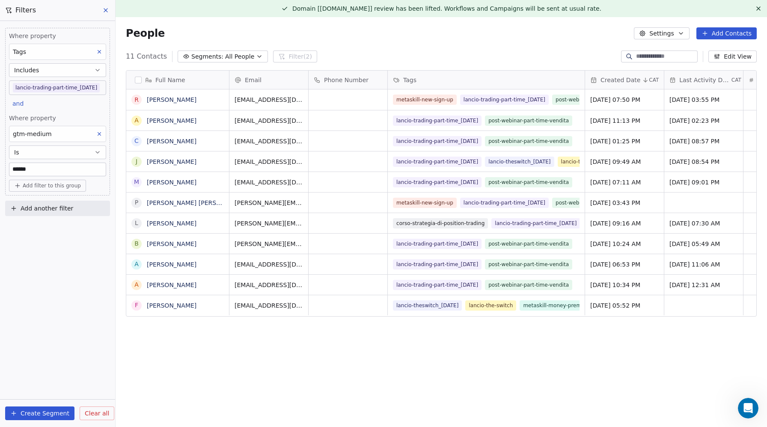
click at [97, 133] on icon at bounding box center [99, 134] width 6 height 6
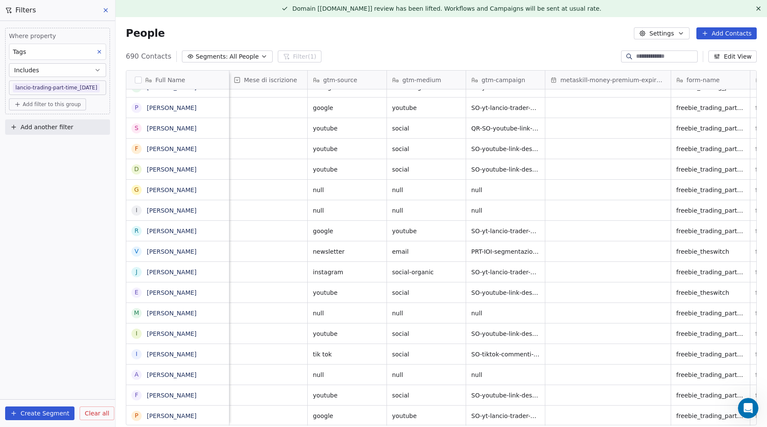
click at [50, 127] on span "Add another filter" at bounding box center [47, 127] width 53 height 9
click at [48, 146] on span "Contact properties" at bounding box center [42, 147] width 56 height 9
type input "****"
click at [37, 182] on span "gtm-medium" at bounding box center [33, 178] width 39 height 9
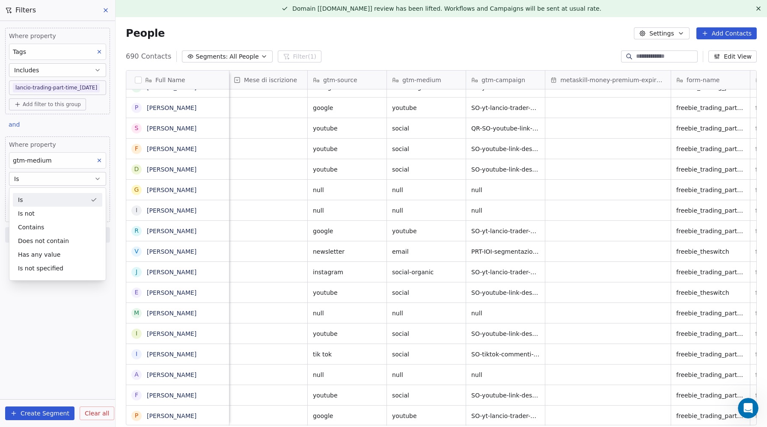
click at [24, 199] on div "Is" at bounding box center [57, 200] width 89 height 14
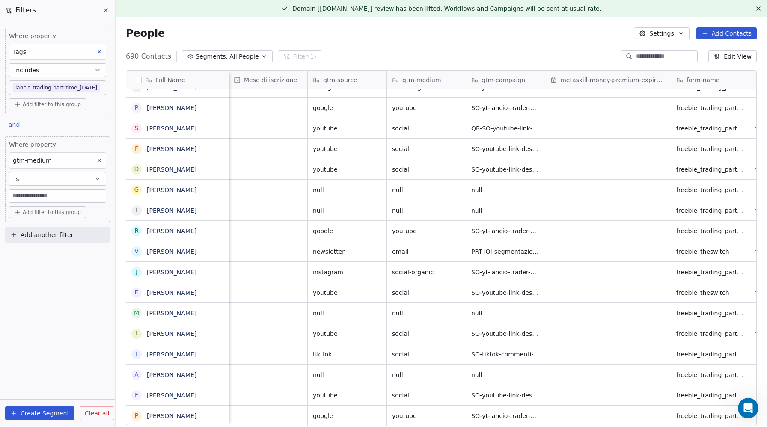
click at [24, 198] on input at bounding box center [57, 196] width 96 height 13
type input "*******"
click at [48, 279] on div "Where property Tags Includes lancio-trading-part-time_2025-09-17 Add filter to …" at bounding box center [57, 224] width 115 height 406
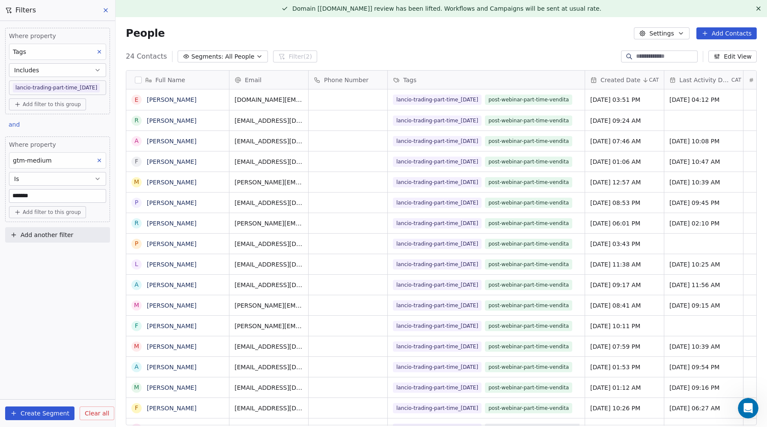
click at [100, 158] on icon at bounding box center [99, 161] width 6 height 6
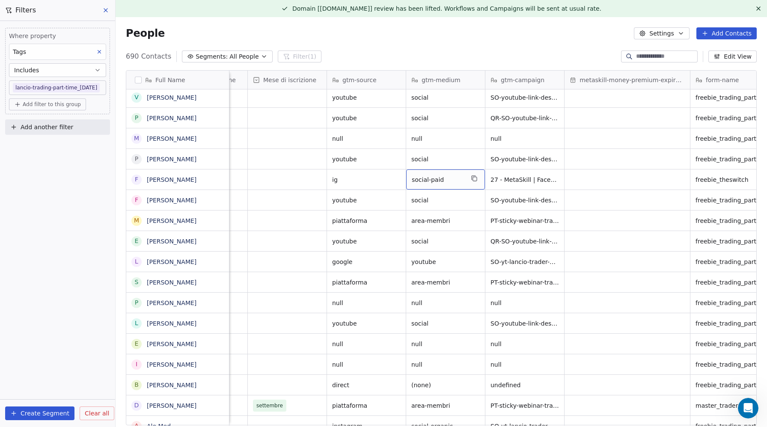
click at [432, 178] on span "social-paid" at bounding box center [438, 179] width 52 height 9
click at [432, 178] on textarea "**********" at bounding box center [446, 183] width 78 height 27
click at [42, 107] on html "Metaskill Contacts People Marketing Workflows Campaigns Sales Pipelines Sequenc…" at bounding box center [383, 213] width 767 height 427
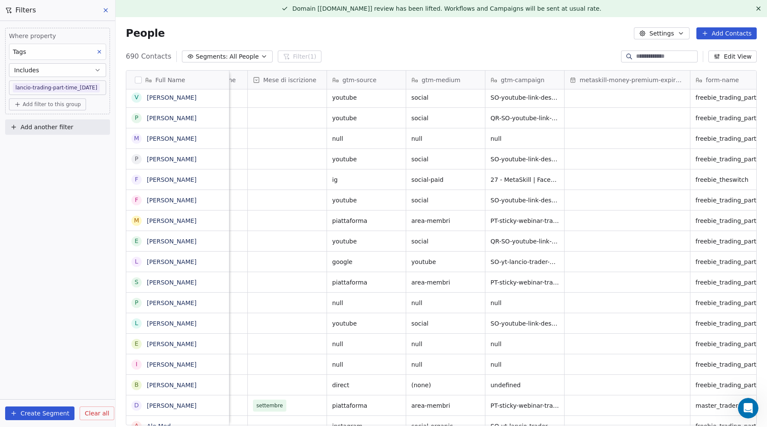
click at [45, 108] on button "Add filter to this group" at bounding box center [47, 104] width 77 height 12
click at [46, 125] on span "Contact properties" at bounding box center [46, 123] width 56 height 9
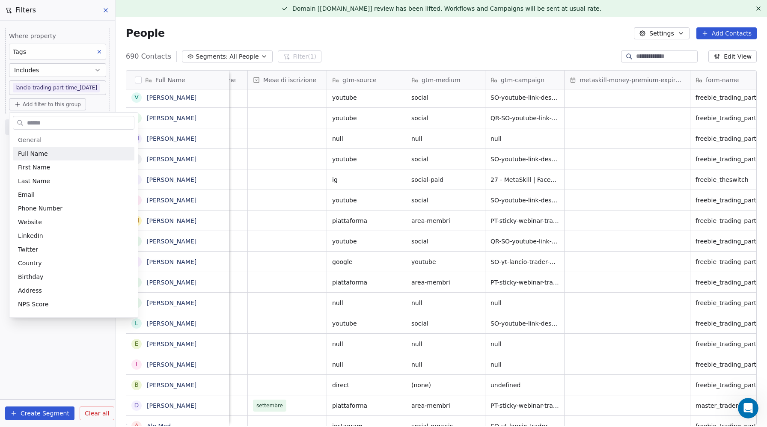
click at [44, 122] on input "text" at bounding box center [79, 123] width 109 height 12
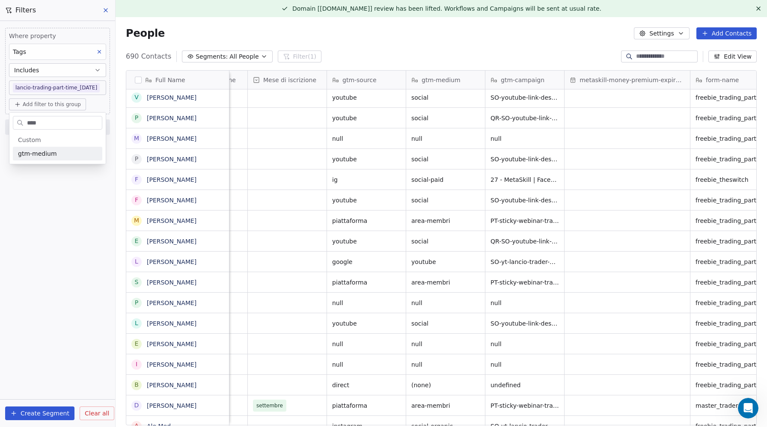
type input "****"
click at [42, 155] on span "gtm-medium" at bounding box center [37, 153] width 39 height 9
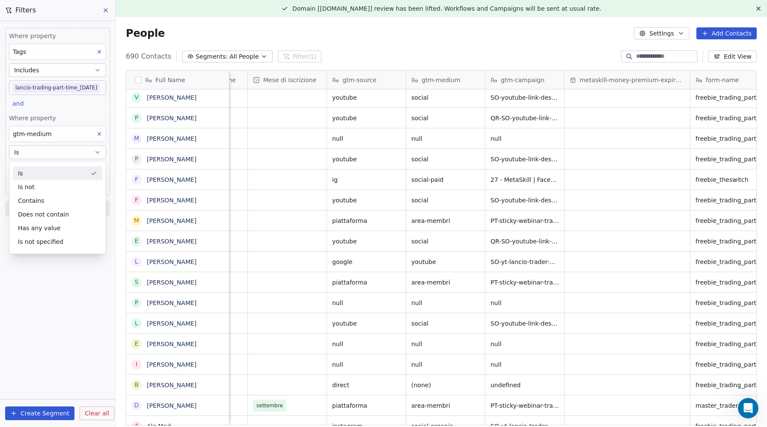
click at [24, 177] on div "Is" at bounding box center [57, 174] width 89 height 14
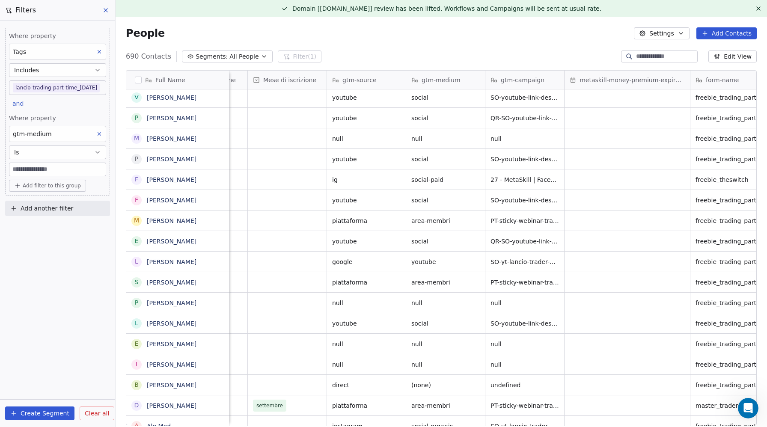
click at [24, 173] on input at bounding box center [57, 169] width 96 height 13
paste input "**********"
click at [39, 271] on div "**********" at bounding box center [57, 224] width 115 height 406
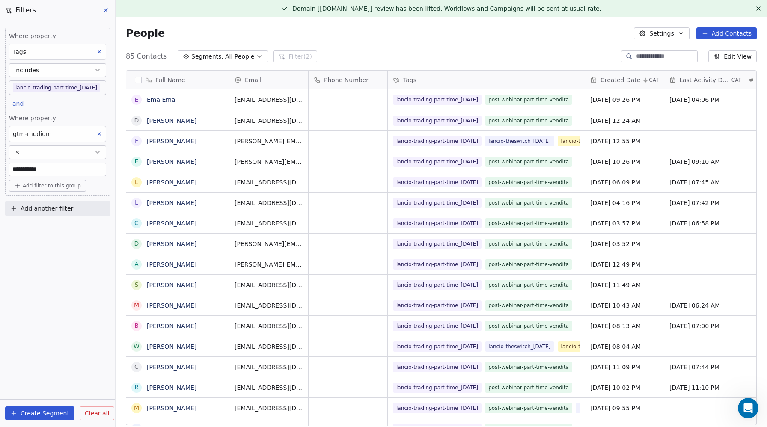
click at [28, 170] on input "**********" at bounding box center [57, 169] width 96 height 13
type input "****"
click at [36, 256] on div "Where property Tags Includes lancio-trading-part-time_2025-09-17 and Where prop…" at bounding box center [57, 224] width 115 height 406
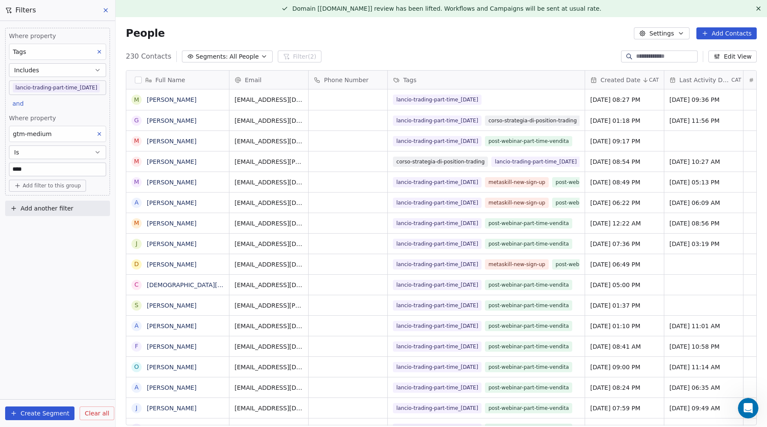
click at [99, 135] on icon at bounding box center [99, 134] width 6 height 6
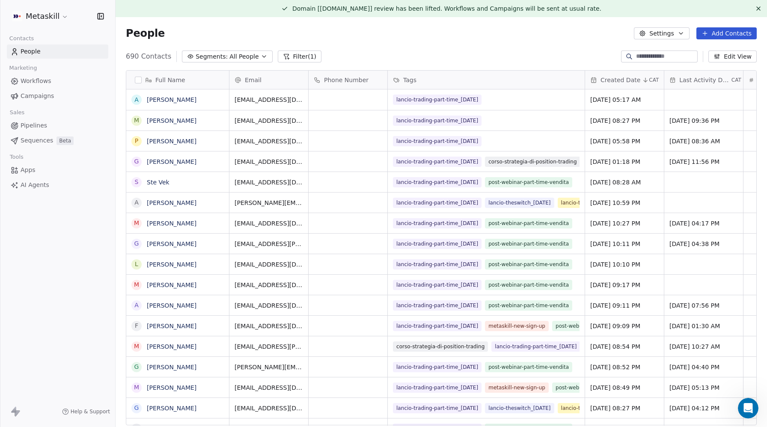
click at [295, 59] on button "Filter (1)" at bounding box center [300, 57] width 44 height 12
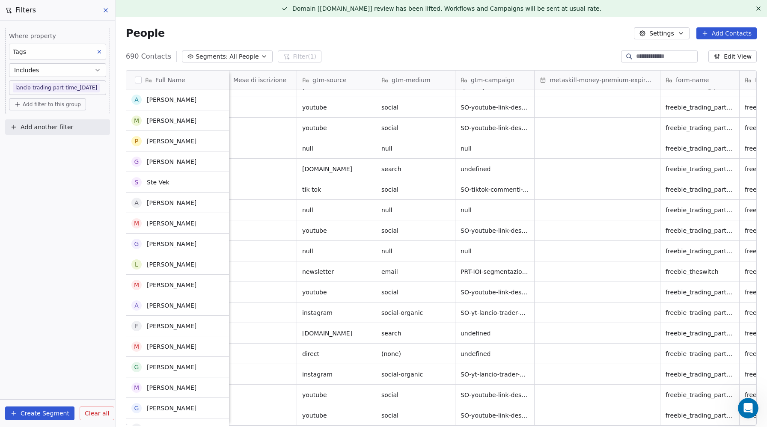
scroll to position [137, 0]
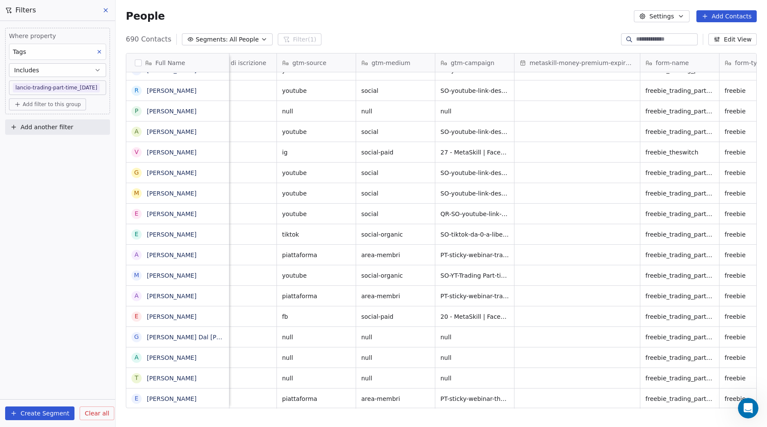
scroll to position [827, 0]
click at [53, 103] on span "Add filter to this group" at bounding box center [52, 104] width 58 height 7
click at [47, 125] on span "Contact properties" at bounding box center [46, 123] width 56 height 9
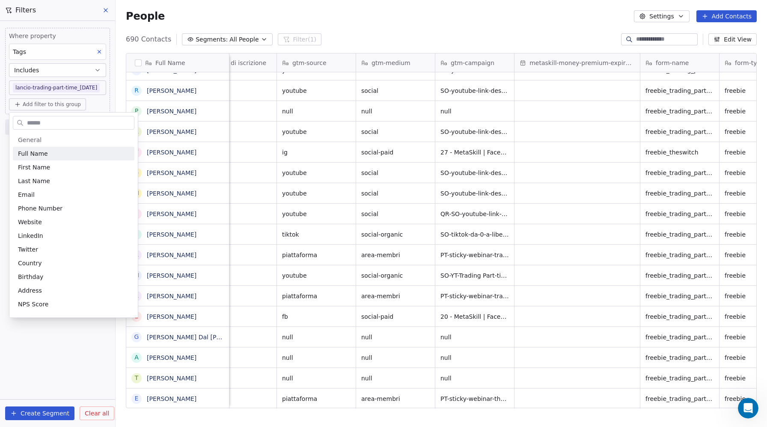
click at [43, 123] on input "text" at bounding box center [79, 123] width 109 height 12
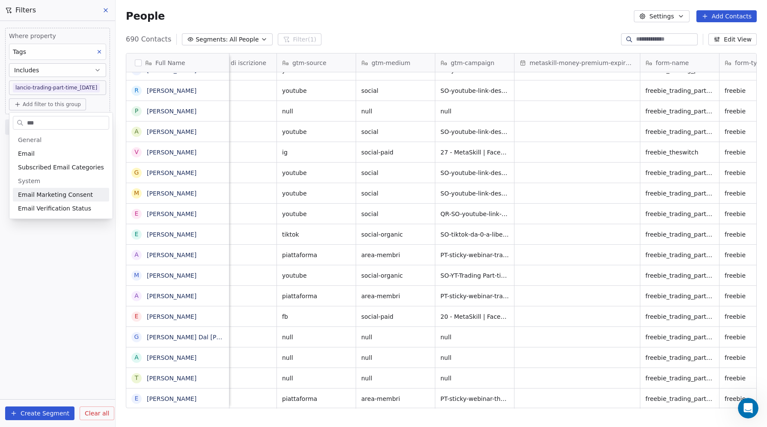
type input "***"
click at [40, 195] on span "Email Marketing Consent" at bounding box center [55, 194] width 75 height 9
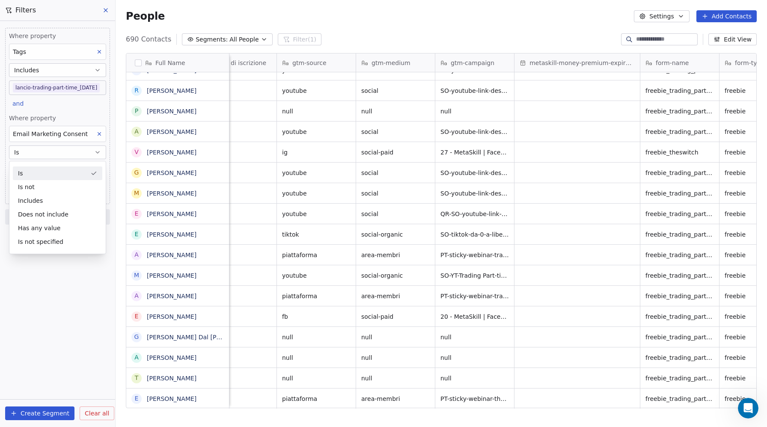
click at [26, 178] on div "Is" at bounding box center [57, 174] width 89 height 14
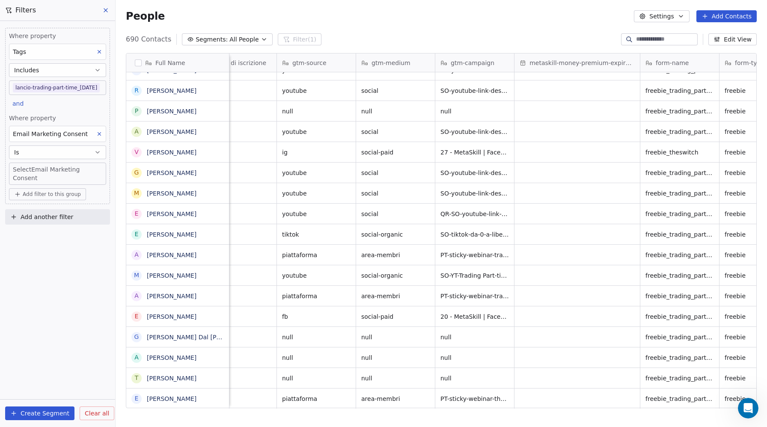
click at [27, 160] on div "Where property Email Marketing Consent Is Select Email Marketing Consent" at bounding box center [57, 149] width 97 height 71
click at [25, 171] on body "Metaskill Contacts People Marketing Workflows Campaigns Sales Pipelines Sequenc…" at bounding box center [383, 213] width 767 height 427
click at [38, 212] on div "Unsubscribed" at bounding box center [41, 216] width 35 height 8
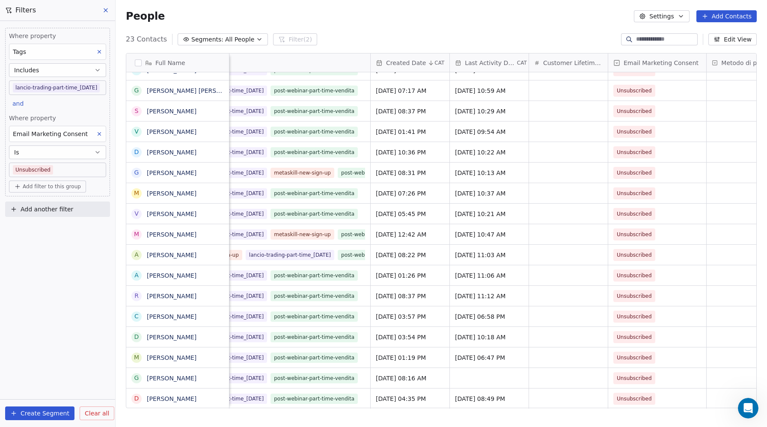
scroll to position [0, 0]
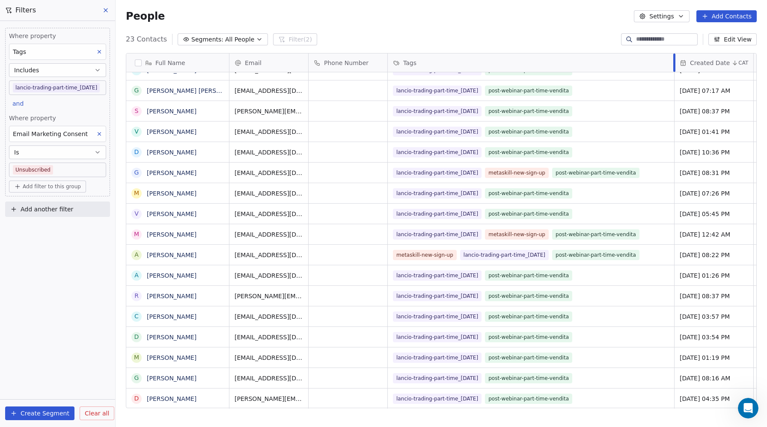
drag, startPoint x: 585, startPoint y: 59, endPoint x: 674, endPoint y: 64, distance: 89.6
click at [674, 64] on div at bounding box center [674, 63] width 2 height 18
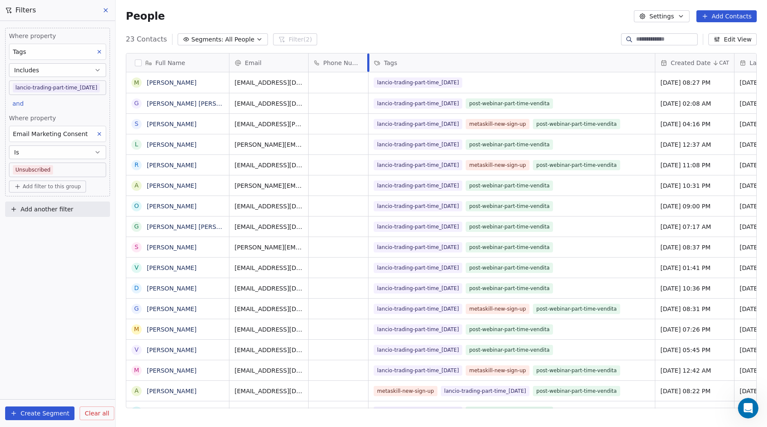
drag, startPoint x: 384, startPoint y: 57, endPoint x: 369, endPoint y: 56, distance: 14.6
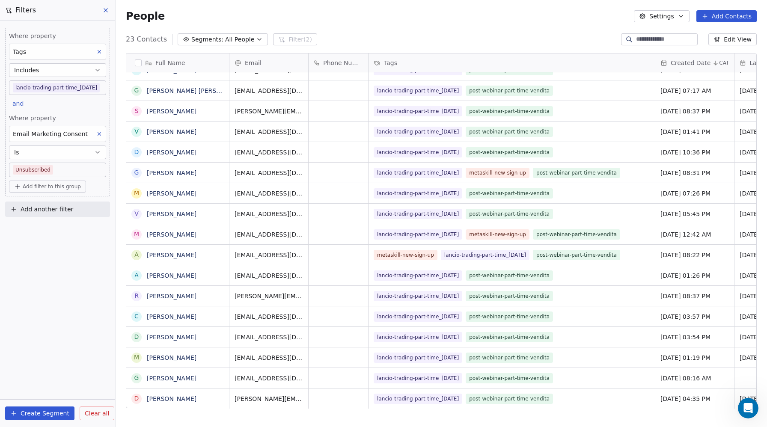
click at [139, 61] on button "button" at bounding box center [138, 62] width 7 height 7
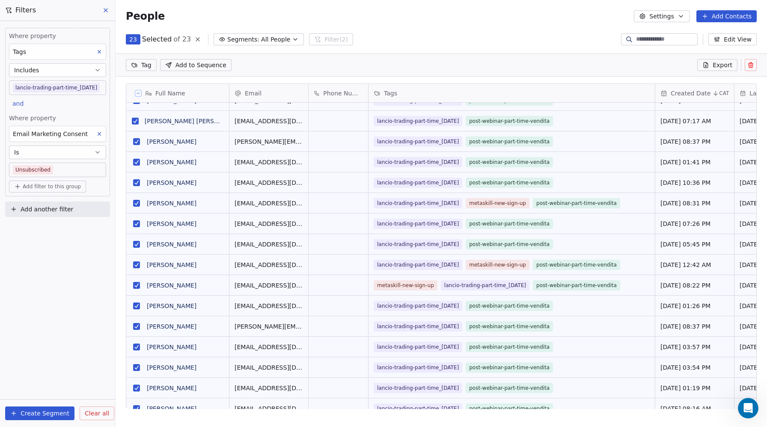
click at [750, 66] on icon at bounding box center [750, 65] width 7 height 7
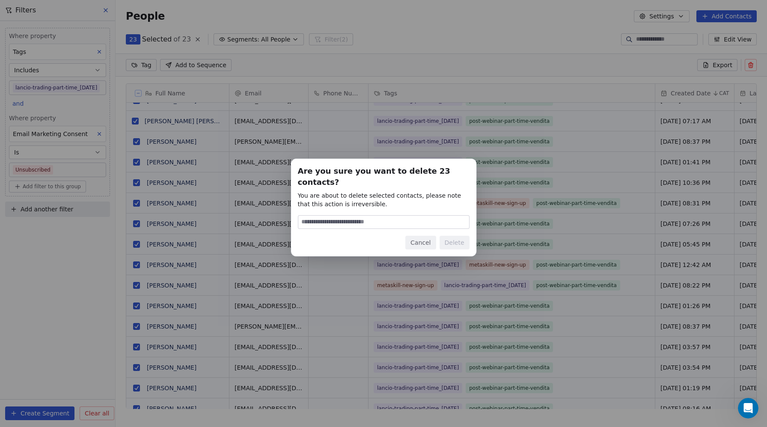
click at [342, 216] on input at bounding box center [383, 222] width 171 height 13
type input "******"
click at [453, 236] on button "Delete" at bounding box center [455, 243] width 30 height 14
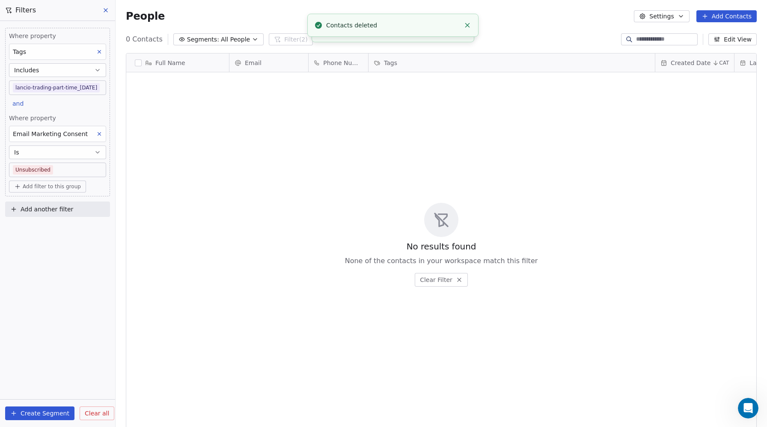
click at [103, 8] on icon at bounding box center [105, 10] width 7 height 7
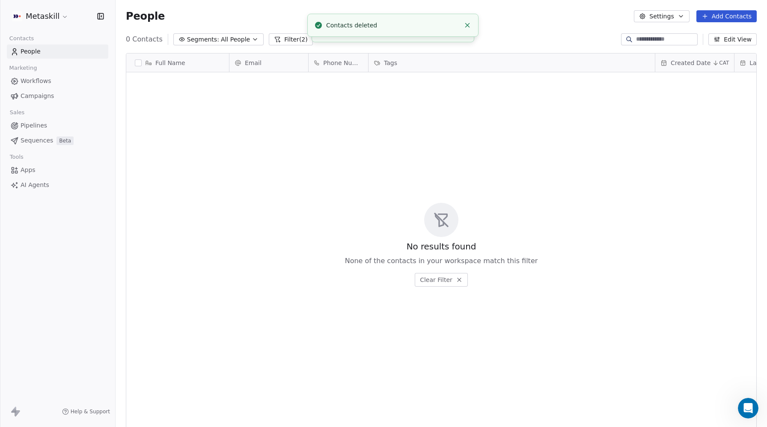
click at [38, 48] on span "People" at bounding box center [31, 51] width 20 height 9
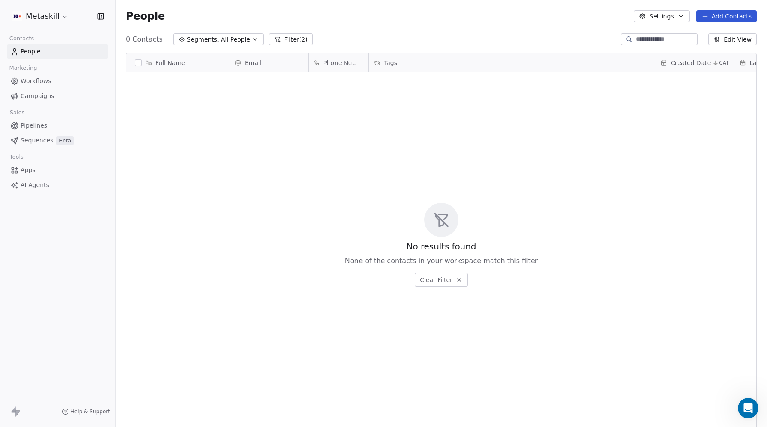
click at [295, 37] on button "Filter (2)" at bounding box center [291, 39] width 44 height 12
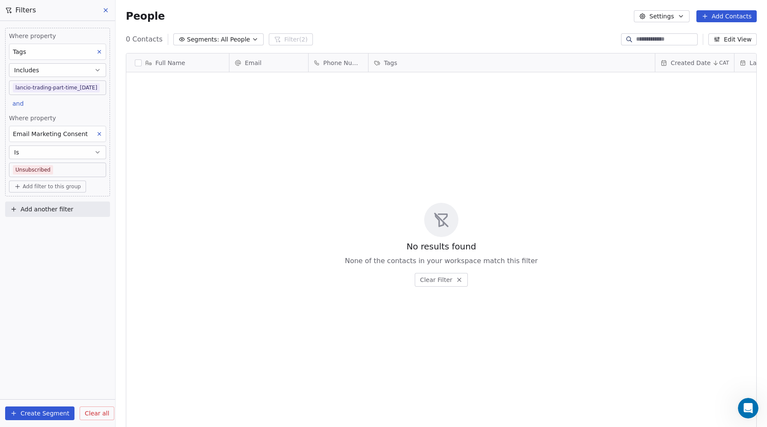
click at [96, 413] on span "Clear all" at bounding box center [97, 413] width 24 height 9
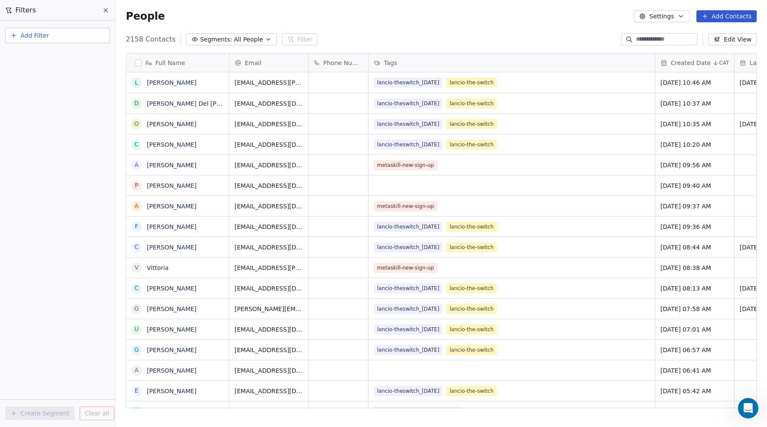
click at [106, 10] on icon at bounding box center [105, 10] width 3 height 3
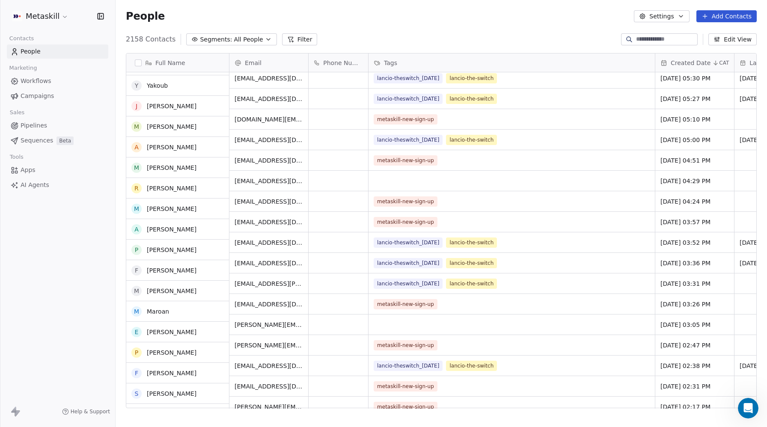
scroll to position [1114, 0]
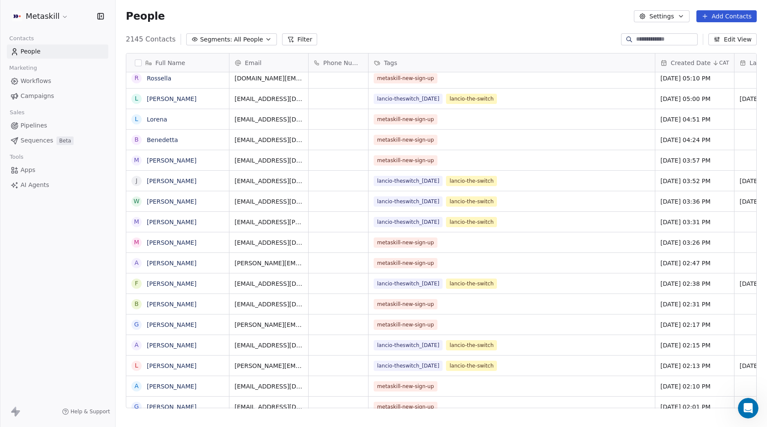
click at [37, 96] on span "Campaigns" at bounding box center [37, 96] width 33 height 9
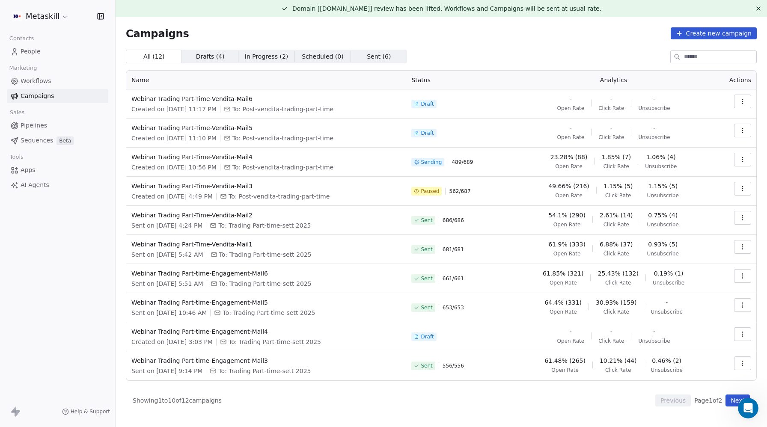
click at [52, 18] on html "Metaskill Contacts People Marketing Workflows Campaigns Sales Pipelines Sequenc…" at bounding box center [383, 213] width 767 height 427
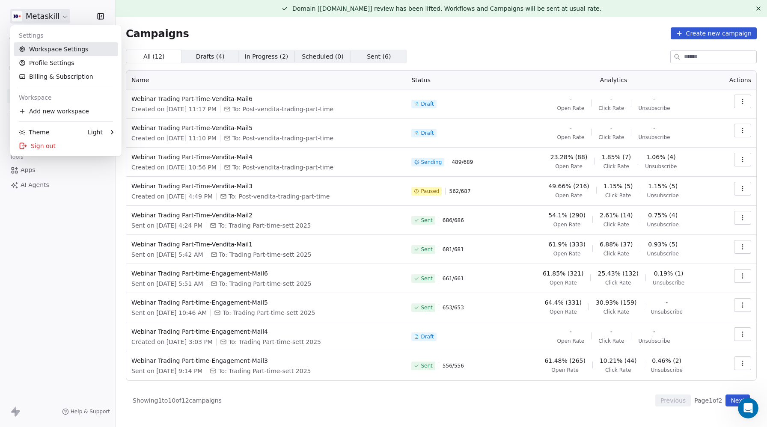
click at [51, 48] on link "Workspace Settings" at bounding box center [66, 49] width 104 height 14
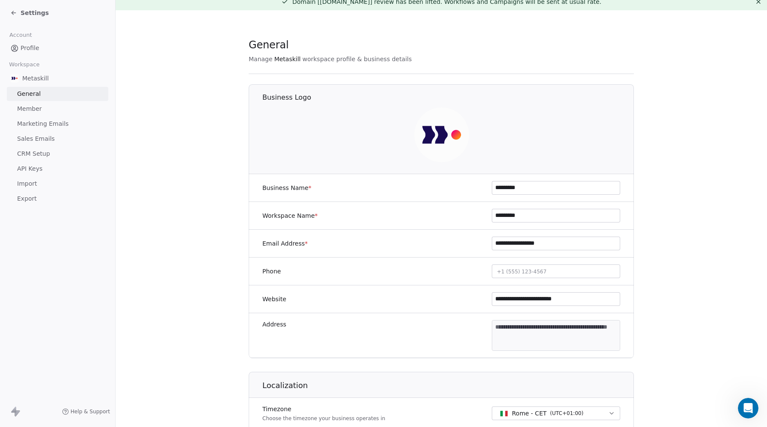
scroll to position [7, 0]
click at [36, 126] on span "Marketing Emails" at bounding box center [42, 123] width 51 height 9
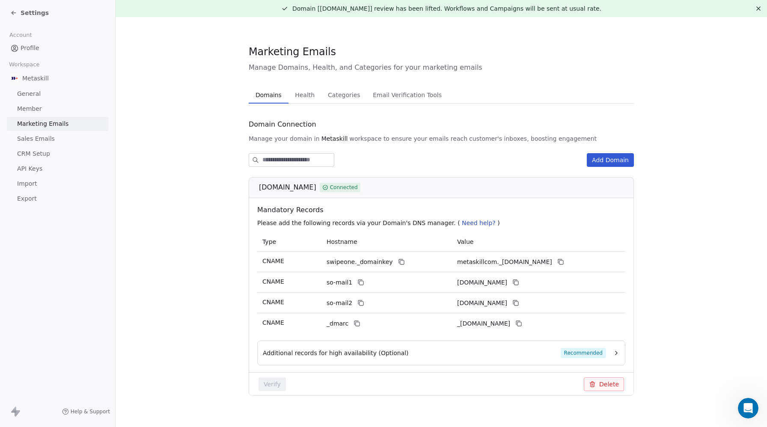
click at [300, 88] on button "Health Health" at bounding box center [305, 94] width 33 height 17
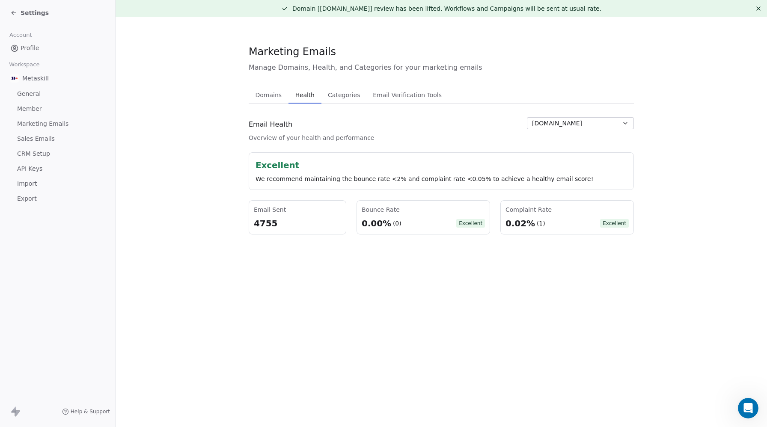
click at [36, 9] on span "Settings" at bounding box center [35, 13] width 28 height 9
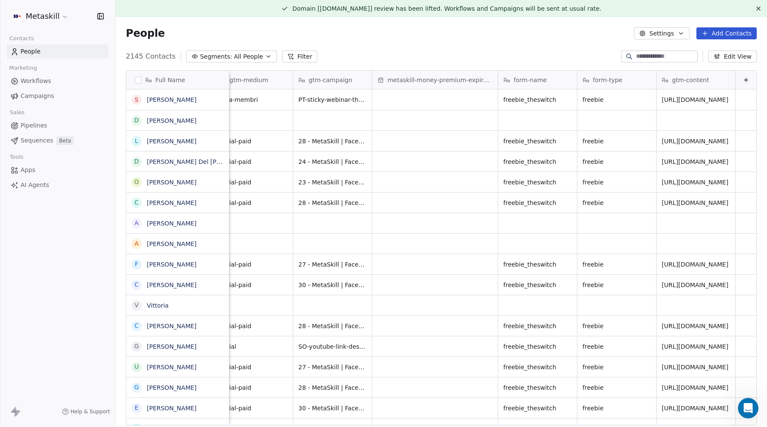
click at [296, 56] on button "Filter" at bounding box center [300, 57] width 36 height 12
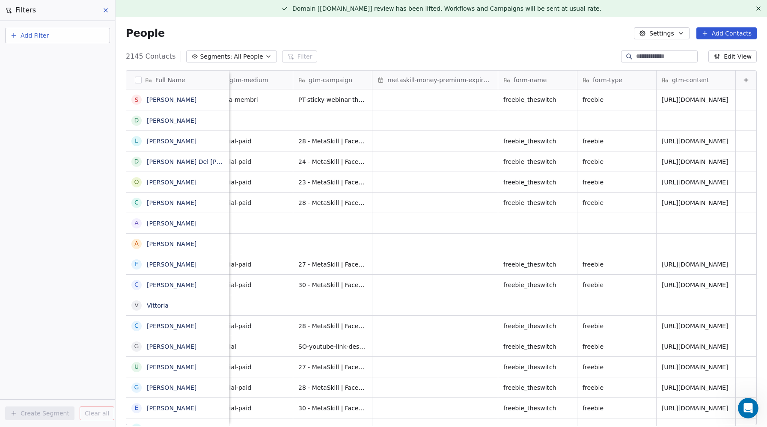
click at [30, 36] on span "Add Filter" at bounding box center [35, 35] width 28 height 9
click at [32, 53] on span "Contact properties" at bounding box center [42, 55] width 56 height 9
type input "***"
click at [42, 125] on span "Email Marketing Consent" at bounding box center [51, 127] width 75 height 9
click at [29, 92] on div "Is" at bounding box center [57, 91] width 89 height 14
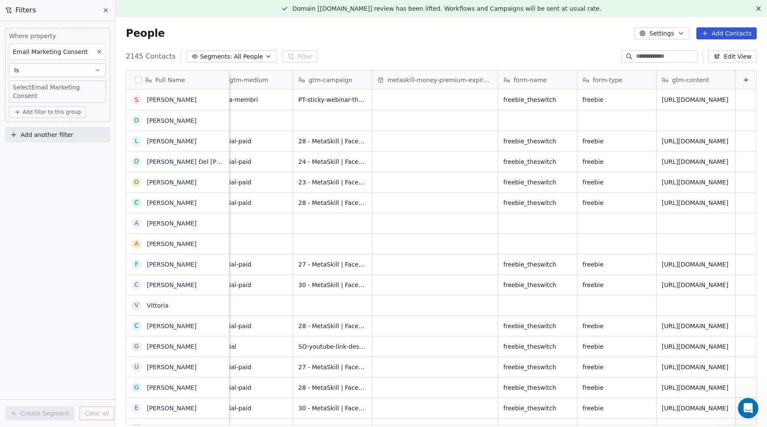
click at [29, 87] on body "Metaskill Contacts People Marketing Workflows Campaigns Sales Pipelines Sequenc…" at bounding box center [383, 213] width 767 height 427
click at [36, 131] on div "Unsubscribed" at bounding box center [41, 134] width 35 height 8
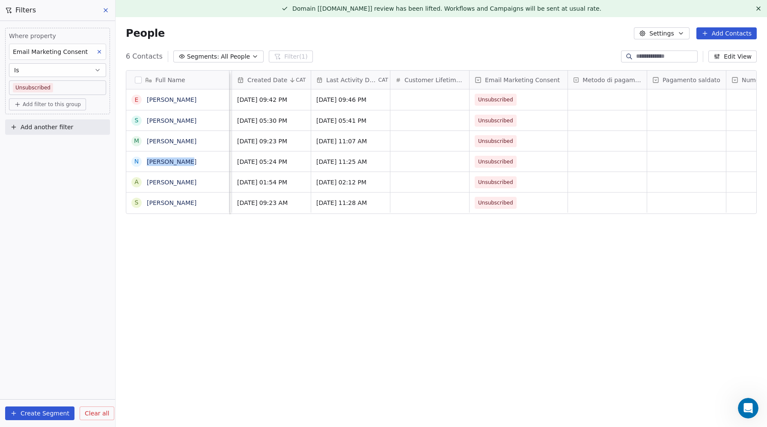
scroll to position [0, 424]
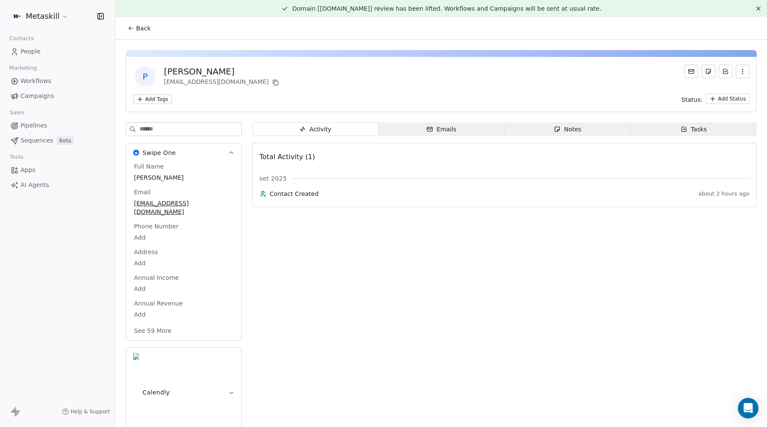
click at [287, 198] on span "Contact Created" at bounding box center [482, 194] width 425 height 9
click at [266, 197] on icon at bounding box center [262, 193] width 7 height 7
click at [424, 128] on span "Emails Emails" at bounding box center [441, 129] width 126 height 14
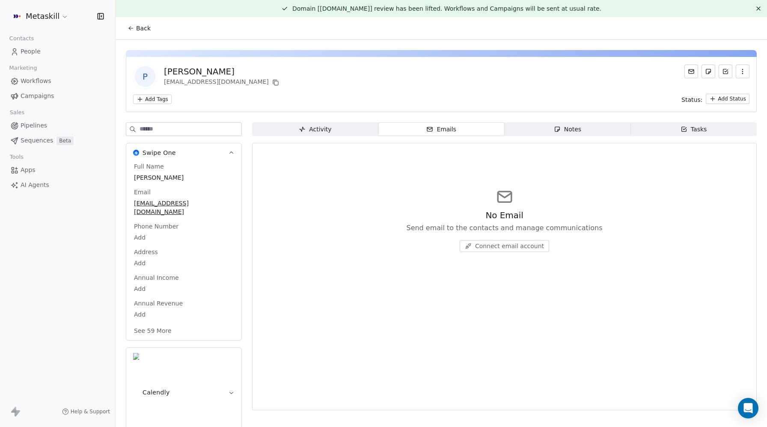
click at [330, 132] on div "Activity" at bounding box center [315, 129] width 33 height 9
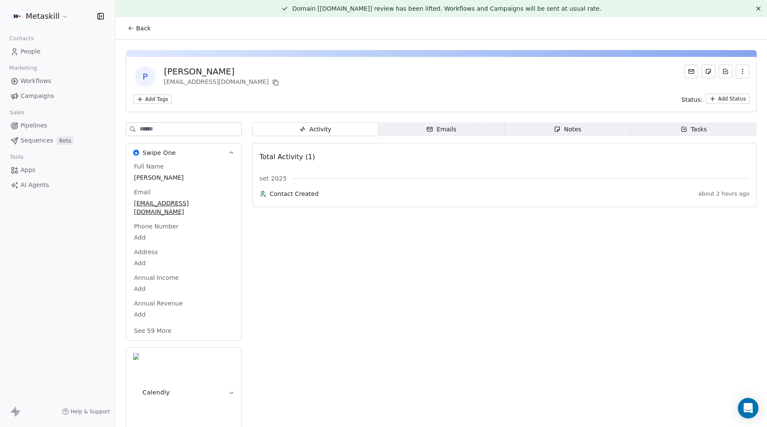
click at [748, 70] on button "button" at bounding box center [743, 72] width 14 height 14
click at [714, 90] on div "Delete" at bounding box center [730, 90] width 57 height 14
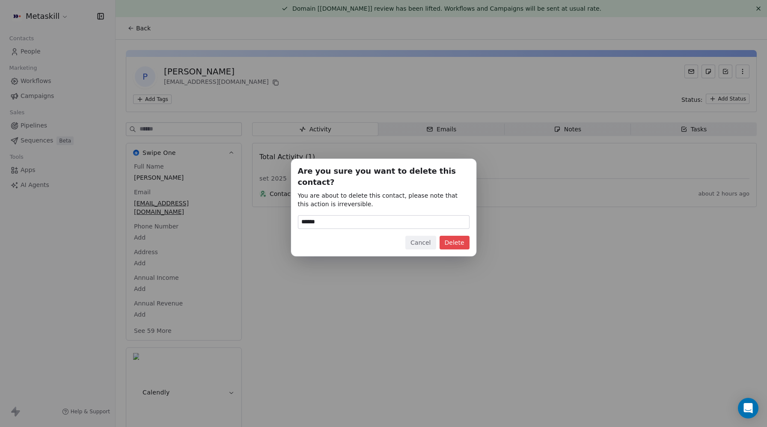
type input "******"
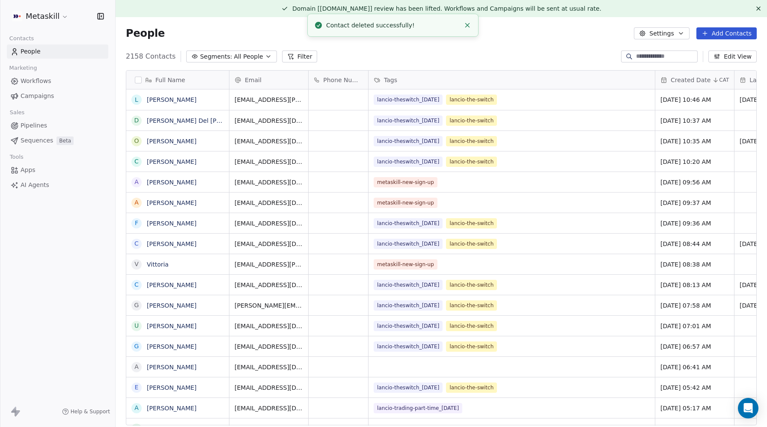
scroll to position [376, 651]
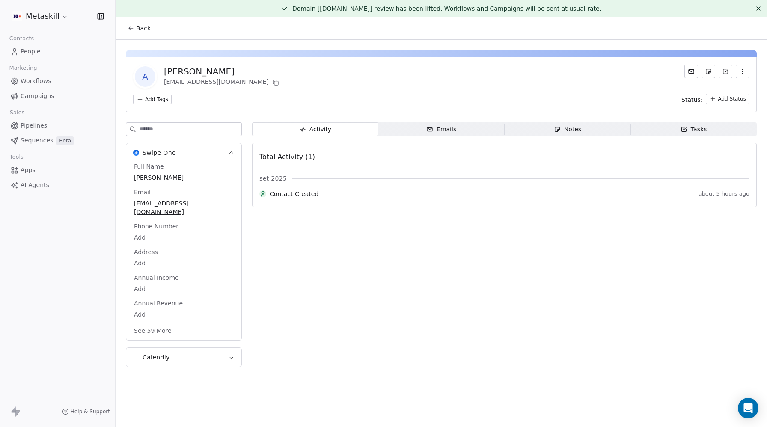
click at [745, 71] on icon "button" at bounding box center [742, 71] width 7 height 7
click at [718, 95] on div "Delete" at bounding box center [730, 90] width 57 height 14
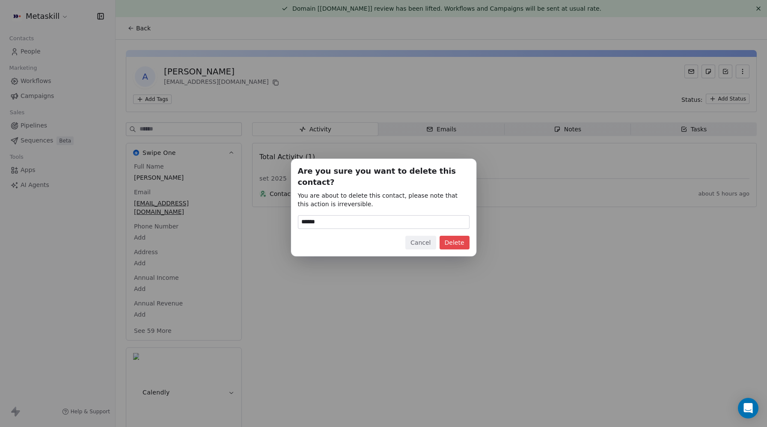
type input "******"
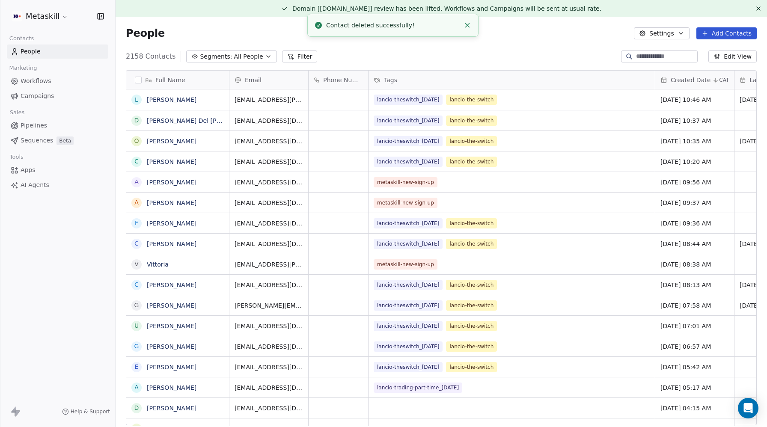
scroll to position [376, 651]
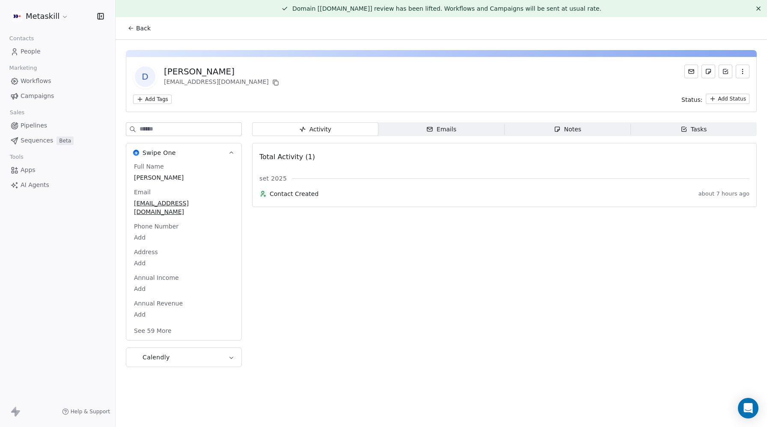
click at [743, 72] on icon "button" at bounding box center [742, 71] width 7 height 7
click at [729, 89] on div "Delete" at bounding box center [730, 90] width 57 height 14
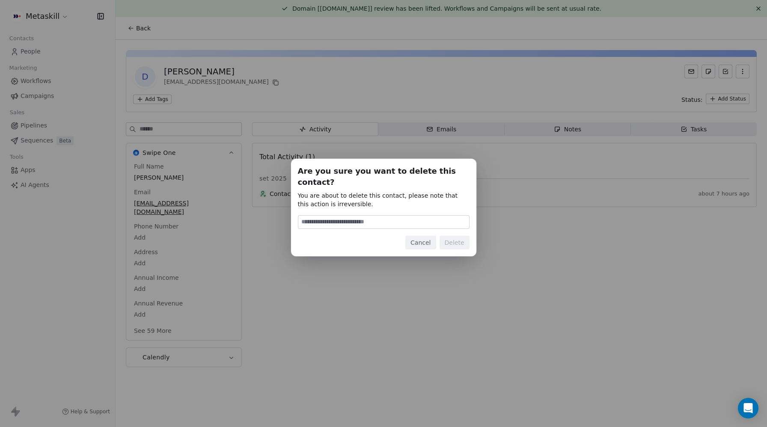
type input "*"
type input "******"
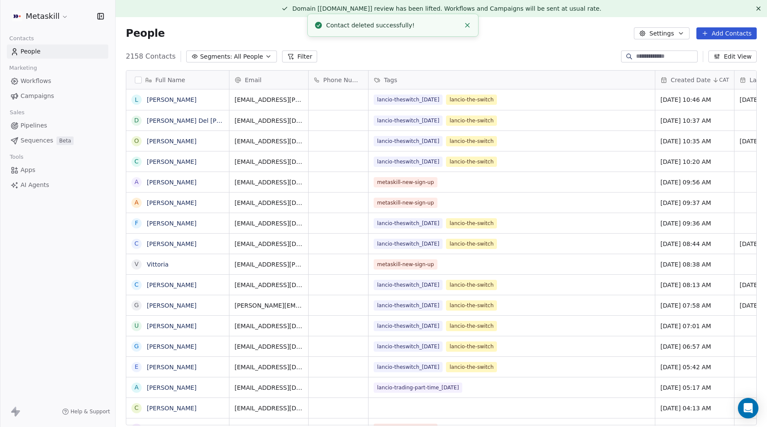
scroll to position [376, 651]
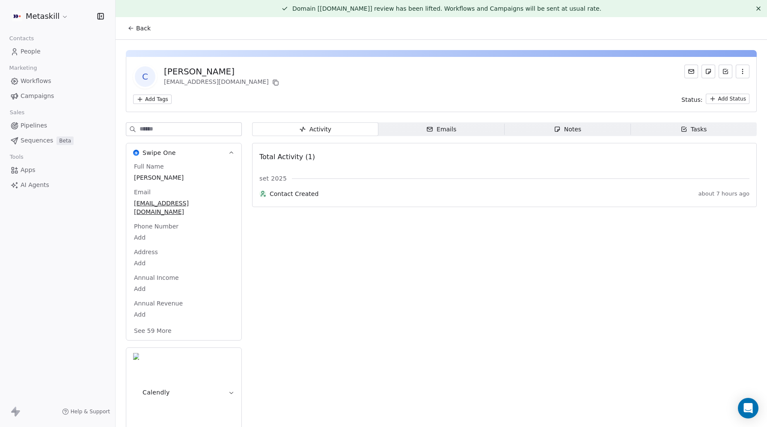
click at [745, 74] on icon "button" at bounding box center [742, 71] width 7 height 7
click at [726, 86] on div "Delete" at bounding box center [730, 90] width 57 height 14
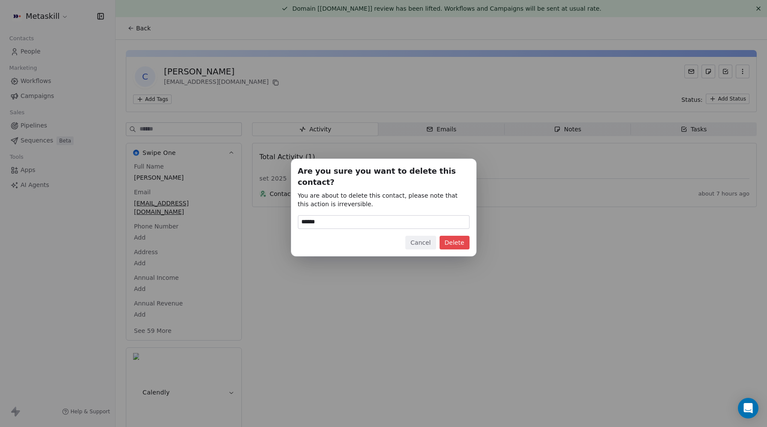
type input "******"
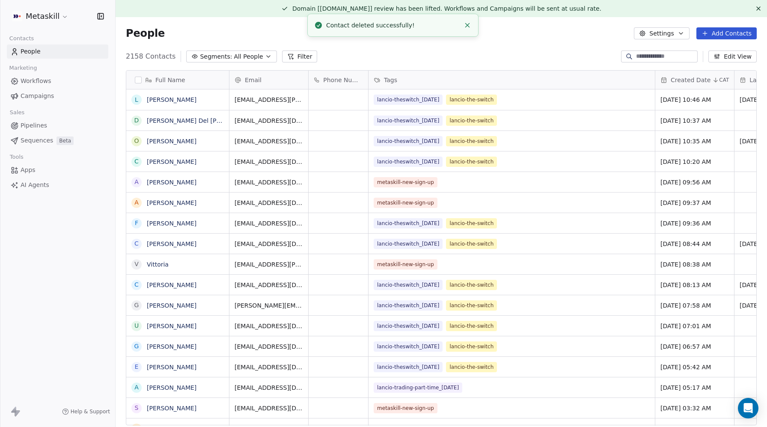
scroll to position [376, 651]
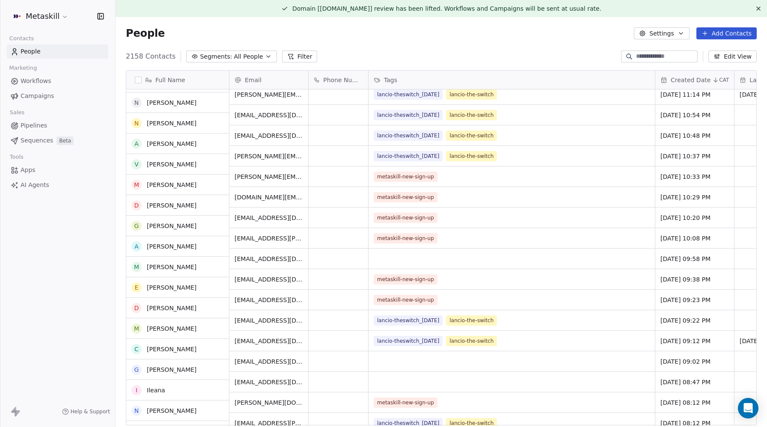
scroll to position [560, 0]
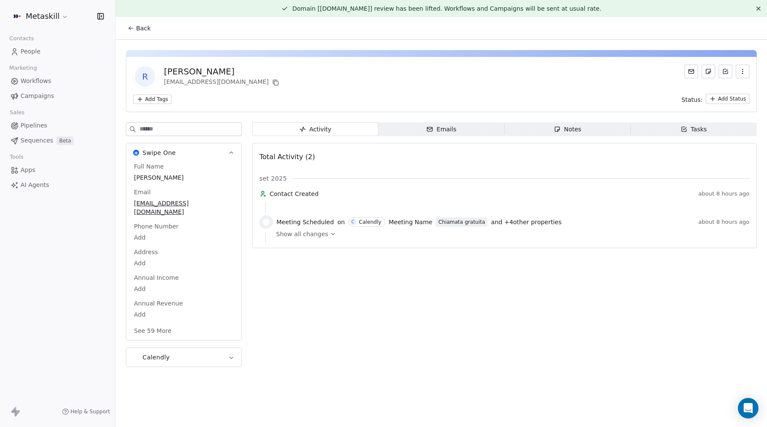
click at [742, 74] on icon "button" at bounding box center [742, 73] width 0 height 0
click at [724, 90] on div "Delete" at bounding box center [730, 90] width 57 height 14
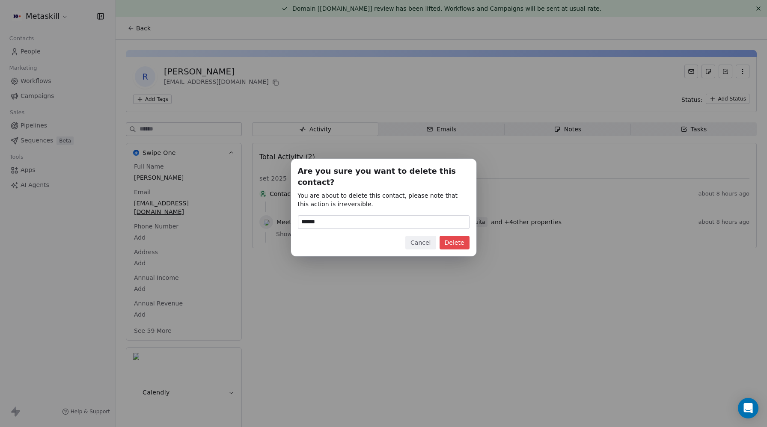
type input "******"
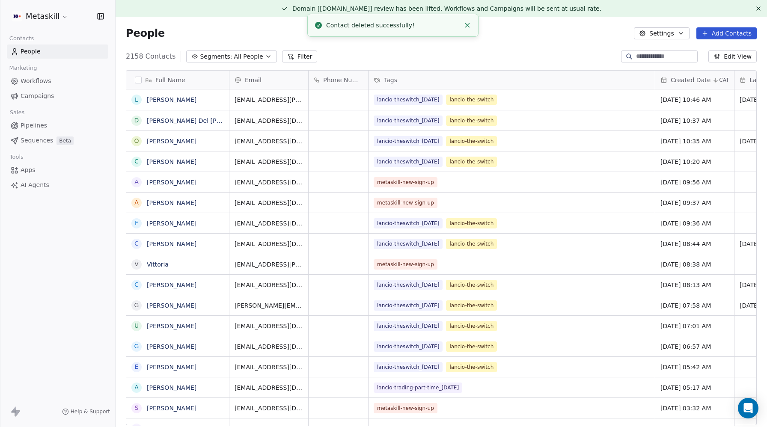
scroll to position [376, 651]
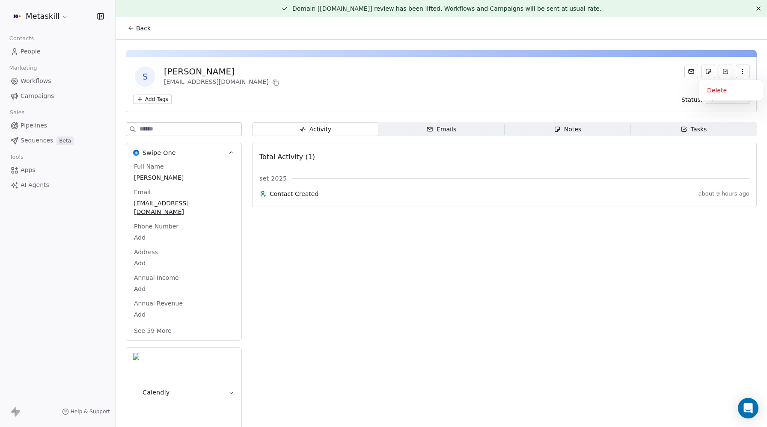
click at [741, 70] on icon "button" at bounding box center [742, 71] width 7 height 7
click at [725, 88] on div "Delete" at bounding box center [730, 90] width 57 height 14
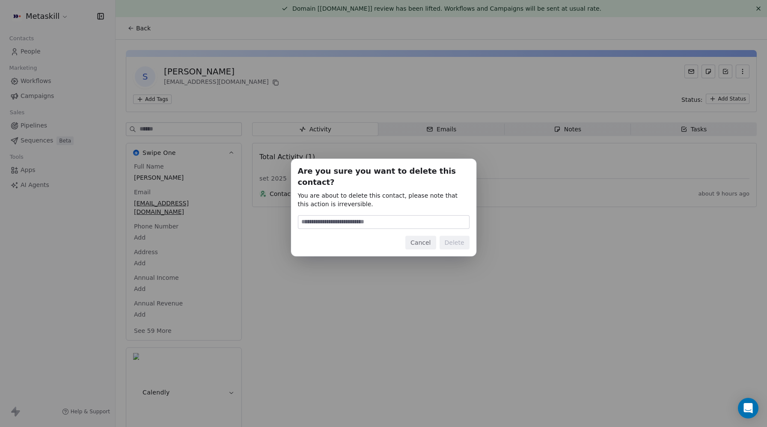
type input "*"
type input "******"
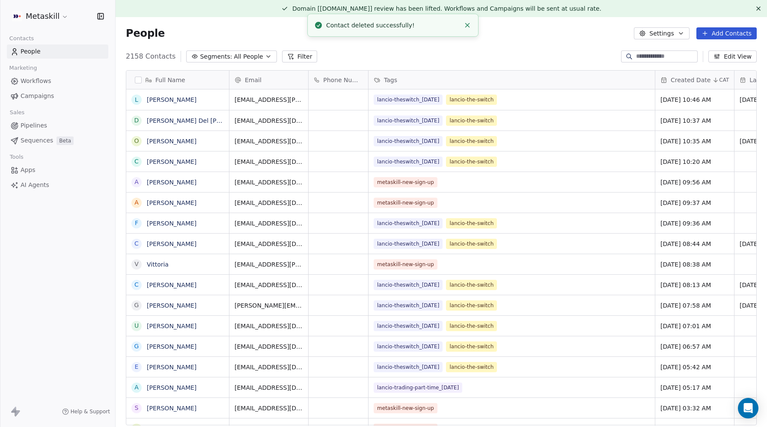
scroll to position [376, 651]
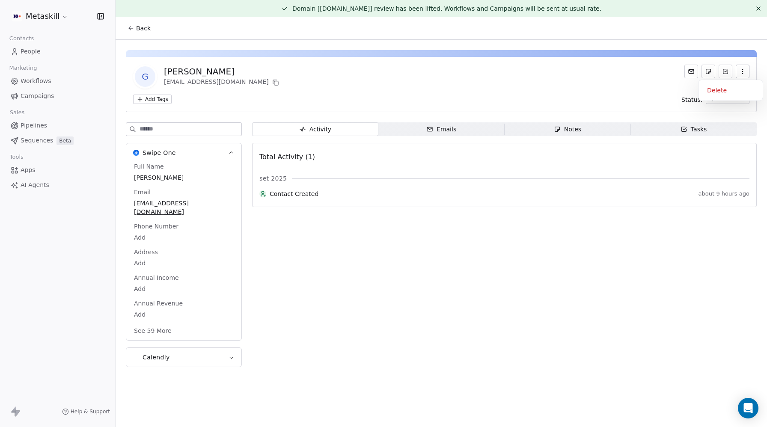
click at [744, 72] on icon "button" at bounding box center [742, 71] width 7 height 7
click at [732, 95] on div "Delete" at bounding box center [730, 90] width 57 height 14
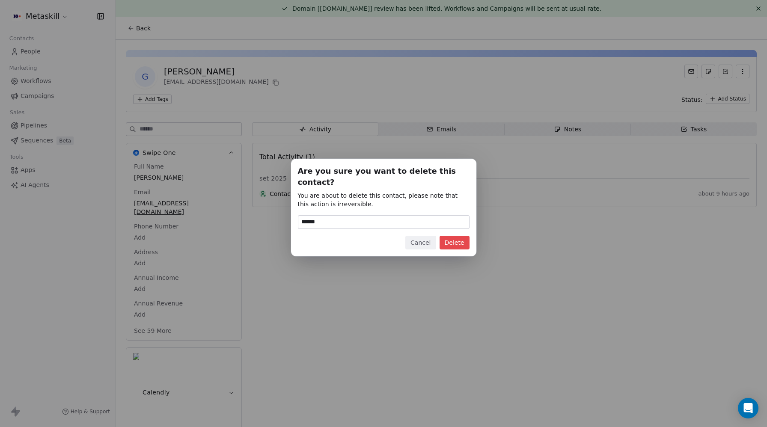
type input "******"
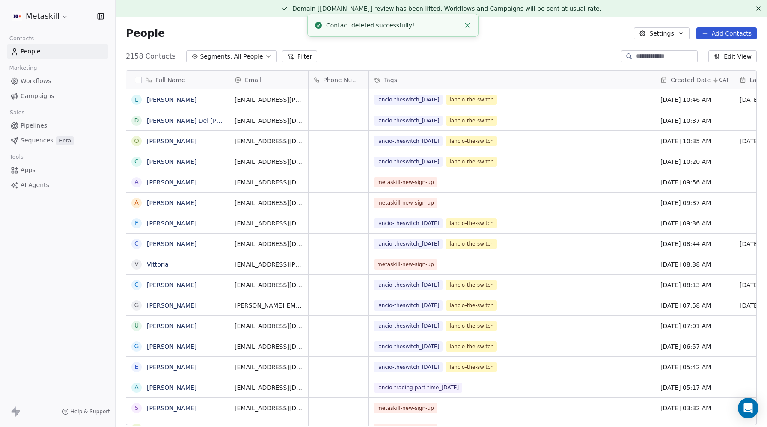
scroll to position [376, 651]
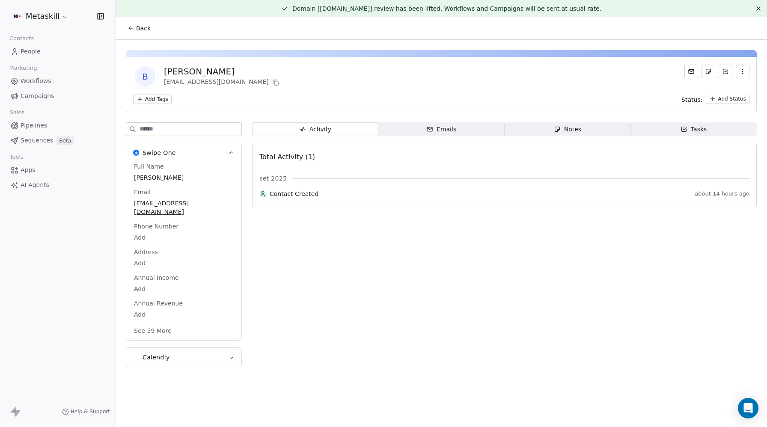
click at [747, 71] on button "button" at bounding box center [743, 72] width 14 height 14
click at [723, 87] on div "Delete" at bounding box center [730, 90] width 57 height 14
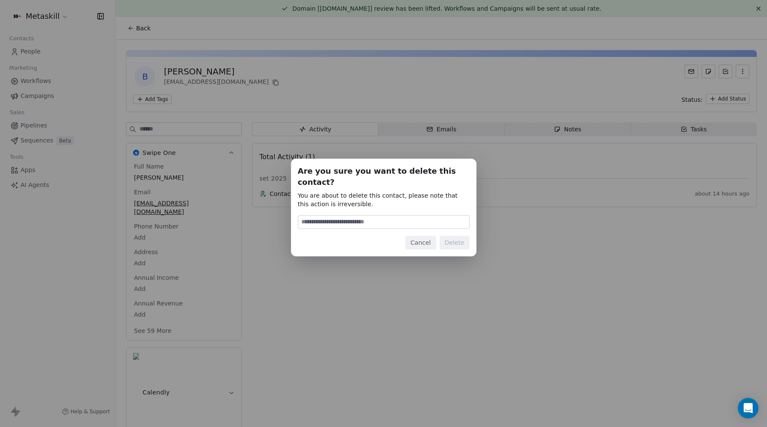
click at [368, 217] on input at bounding box center [383, 222] width 171 height 13
type input "******"
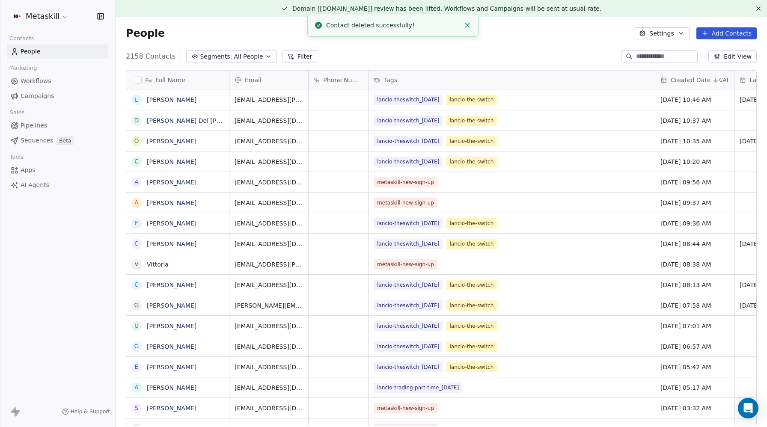
scroll to position [376, 651]
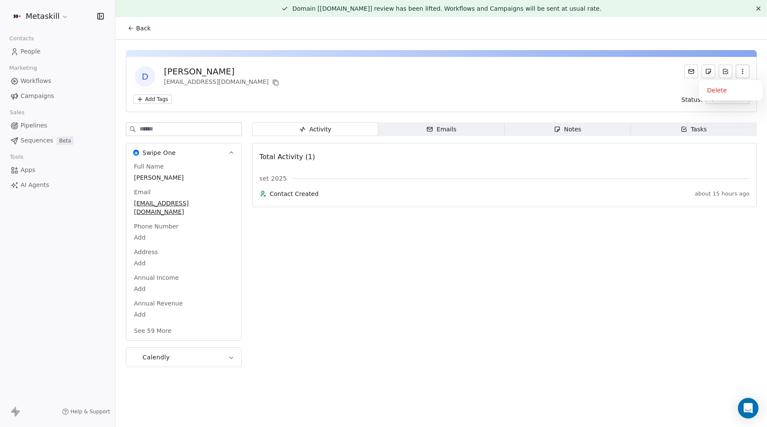
click at [740, 71] on icon "button" at bounding box center [742, 71] width 7 height 7
click at [717, 90] on div "Delete" at bounding box center [730, 90] width 57 height 14
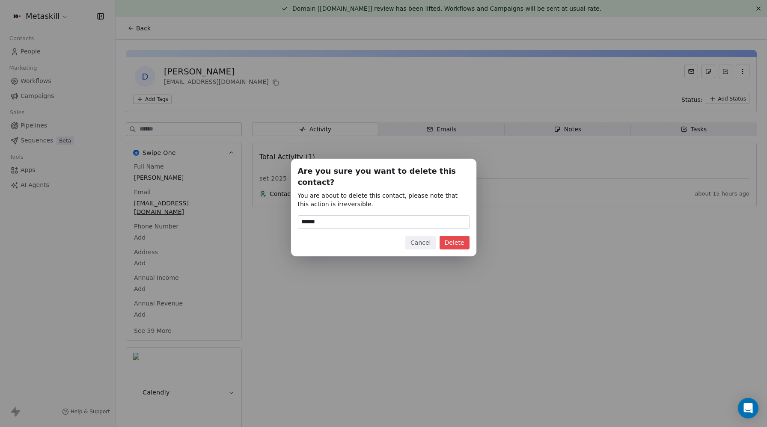
type input "******"
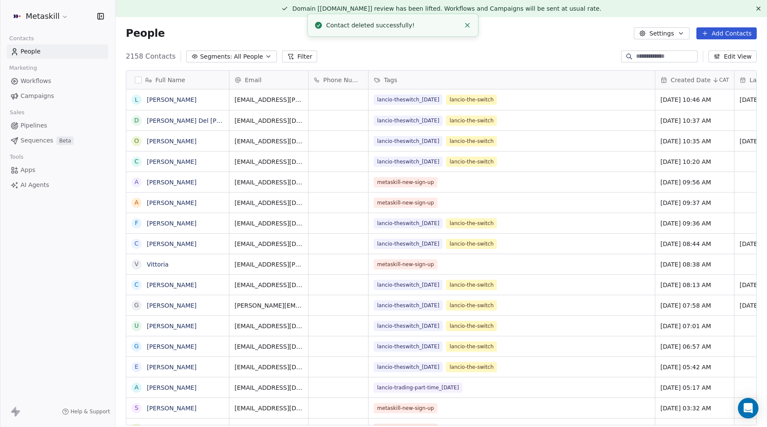
scroll to position [376, 651]
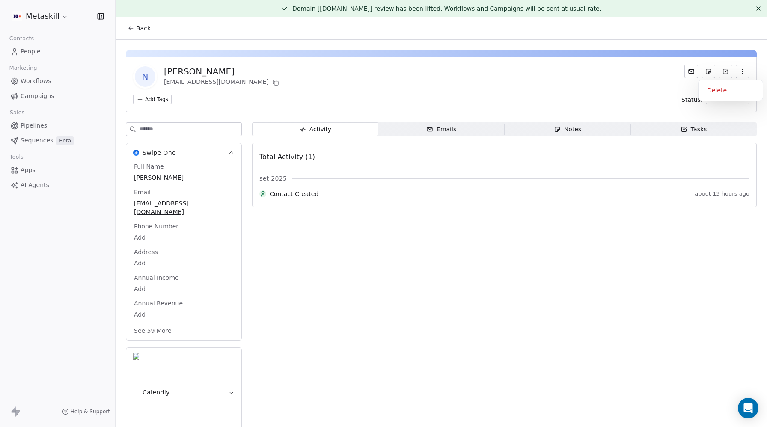
click at [746, 68] on button "button" at bounding box center [743, 72] width 14 height 14
click at [717, 89] on div "Delete" at bounding box center [730, 90] width 57 height 14
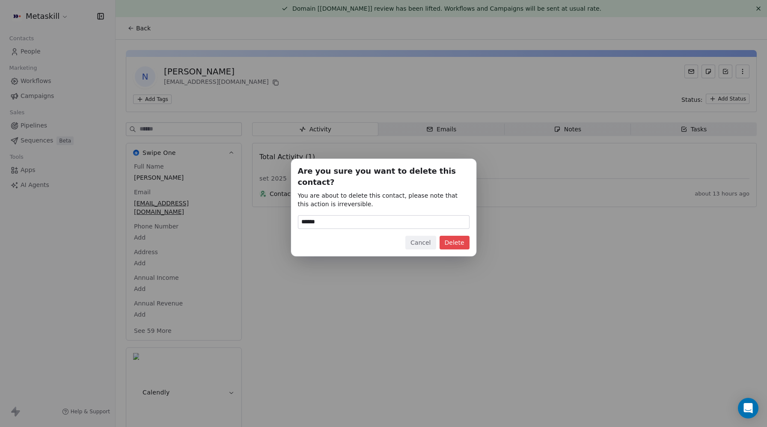
type input "******"
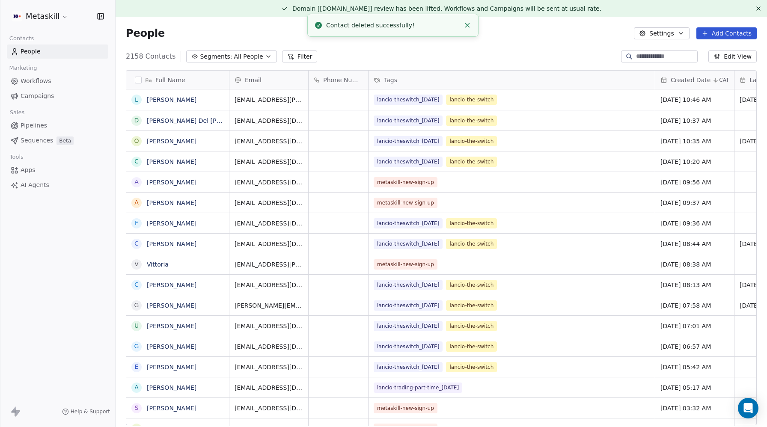
scroll to position [376, 651]
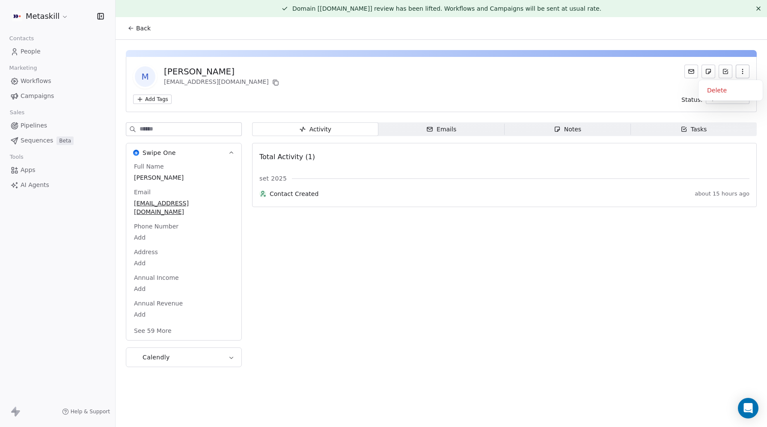
click at [741, 71] on icon "button" at bounding box center [742, 71] width 7 height 7
click at [725, 91] on div "Delete" at bounding box center [730, 90] width 57 height 14
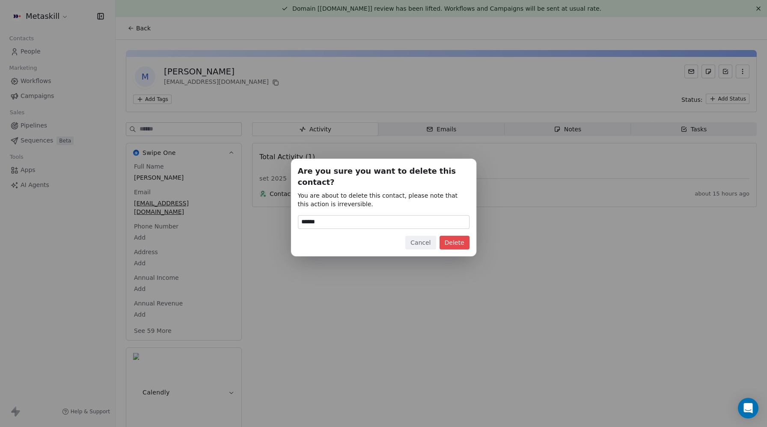
type input "******"
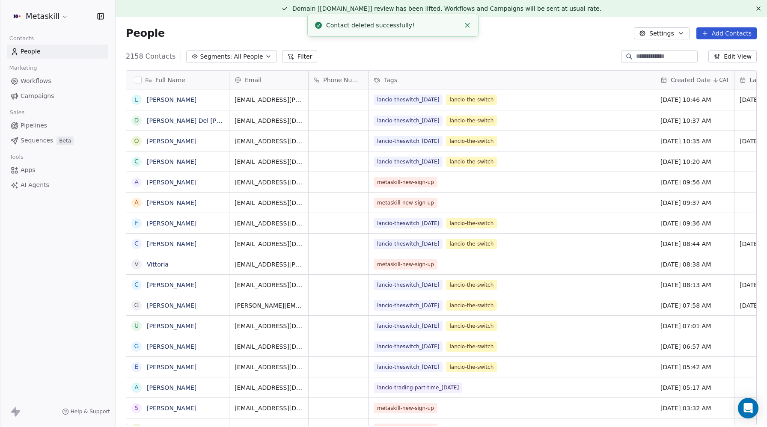
scroll to position [376, 651]
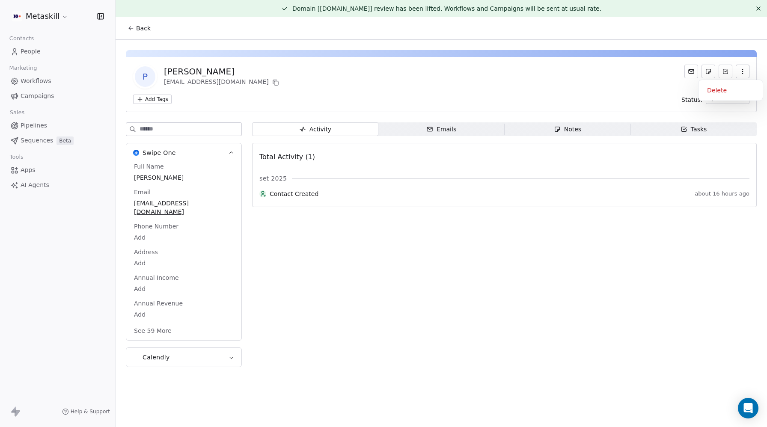
click at [746, 67] on button "button" at bounding box center [743, 72] width 14 height 14
click at [732, 91] on div "Delete" at bounding box center [730, 90] width 57 height 14
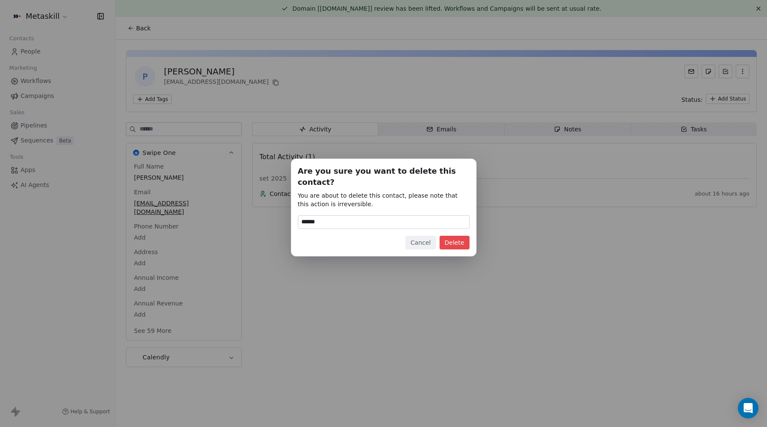
type input "******"
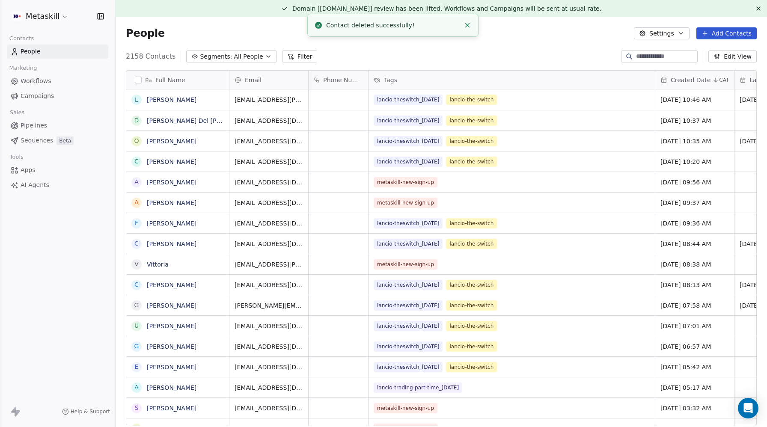
scroll to position [376, 651]
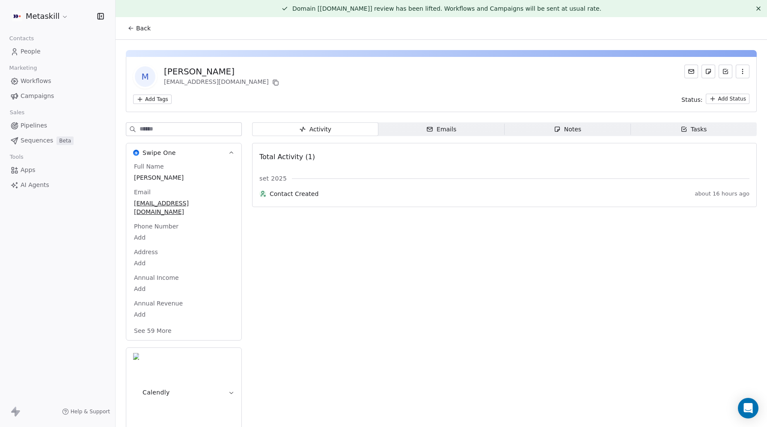
click at [733, 69] on div at bounding box center [716, 77] width 65 height 24
click at [743, 74] on icon "button" at bounding box center [742, 71] width 7 height 7
click at [730, 92] on div "Delete" at bounding box center [730, 90] width 57 height 14
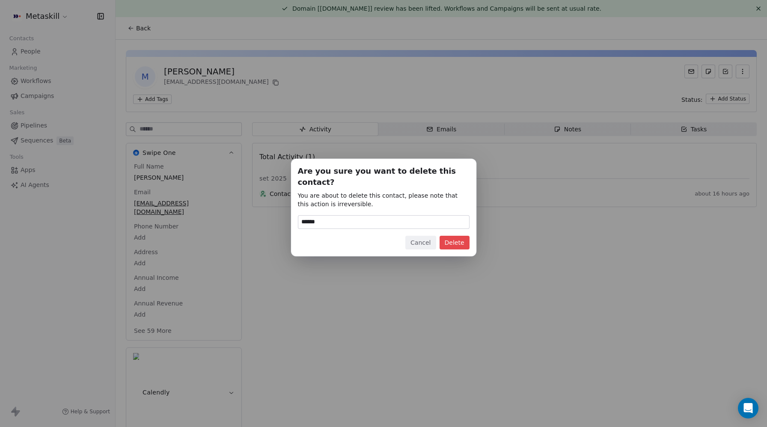
type input "******"
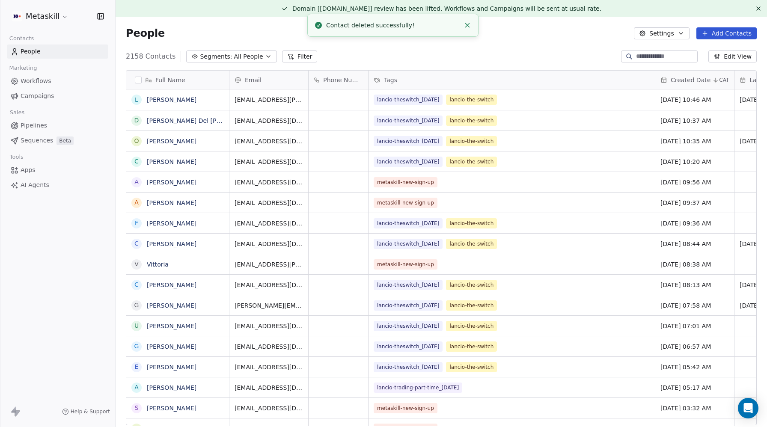
scroll to position [376, 651]
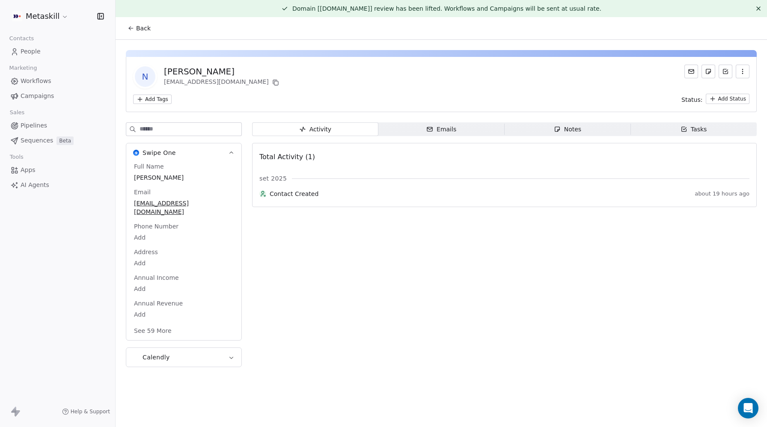
click at [741, 71] on icon "button" at bounding box center [742, 71] width 7 height 7
click at [735, 88] on div "Delete" at bounding box center [730, 90] width 57 height 14
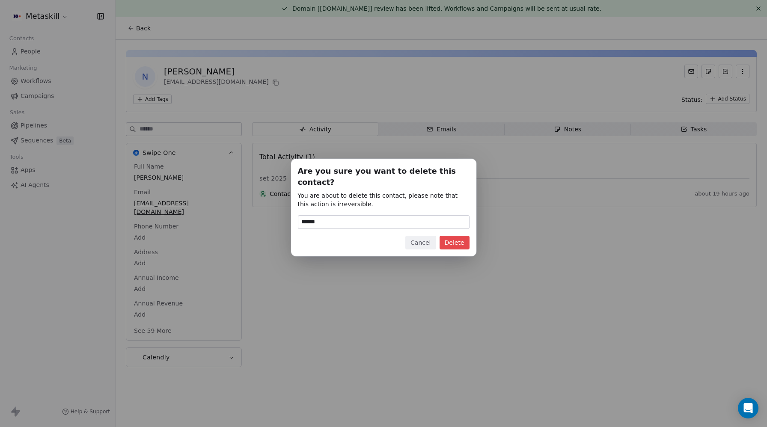
type input "******"
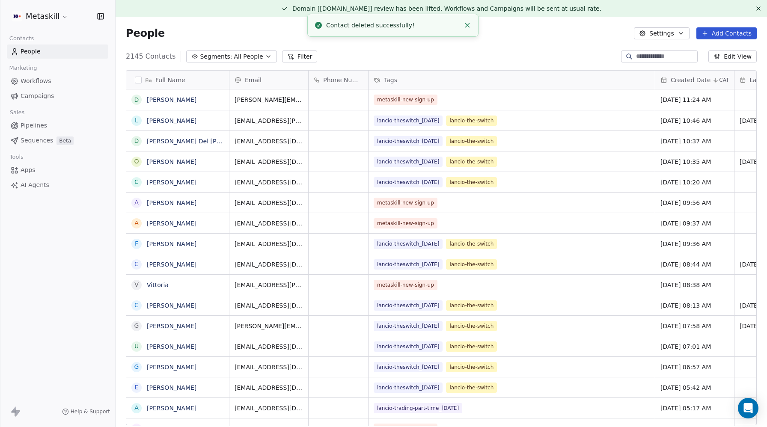
scroll to position [376, 651]
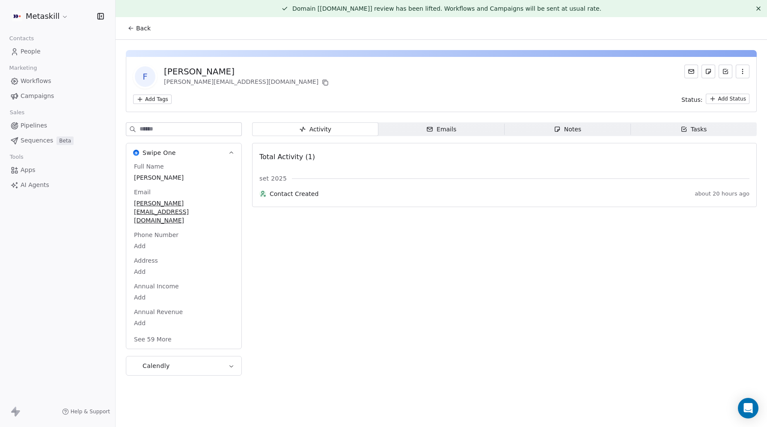
click at [742, 74] on icon "button" at bounding box center [742, 71] width 7 height 7
click at [730, 88] on div "Delete" at bounding box center [730, 90] width 57 height 14
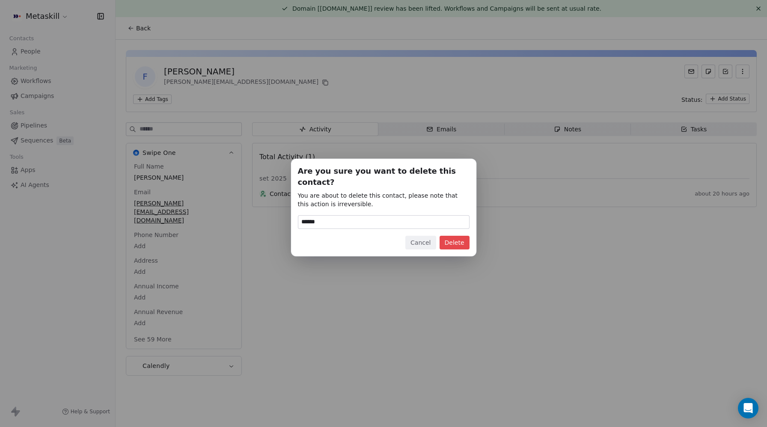
type input "******"
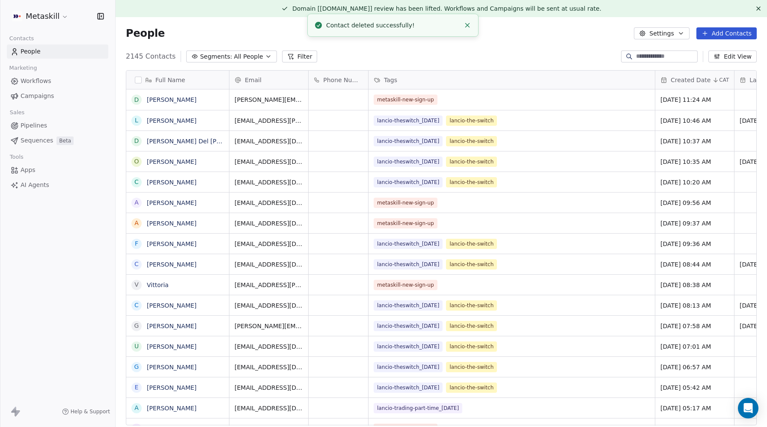
scroll to position [376, 651]
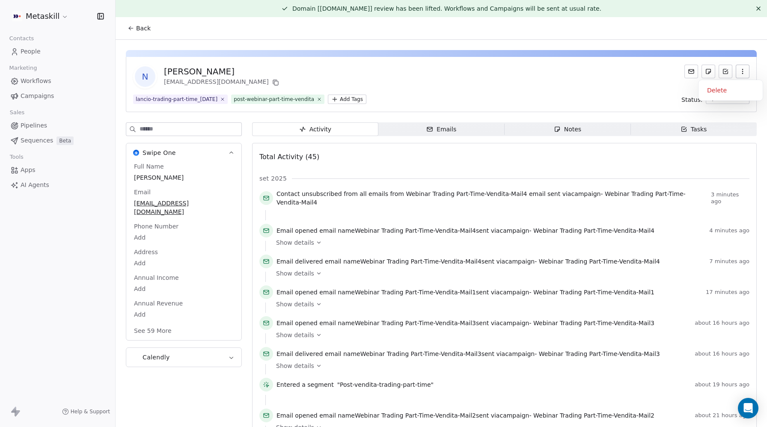
click at [747, 72] on button "button" at bounding box center [743, 72] width 14 height 14
click at [719, 89] on div "Delete" at bounding box center [730, 90] width 57 height 14
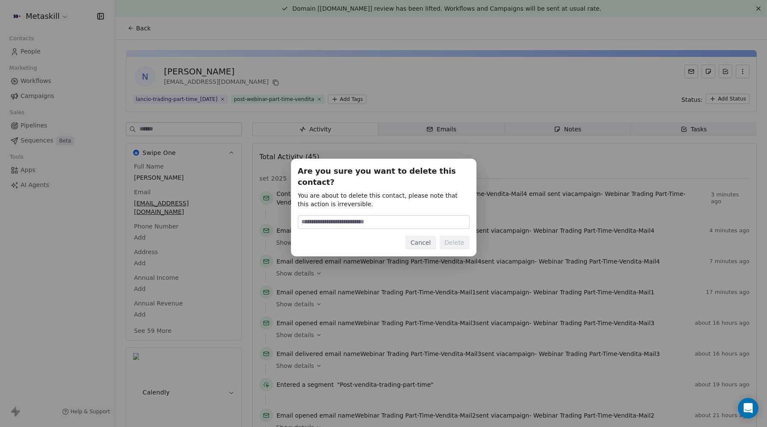
type input "*"
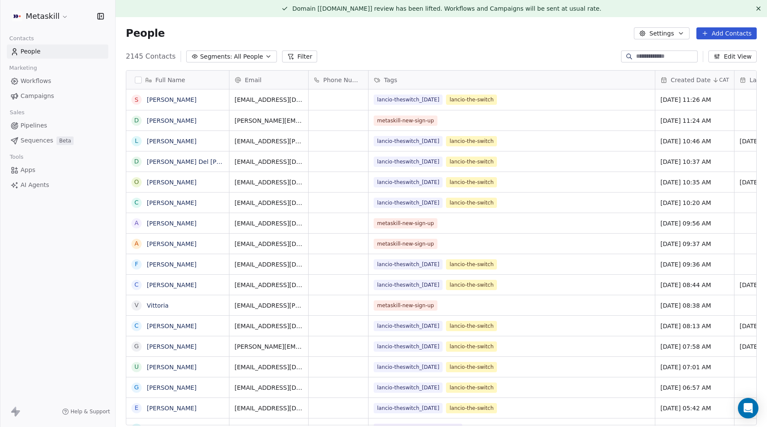
scroll to position [376, 651]
click at [294, 56] on button "Filter" at bounding box center [300, 57] width 36 height 12
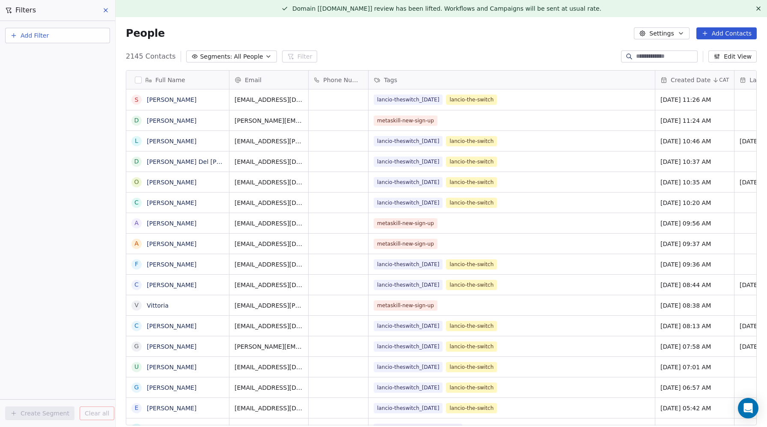
click at [30, 33] on span "Add Filter" at bounding box center [35, 35] width 28 height 9
click at [34, 49] on div "Contact properties" at bounding box center [57, 56] width 97 height 14
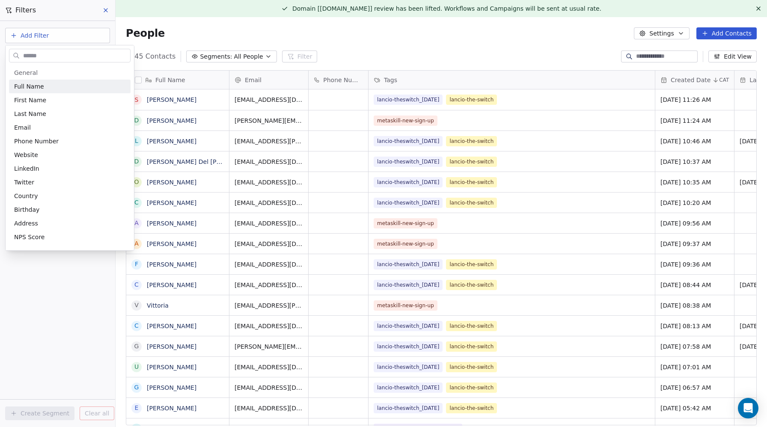
click at [33, 57] on input "text" at bounding box center [75, 56] width 109 height 12
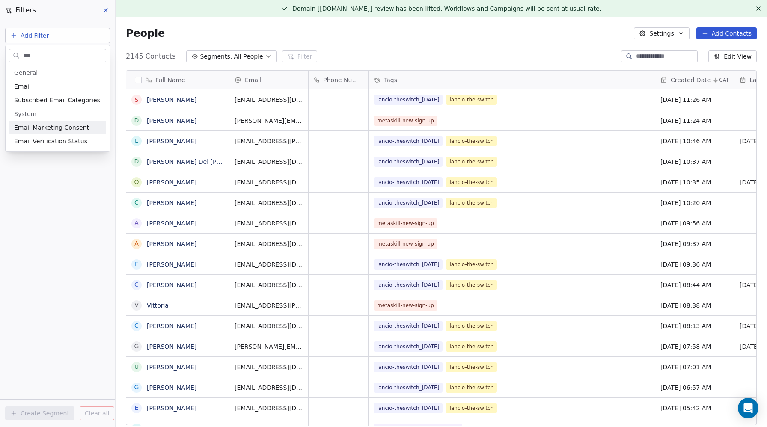
type input "***"
click at [46, 129] on span "Email Marketing Consent" at bounding box center [51, 127] width 75 height 9
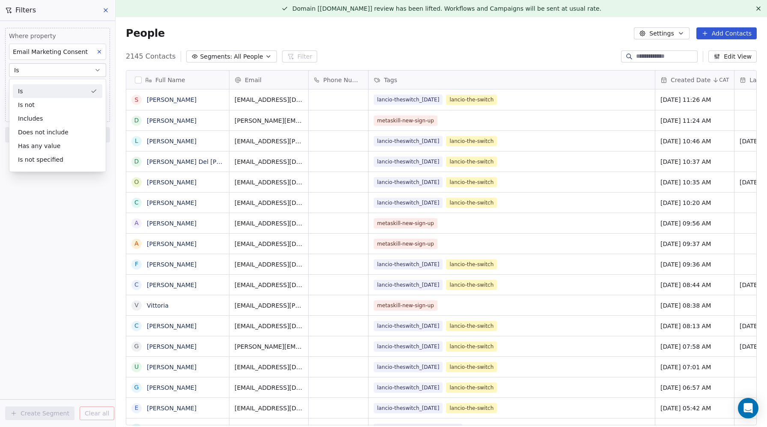
click at [37, 91] on div "Is" at bounding box center [57, 91] width 89 height 14
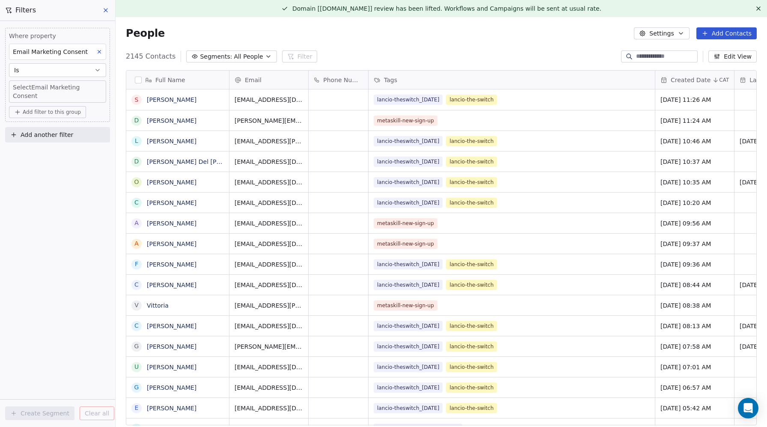
click at [32, 89] on body "Metaskill Contacts People Marketing Workflows Campaigns Sales Pipelines Sequenc…" at bounding box center [383, 213] width 767 height 427
click at [38, 131] on div "Unsubscribed" at bounding box center [41, 134] width 35 height 8
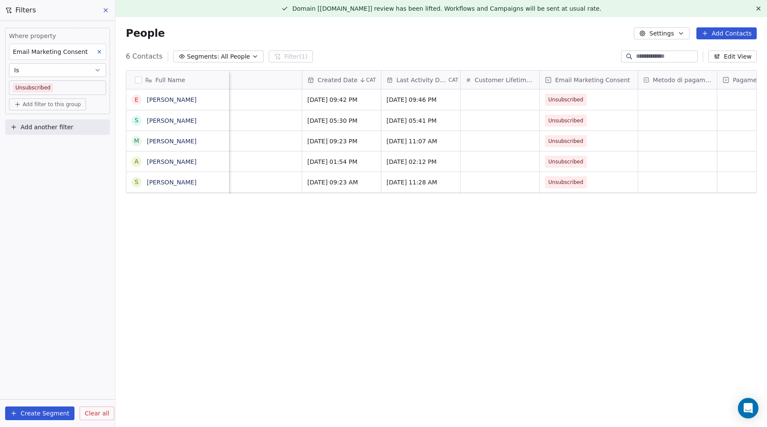
scroll to position [0, 0]
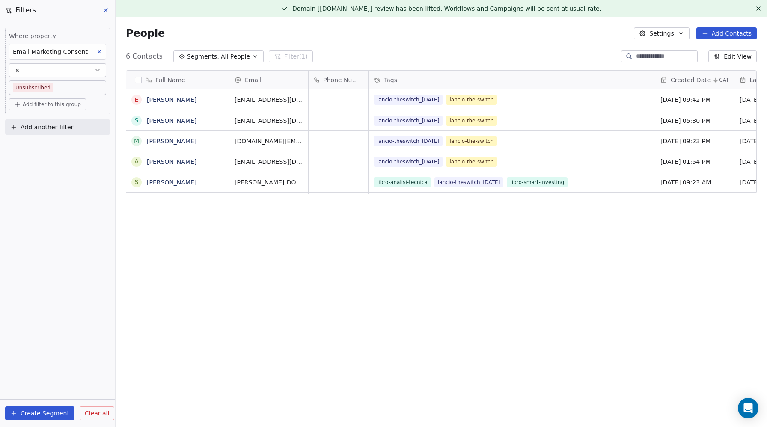
click at [139, 77] on button "button" at bounding box center [138, 80] width 7 height 7
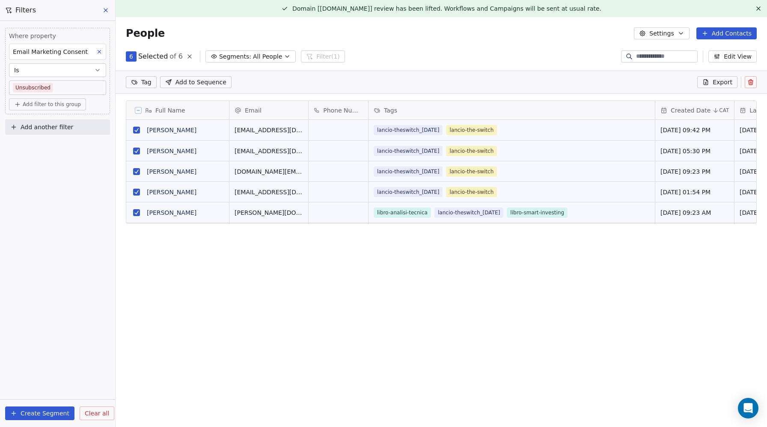
scroll to position [346, 651]
click at [135, 213] on button "grid" at bounding box center [136, 212] width 7 height 7
click at [748, 82] on icon at bounding box center [750, 82] width 7 height 7
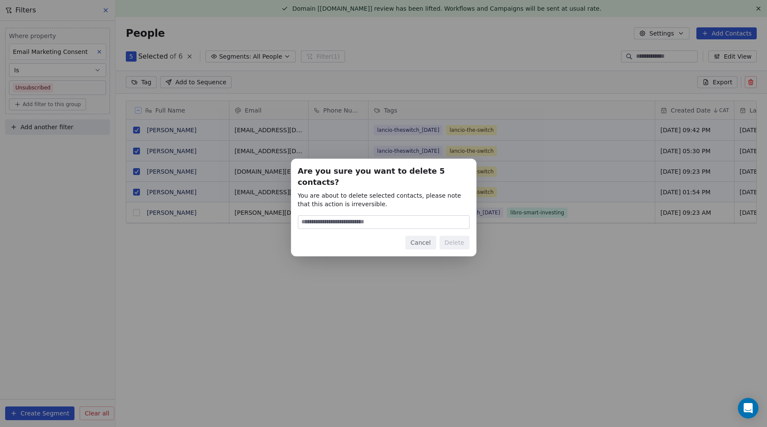
click at [377, 216] on input at bounding box center [383, 222] width 171 height 13
type input "******"
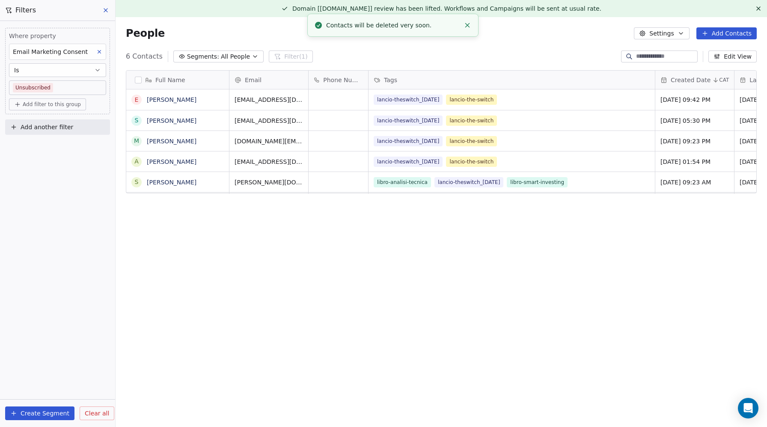
scroll to position [376, 651]
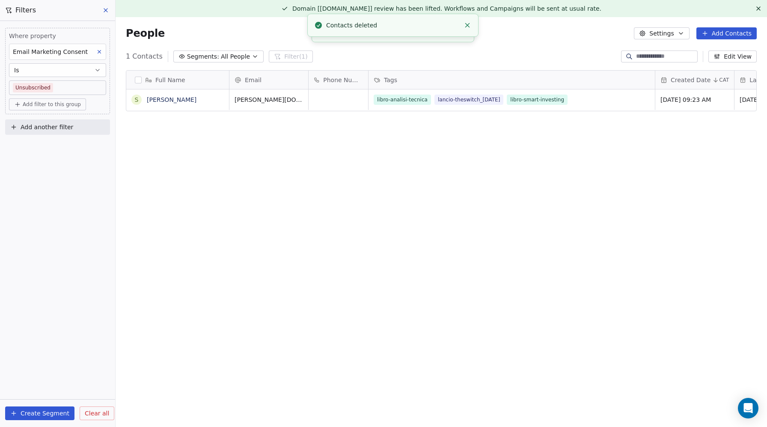
click at [104, 8] on icon at bounding box center [105, 10] width 7 height 7
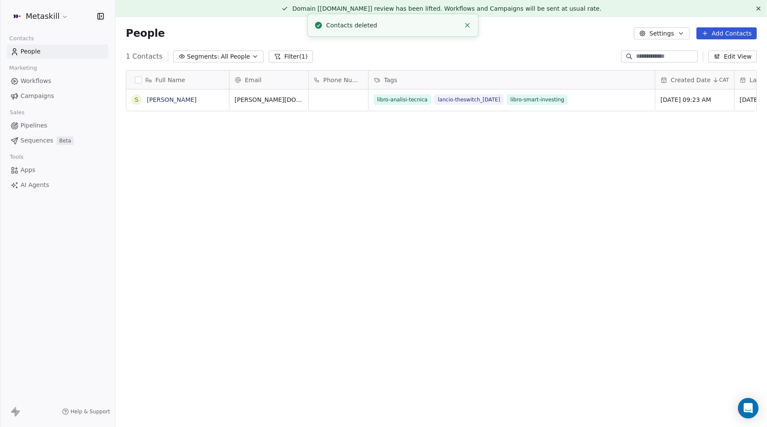
drag, startPoint x: 312, startPoint y: 140, endPoint x: 288, endPoint y: 88, distance: 57.8
click at [312, 140] on div "Full Name S [PERSON_NAME] Email Phone Number Tags Created Date CAT Last Activit…" at bounding box center [441, 251] width 651 height 376
click at [283, 56] on button "Filter (1)" at bounding box center [291, 57] width 44 height 12
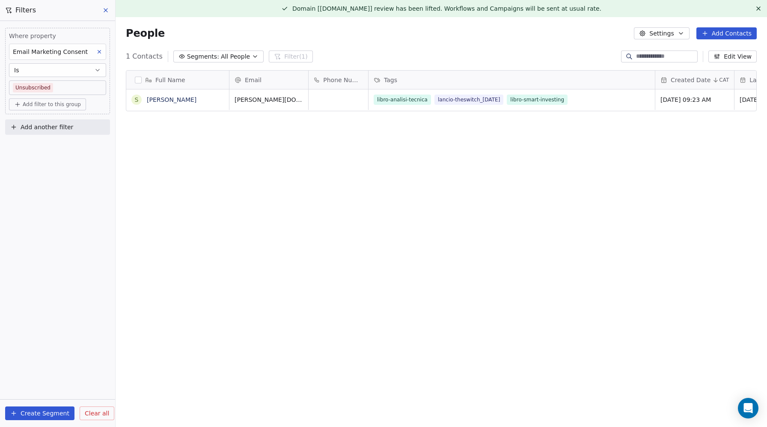
click at [93, 416] on span "Clear all" at bounding box center [97, 413] width 24 height 9
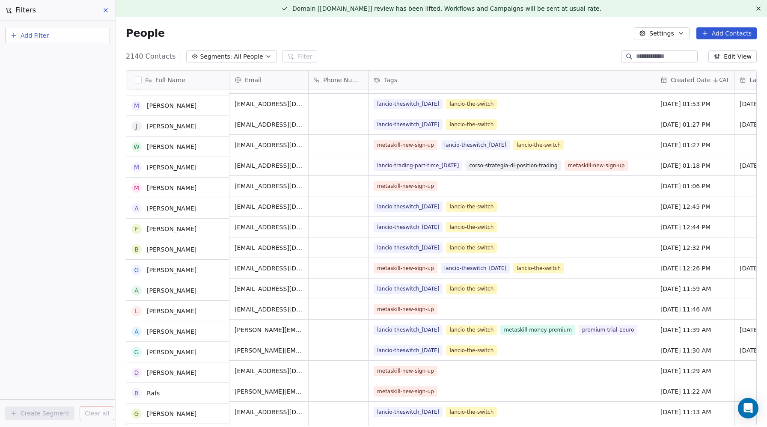
scroll to position [1496, 0]
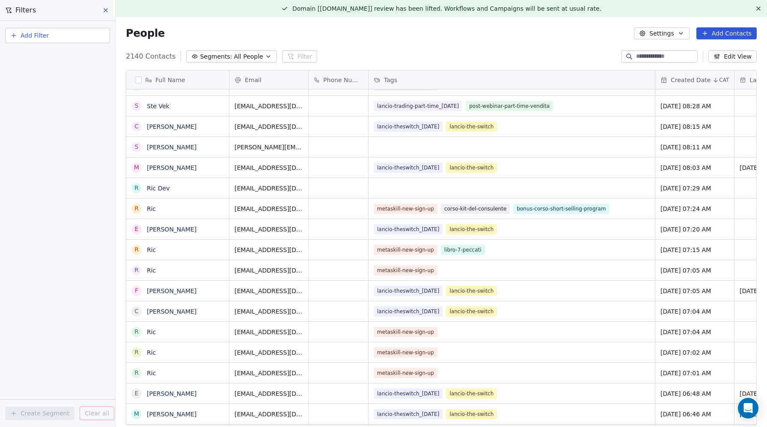
click at [106, 11] on icon at bounding box center [105, 10] width 7 height 7
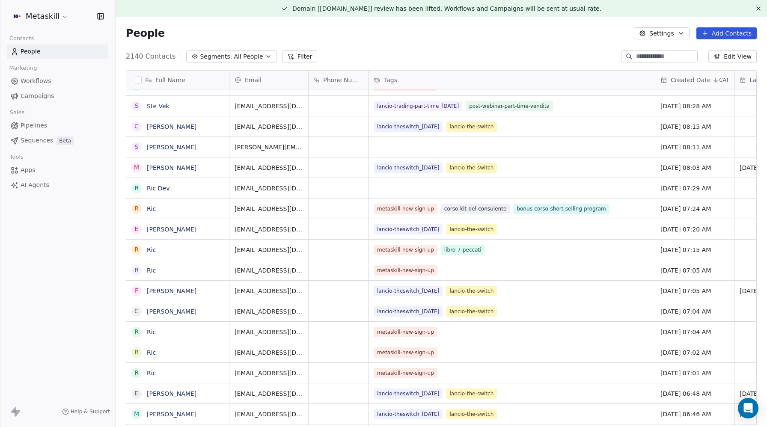
click at [645, 57] on input at bounding box center [666, 56] width 60 height 9
paste input "**********"
type input "**********"
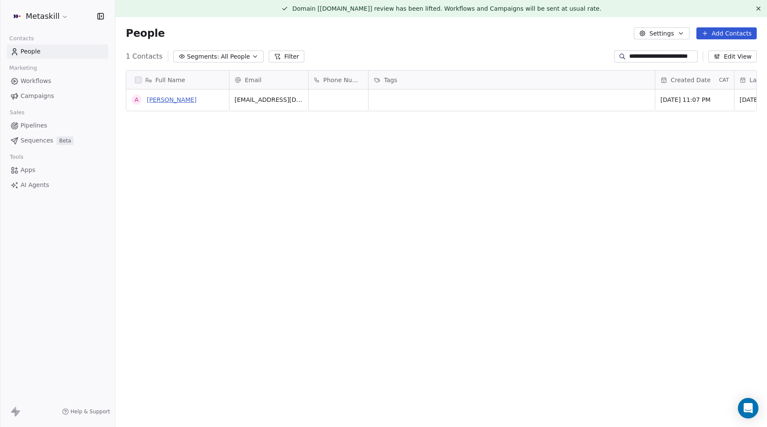
scroll to position [0, 0]
click at [159, 100] on link "[PERSON_NAME]" at bounding box center [172, 99] width 50 height 7
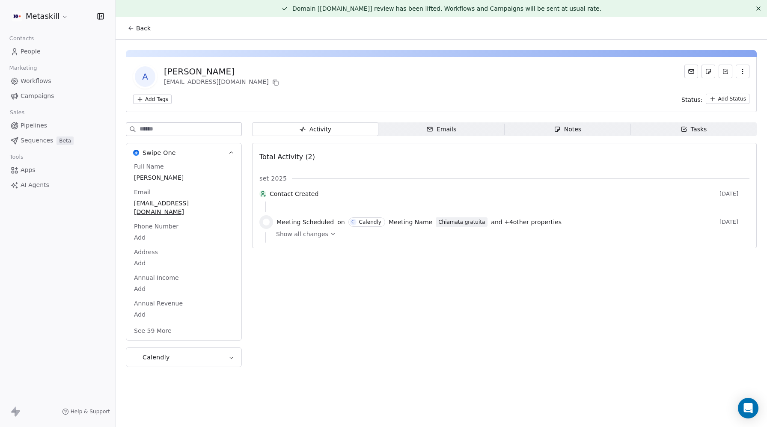
click at [318, 238] on span "Show all changes" at bounding box center [302, 234] width 52 height 9
click at [330, 237] on icon at bounding box center [333, 234] width 6 height 6
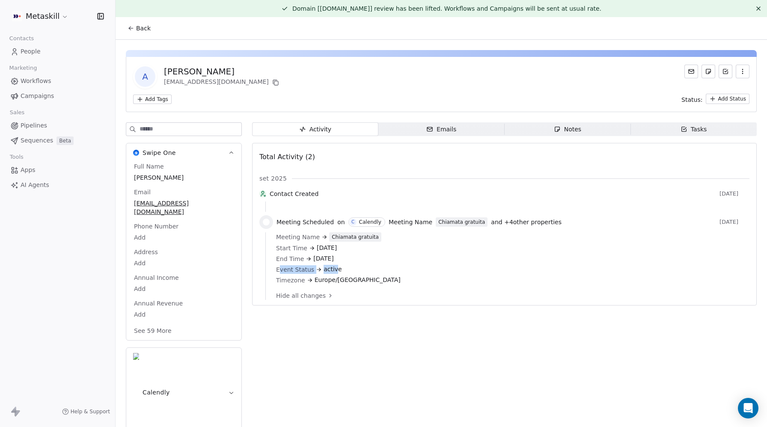
drag, startPoint x: 284, startPoint y: 272, endPoint x: 340, endPoint y: 281, distance: 57.1
click at [335, 274] on div "Event Status active" at bounding box center [509, 269] width 467 height 9
drag, startPoint x: 355, startPoint y: 286, endPoint x: 319, endPoint y: 283, distance: 35.7
click at [319, 283] on div "Timezone [GEOGRAPHIC_DATA]/[GEOGRAPHIC_DATA]" at bounding box center [509, 280] width 467 height 9
click at [405, 292] on div "Meeting Name Chiamata gratuita Start Time [DATE] End Time [DATE] Event Status a…" at bounding box center [509, 261] width 467 height 59
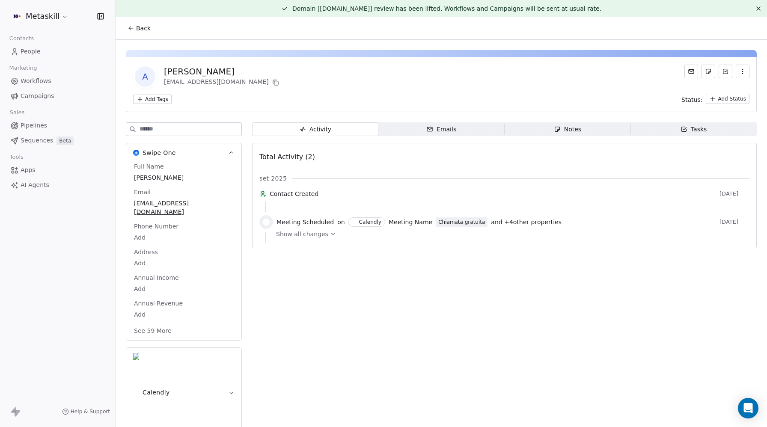
click at [449, 329] on div "Activity Activity Emails Emails Notes Notes Tasks Tasks Total Activity (2) set …" at bounding box center [504, 282] width 505 height 320
click at [32, 50] on span "People" at bounding box center [31, 51] width 20 height 9
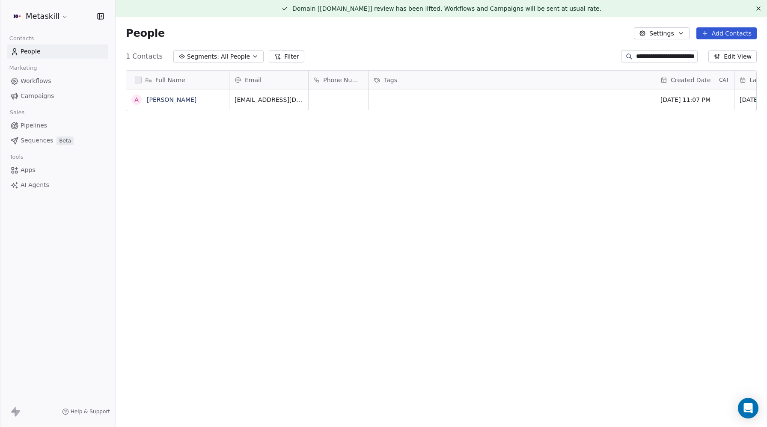
scroll to position [376, 651]
click at [29, 53] on span "People" at bounding box center [31, 51] width 20 height 9
click at [40, 16] on html "**********" at bounding box center [383, 213] width 767 height 427
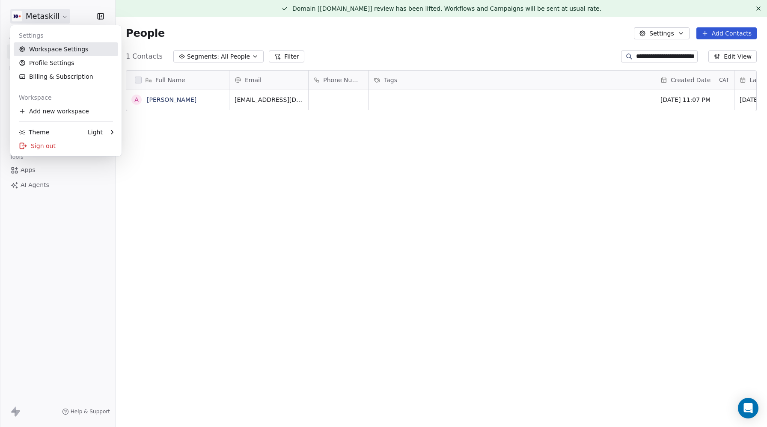
click at [36, 49] on link "Workspace Settings" at bounding box center [66, 49] width 104 height 14
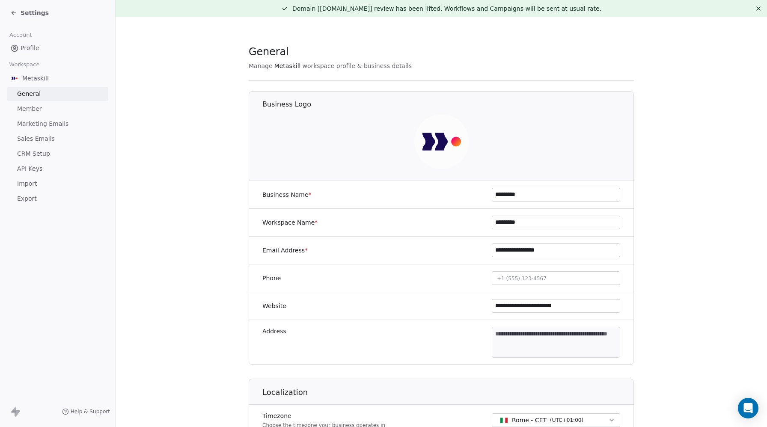
click at [31, 48] on span "Profile" at bounding box center [30, 48] width 19 height 9
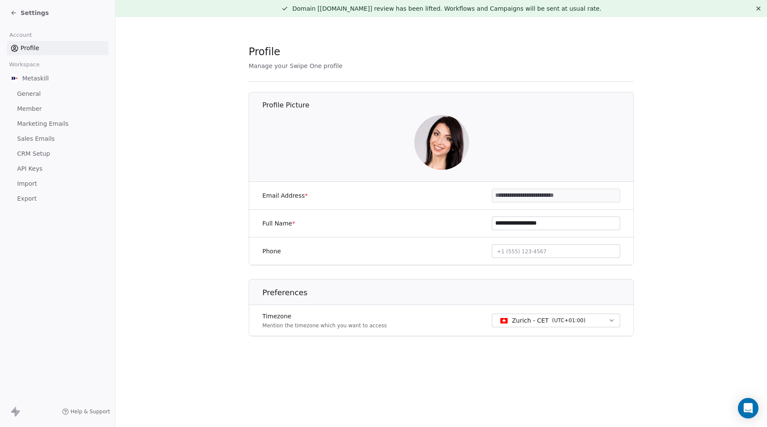
click at [27, 15] on span "Settings" at bounding box center [35, 13] width 28 height 9
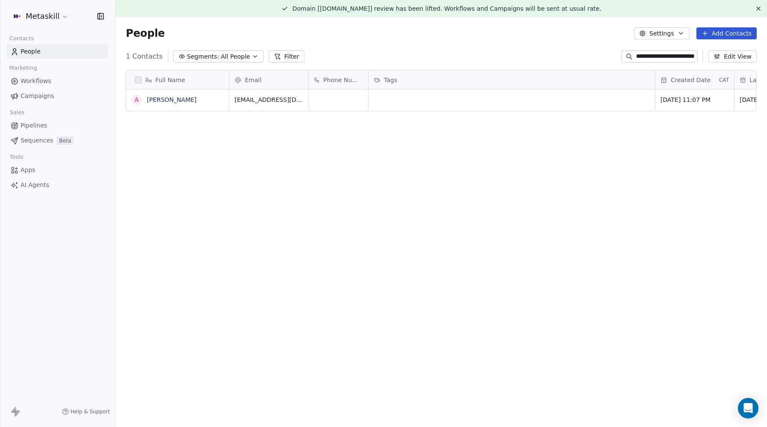
scroll to position [376, 651]
click at [27, 95] on span "Campaigns" at bounding box center [37, 96] width 33 height 9
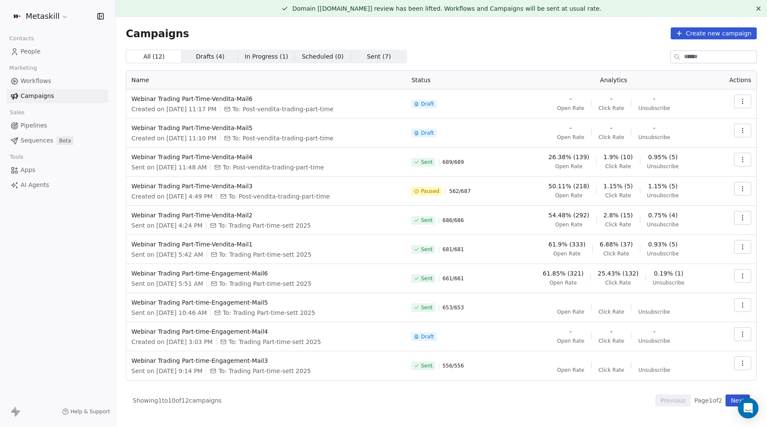
click at [485, 162] on div "Sent 689 / 689" at bounding box center [459, 162] width 97 height 19
drag, startPoint x: 450, startPoint y: 163, endPoint x: 464, endPoint y: 162, distance: 14.2
click at [464, 162] on span "689 / 689" at bounding box center [453, 162] width 21 height 7
drag, startPoint x: 483, startPoint y: 192, endPoint x: 454, endPoint y: 191, distance: 29.6
click at [454, 191] on div "Paused 562 / 687" at bounding box center [459, 191] width 97 height 19
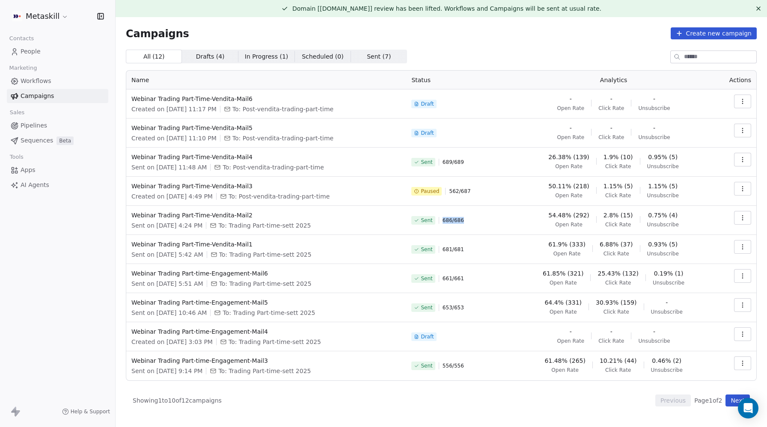
drag, startPoint x: 473, startPoint y: 222, endPoint x: 453, endPoint y: 231, distance: 21.9
click at [451, 222] on div "Sent 686 / 686" at bounding box center [459, 220] width 97 height 19
drag, startPoint x: 465, startPoint y: 162, endPoint x: 447, endPoint y: 163, distance: 18.5
click at [447, 163] on div "Sent 689 / 689" at bounding box center [459, 162] width 97 height 19
click at [461, 165] on span "689 / 689" at bounding box center [453, 162] width 21 height 7
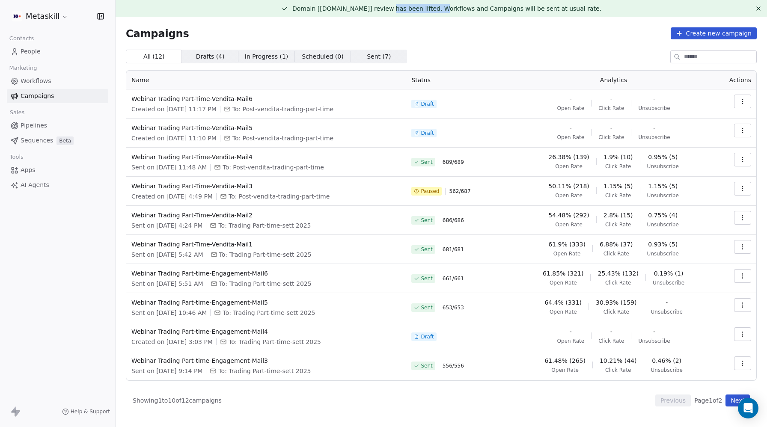
drag, startPoint x: 396, startPoint y: 9, endPoint x: 466, endPoint y: 8, distance: 70.6
click at [444, 10] on span "Domain [[DOMAIN_NAME]] review has been lifted. Workflows and Campaigns will be …" at bounding box center [446, 8] width 309 height 7
drag, startPoint x: 501, startPoint y: 12, endPoint x: 310, endPoint y: 8, distance: 190.9
click at [310, 8] on span "Domain [[DOMAIN_NAME]] review has been lifted. Workflows and Campaigns will be …" at bounding box center [446, 8] width 309 height 7
click at [331, 8] on span "Domain [[DOMAIN_NAME]] review has been lifted. Workflows and Campaigns will be …" at bounding box center [446, 8] width 309 height 7
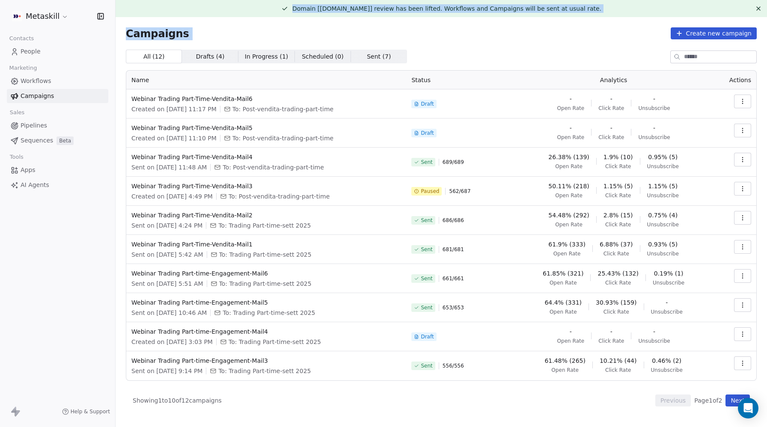
drag, startPoint x: 309, startPoint y: 9, endPoint x: 565, endPoint y: 19, distance: 256.2
click at [568, 18] on div "Domain [metaskill.com] review has been lifted. Workflows and Campaigns will be …" at bounding box center [441, 213] width 651 height 427
click at [528, 27] on div "Campaigns Create new campaign" at bounding box center [441, 33] width 631 height 12
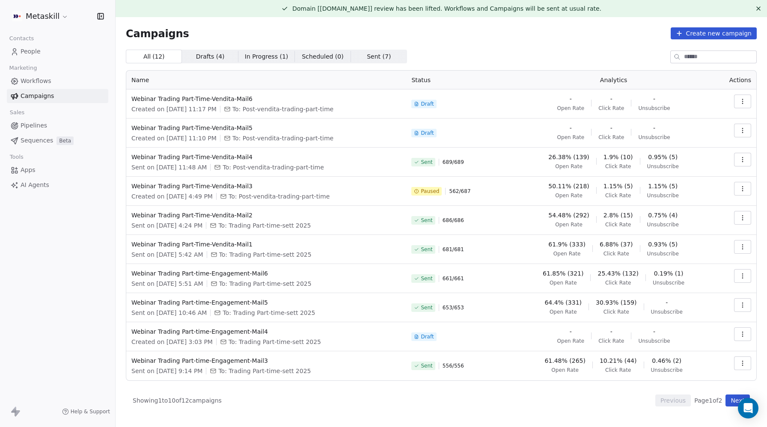
click at [56, 14] on html "Metaskill Contacts People Marketing Workflows Campaigns Sales Pipelines Sequenc…" at bounding box center [383, 213] width 767 height 427
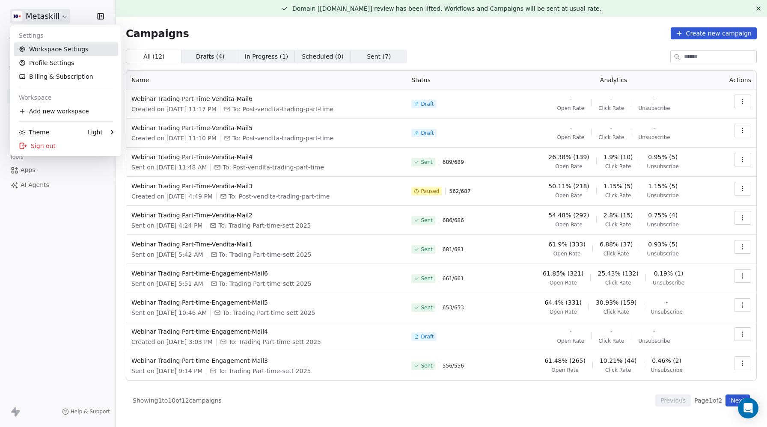
click at [51, 47] on link "Workspace Settings" at bounding box center [66, 49] width 104 height 14
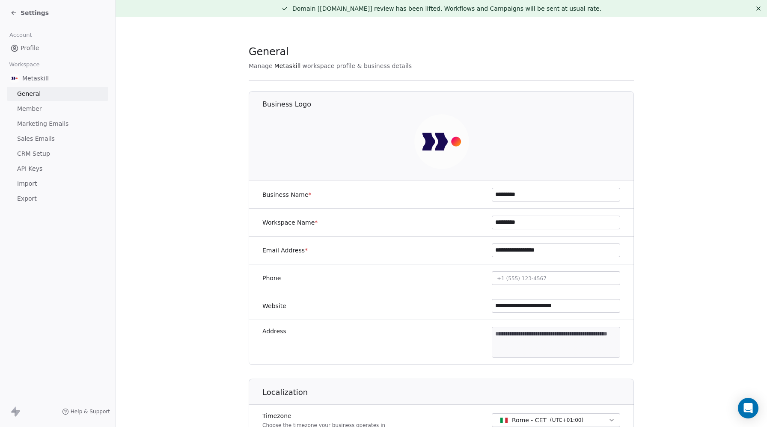
click at [34, 47] on span "Profile" at bounding box center [30, 48] width 19 height 9
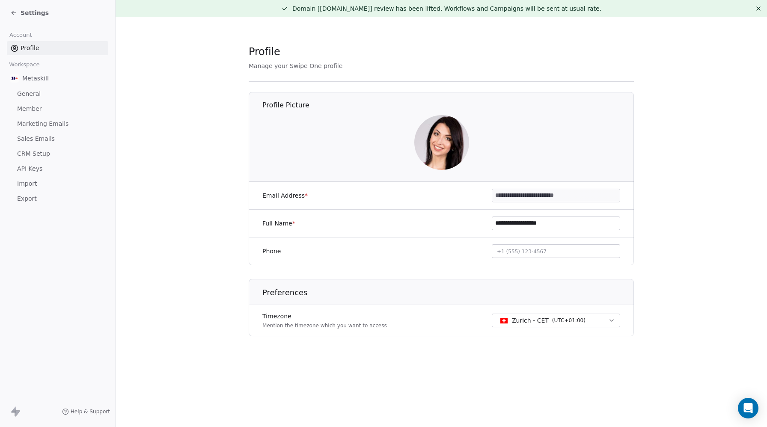
click at [24, 39] on span "Account" at bounding box center [21, 35] width 30 height 13
click at [22, 15] on span "Settings" at bounding box center [35, 13] width 28 height 9
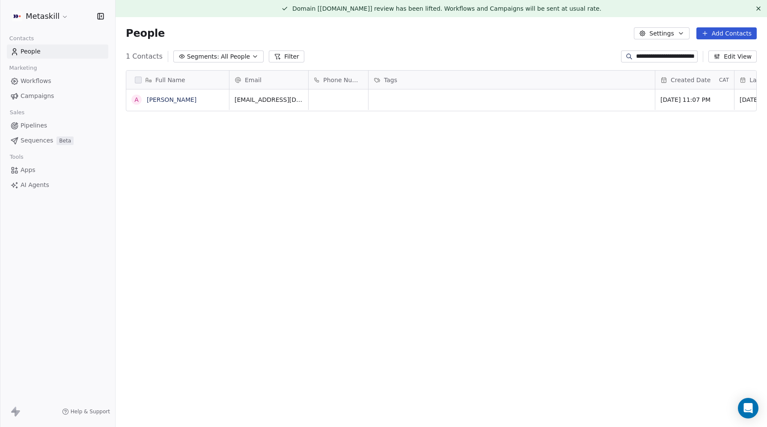
scroll to position [376, 651]
click at [36, 51] on span "People" at bounding box center [31, 51] width 20 height 9
click at [26, 51] on span "People" at bounding box center [31, 51] width 20 height 9
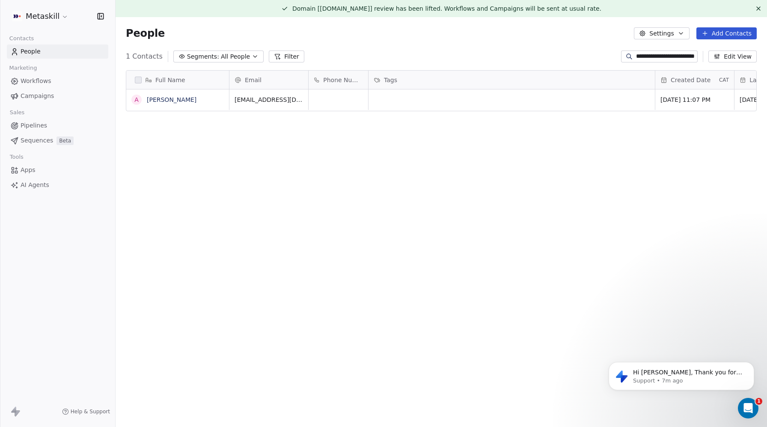
scroll to position [0, 0]
click at [685, 379] on p "Support • 7m ago" at bounding box center [688, 381] width 110 height 8
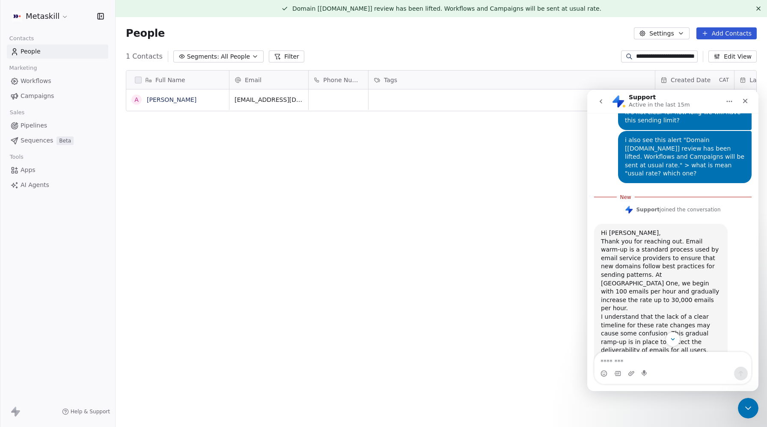
scroll to position [1055, 0]
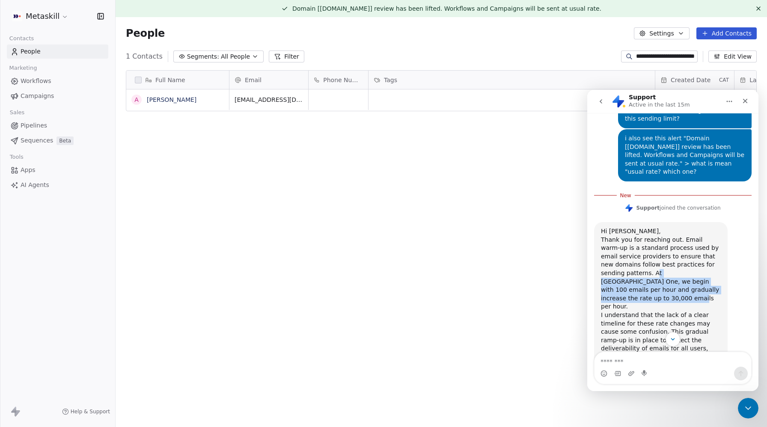
drag, startPoint x: 630, startPoint y: 198, endPoint x: 697, endPoint y: 214, distance: 69.6
click at [697, 236] on div "Thank you for reaching out. Email warm-up is a standard process used by email s…" at bounding box center [661, 273] width 120 height 75
drag, startPoint x: 633, startPoint y: 199, endPoint x: 694, endPoint y: 214, distance: 63.2
click at [694, 236] on div "Thank you for reaching out. Email warm-up is a standard process used by email s…" at bounding box center [661, 273] width 120 height 75
copy div "At Swipe One, we begin with 100 emails per hour and gradually increase the rate…"
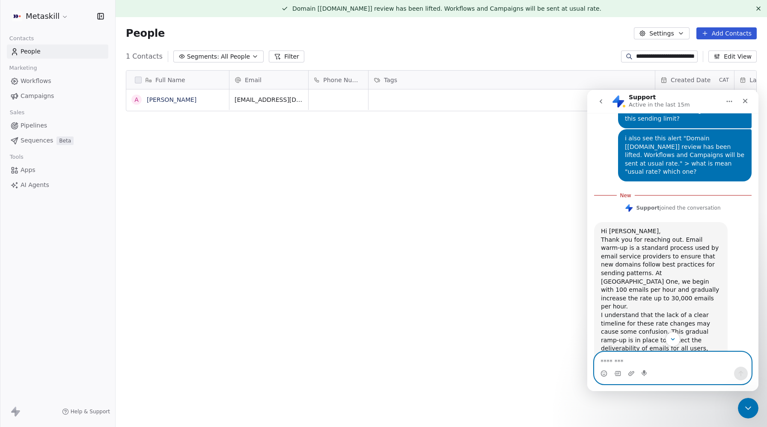
click at [616, 359] on textarea "Message…" at bounding box center [673, 359] width 157 height 15
paste textarea "**********"
type textarea "**********"
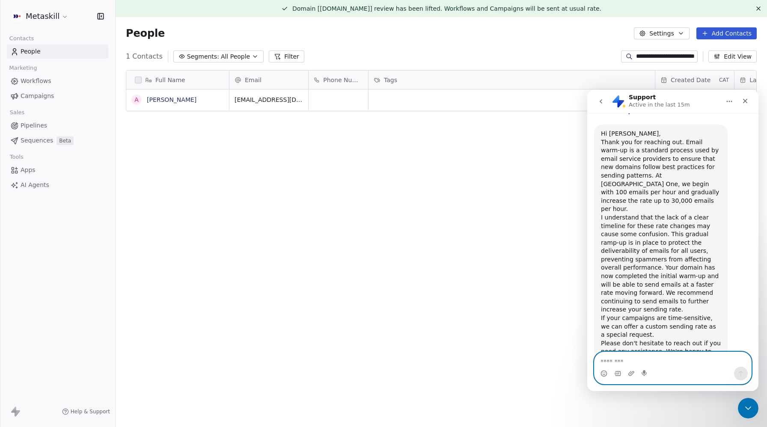
scroll to position [1142, 0]
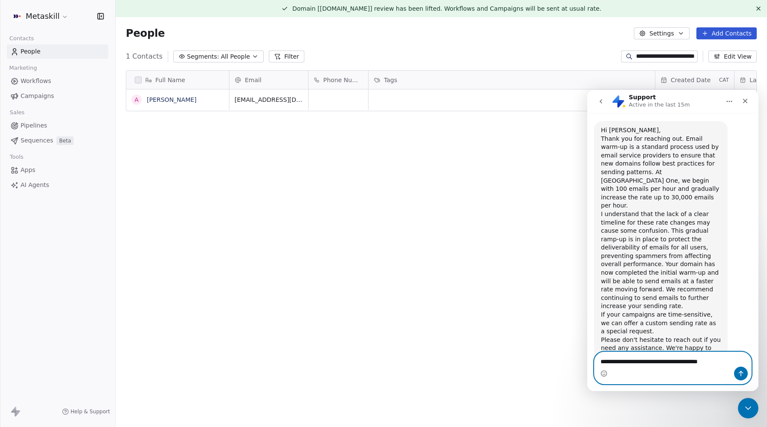
type textarea "**********"
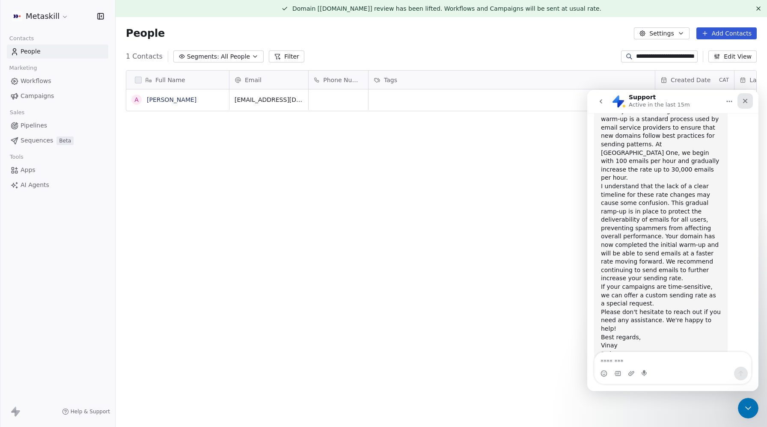
click at [744, 95] on div "Close" at bounding box center [745, 100] width 15 height 15
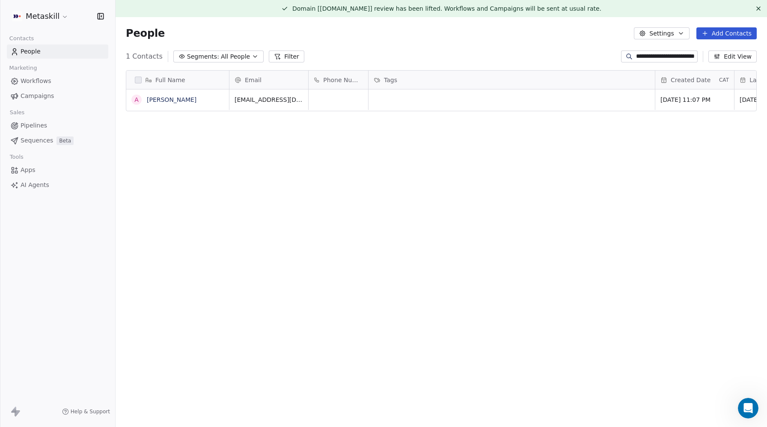
click at [50, 18] on html "**********" at bounding box center [383, 213] width 767 height 427
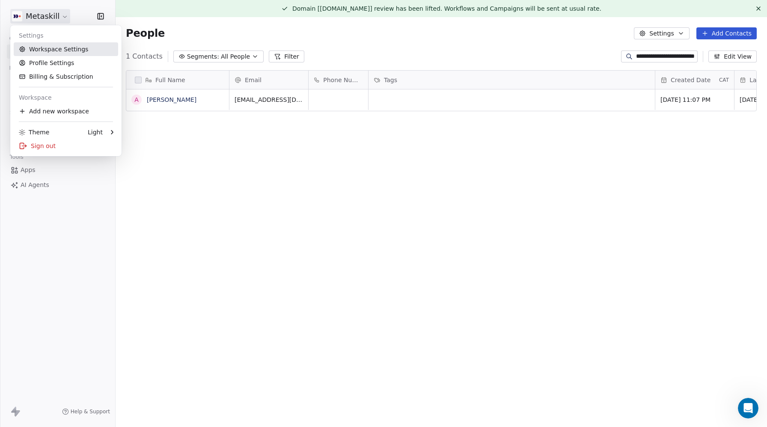
click at [50, 54] on link "Workspace Settings" at bounding box center [66, 49] width 104 height 14
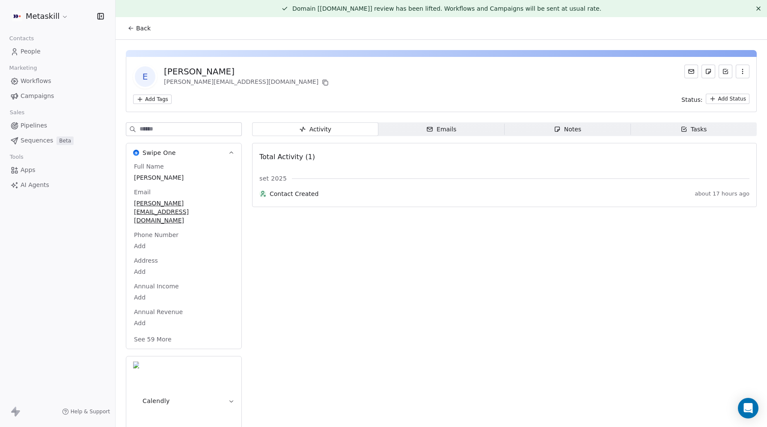
click at [742, 74] on icon "button" at bounding box center [742, 73] width 0 height 0
click at [707, 87] on div "Delete" at bounding box center [730, 90] width 57 height 14
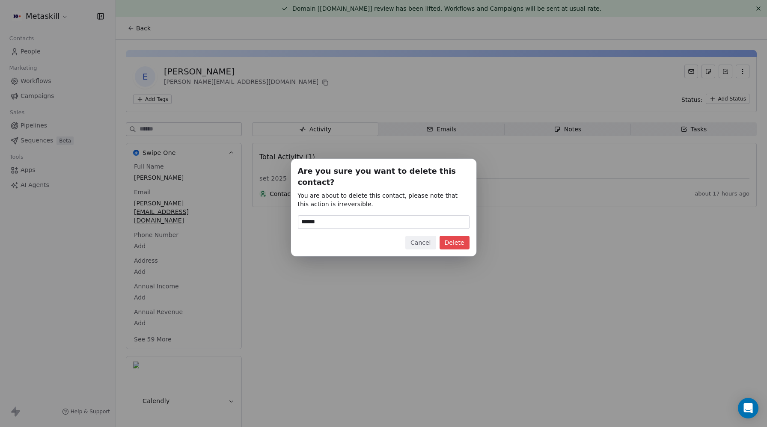
type input "******"
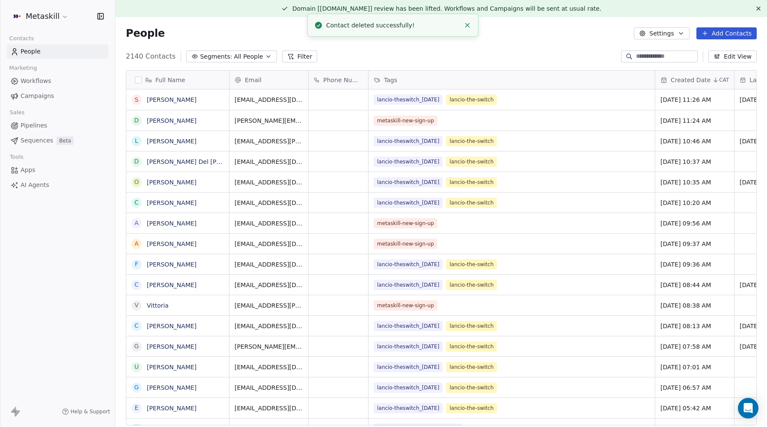
scroll to position [376, 651]
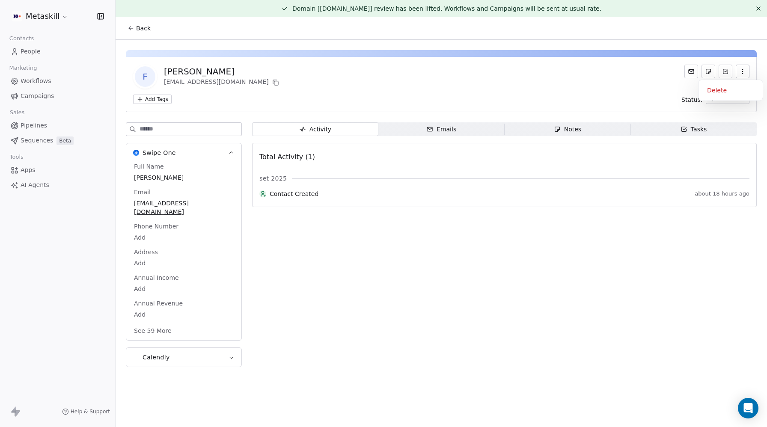
click at [740, 72] on icon "button" at bounding box center [742, 71] width 7 height 7
click at [732, 88] on div "Delete" at bounding box center [730, 90] width 57 height 14
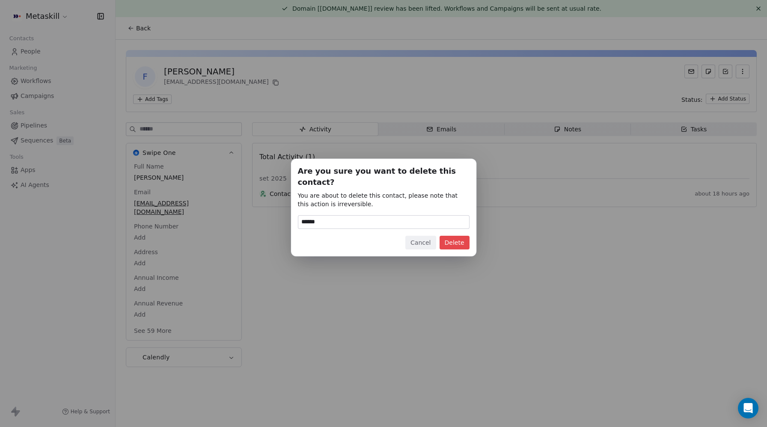
type input "******"
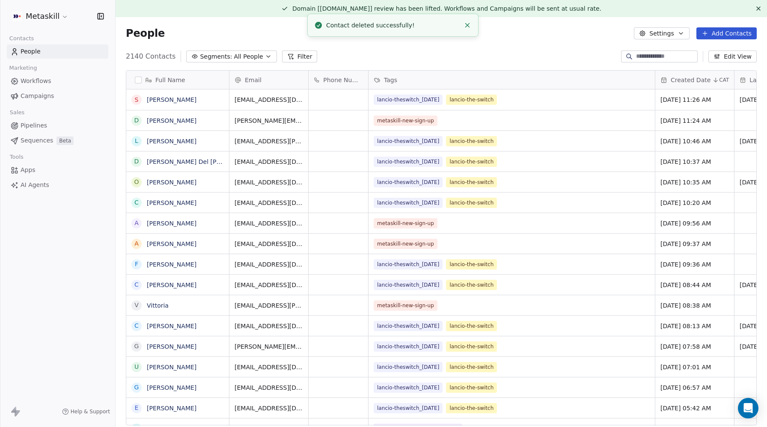
scroll to position [376, 651]
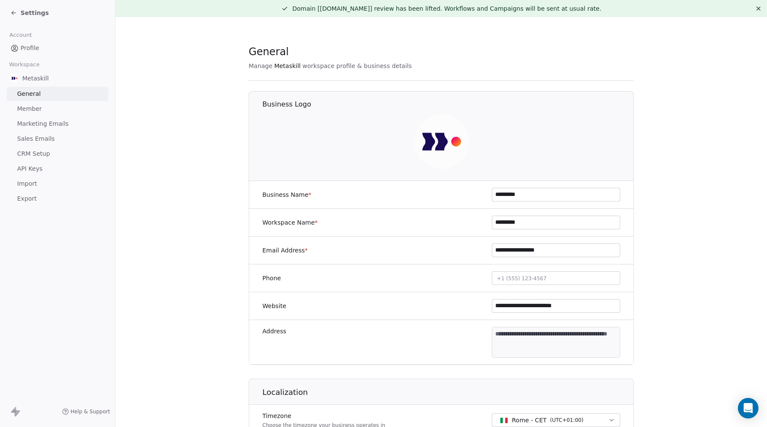
click at [30, 157] on span "CRM Setup" at bounding box center [33, 153] width 33 height 9
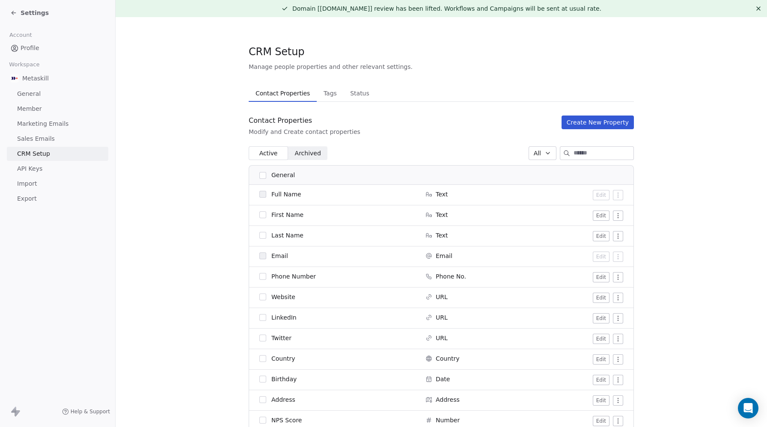
click at [594, 126] on button "Create New Property" at bounding box center [598, 123] width 72 height 14
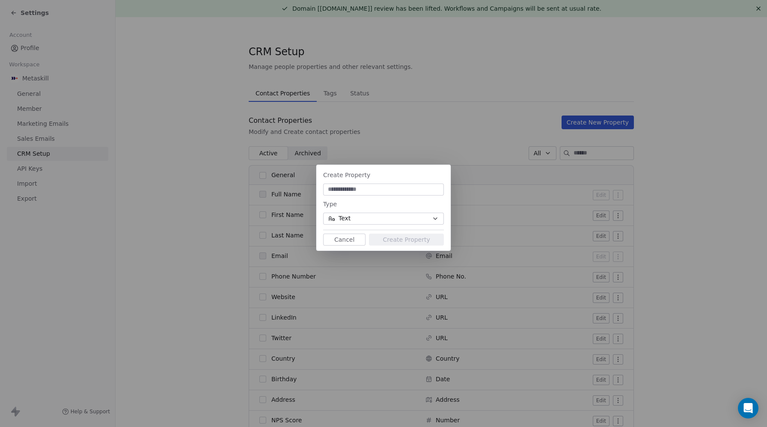
drag, startPoint x: 476, startPoint y: 148, endPoint x: 455, endPoint y: 146, distance: 21.9
click at [476, 148] on div "Create Property Type Text Cancel Create Property" at bounding box center [383, 213] width 767 height 427
click at [354, 240] on button "Cancel" at bounding box center [344, 240] width 42 height 12
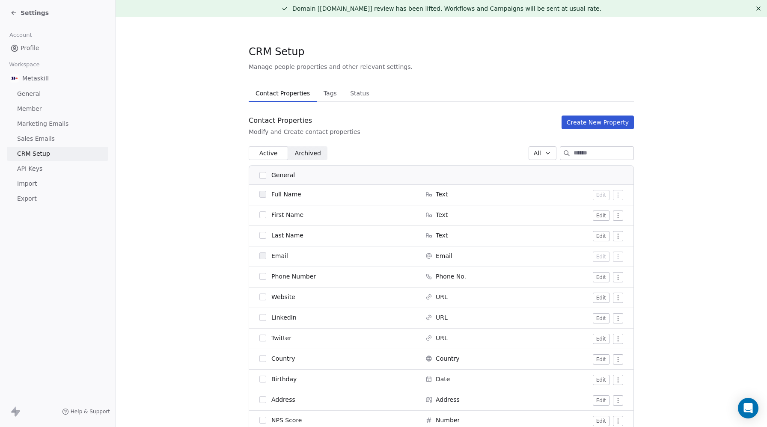
click at [325, 92] on span "Tags" at bounding box center [330, 93] width 20 height 12
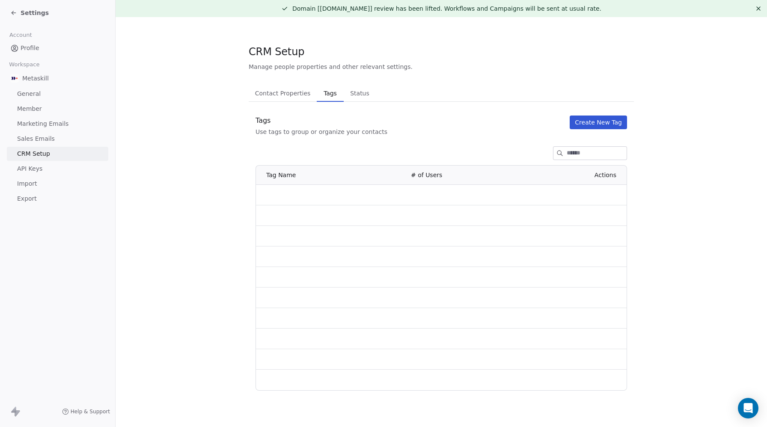
click at [608, 121] on button "Create New Tag" at bounding box center [598, 123] width 57 height 14
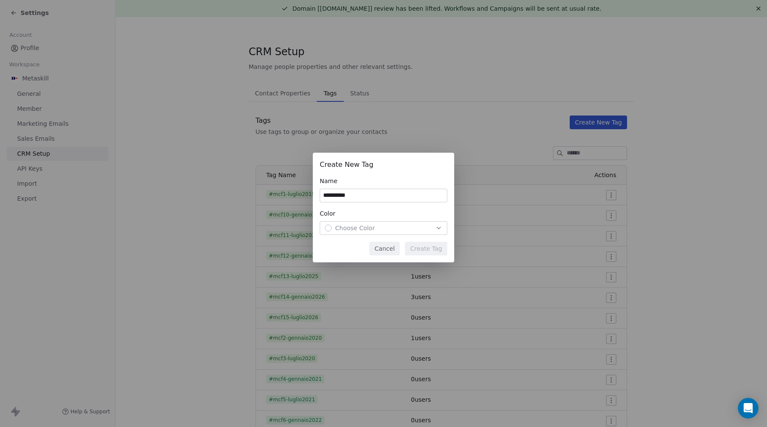
type input "**********"
click at [379, 226] on div "Choose Color" at bounding box center [383, 228] width 117 height 9
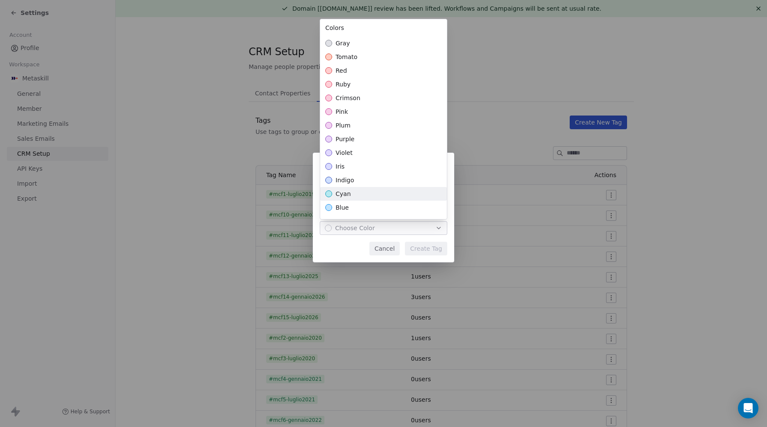
click at [378, 195] on div "cyan" at bounding box center [383, 194] width 127 height 14
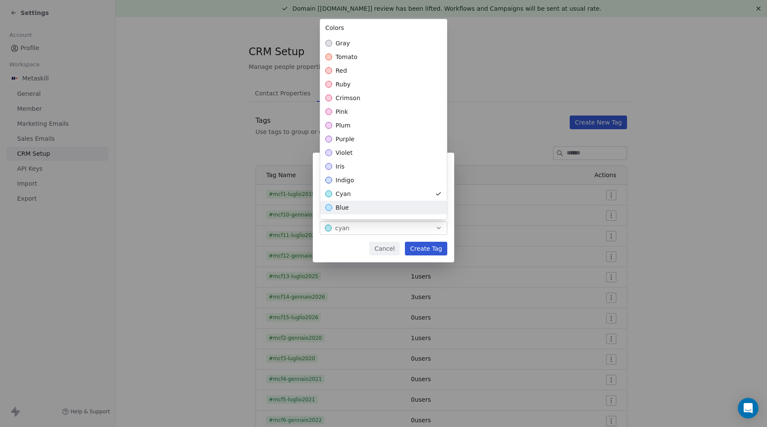
click at [430, 250] on div "**********" at bounding box center [383, 213] width 767 height 149
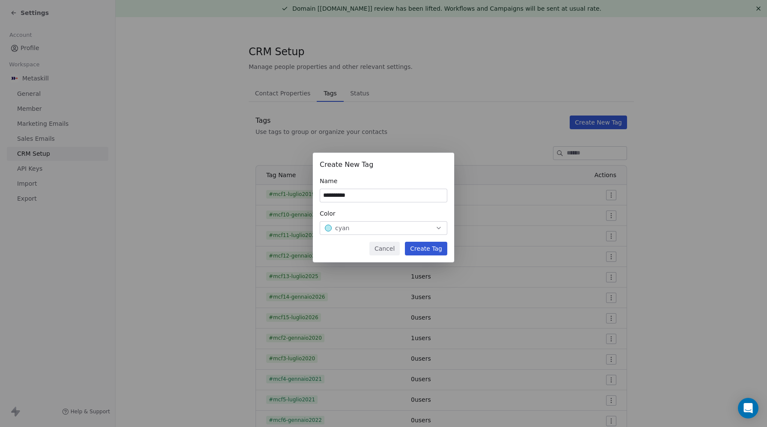
click at [430, 250] on button "Create Tag" at bounding box center [426, 249] width 42 height 14
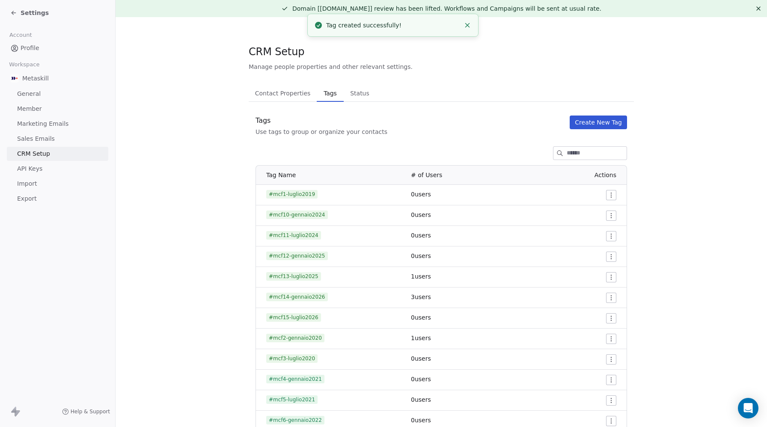
click at [33, 13] on span "Settings" at bounding box center [35, 13] width 28 height 9
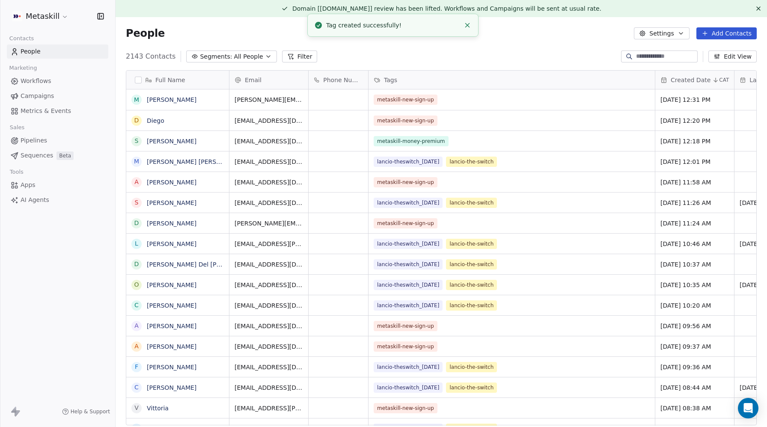
scroll to position [376, 651]
click at [34, 80] on span "Workflows" at bounding box center [36, 81] width 31 height 9
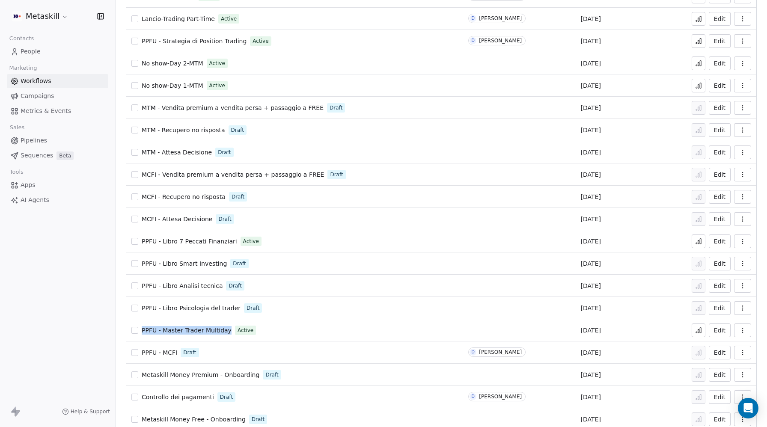
scroll to position [337, 0]
